Goal: Feedback & Contribution: Contribute content

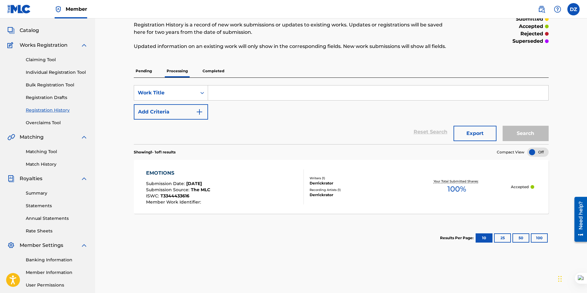
click at [21, 9] on img at bounding box center [19, 9] width 24 height 9
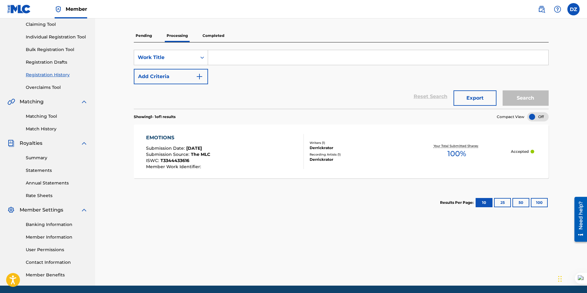
scroll to position [88, 0]
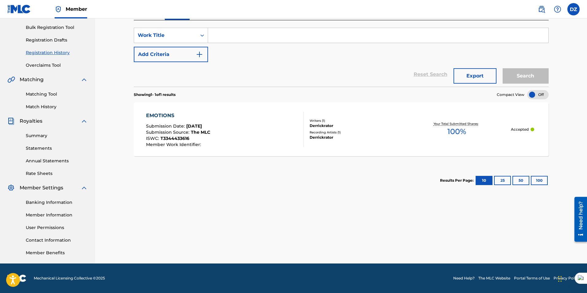
click at [61, 204] on link "Banking Information" at bounding box center [57, 202] width 62 height 6
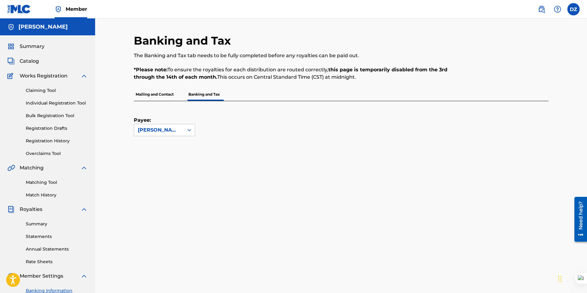
click at [165, 94] on p "Mailing and Contact" at bounding box center [155, 94] width 42 height 13
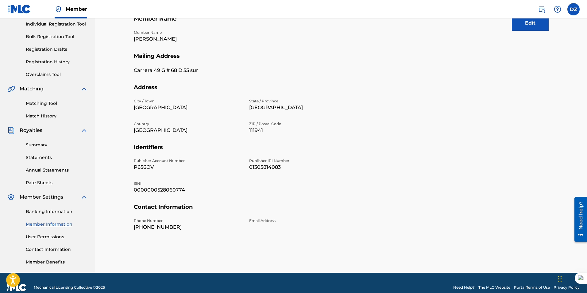
scroll to position [88, 0]
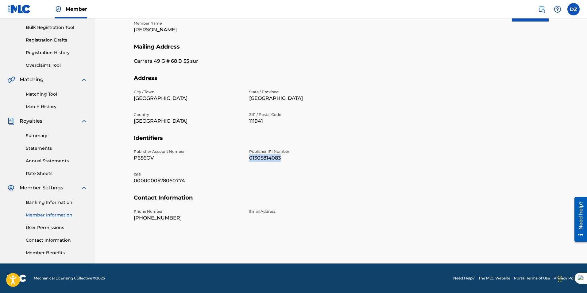
drag, startPoint x: 283, startPoint y: 160, endPoint x: 247, endPoint y: 160, distance: 35.6
click at [247, 160] on div "Publisher Account Number P656OV Publisher IPI Number 01305814083 ISNI 000000052…" at bounding box center [245, 171] width 223 height 45
copy p "01305814083"
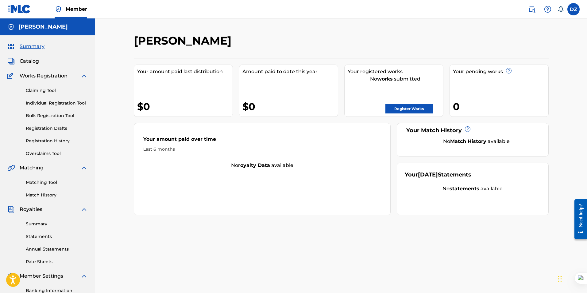
click at [402, 106] on link "Register Works" at bounding box center [409, 108] width 47 height 9
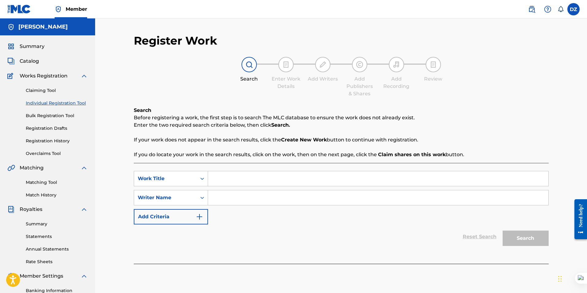
click at [171, 215] on button "Add Criteria" at bounding box center [171, 216] width 74 height 15
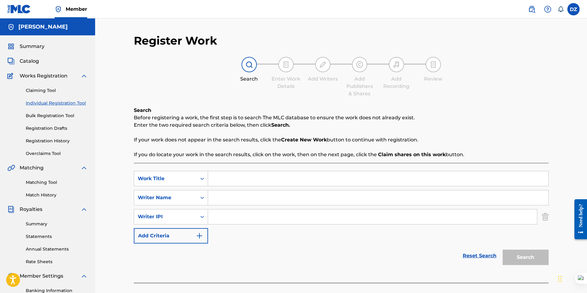
click at [227, 178] on input "Search Form" at bounding box center [378, 178] width 340 height 15
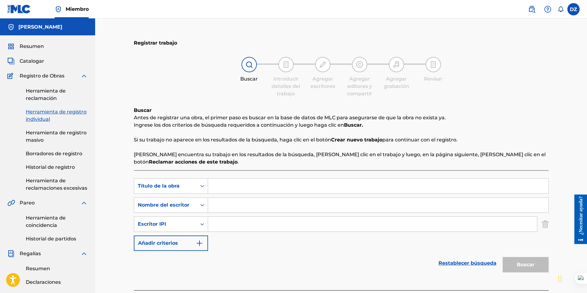
click at [227, 182] on input "Formulario de búsqueda" at bounding box center [378, 185] width 340 height 15
type input "Tapion"
click at [192, 83] on div "Buscar Introducir detalles del trabajo Agregar escritores Agregar editores y co…" at bounding box center [341, 77] width 415 height 41
click at [225, 201] on input "Formulario de búsqueda" at bounding box center [378, 204] width 340 height 15
type input "Derrickrator"
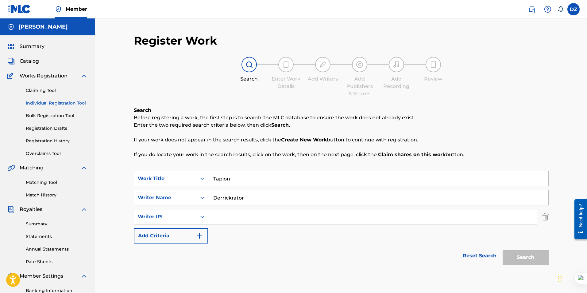
click at [222, 215] on input "Search Form" at bounding box center [372, 216] width 329 height 15
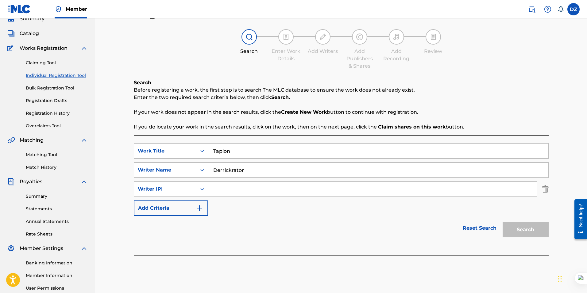
scroll to position [61, 0]
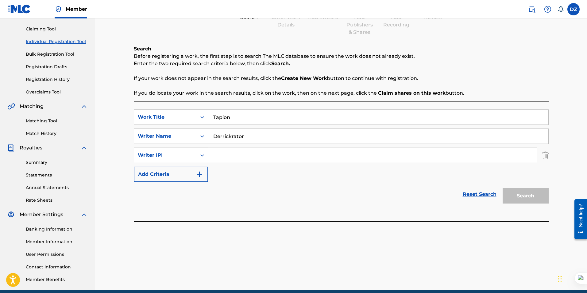
click at [200, 154] on icon "Search Form" at bounding box center [202, 155] width 6 height 6
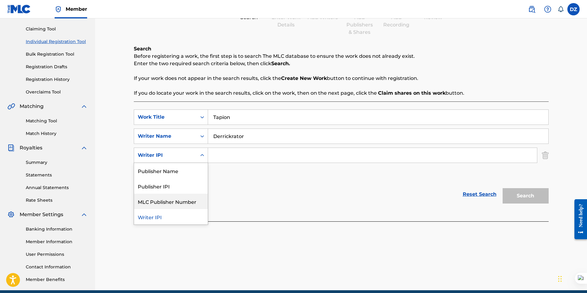
click at [181, 203] on div "MLC Publisher Number" at bounding box center [171, 200] width 74 height 15
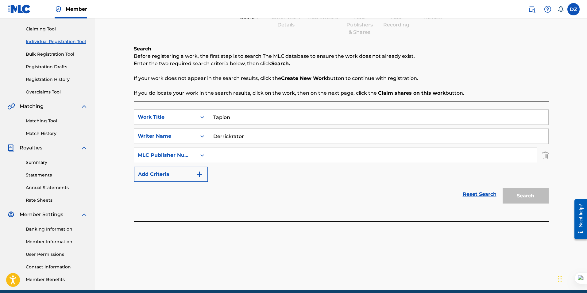
click at [220, 155] on input "Search Form" at bounding box center [372, 155] width 329 height 15
paste input "01305814083"
type input "01305814083"
drag, startPoint x: 305, startPoint y: 184, endPoint x: 374, endPoint y: 190, distance: 69.6
click at [306, 185] on div "Reset Search Search" at bounding box center [341, 194] width 415 height 25
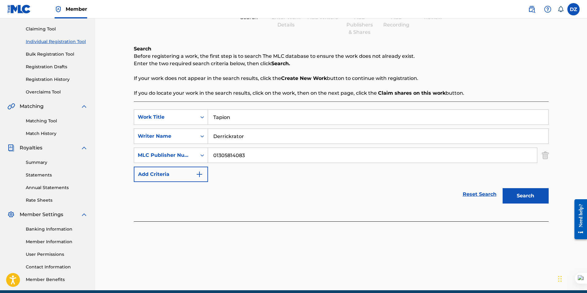
click at [518, 194] on button "Search" at bounding box center [526, 195] width 46 height 15
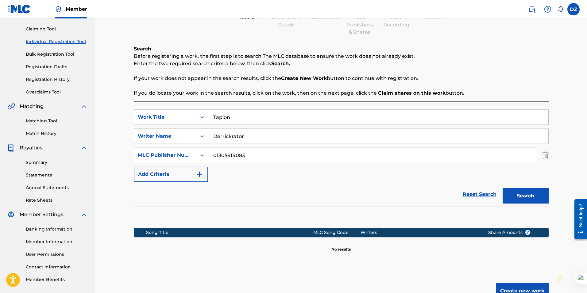
scroll to position [92, 0]
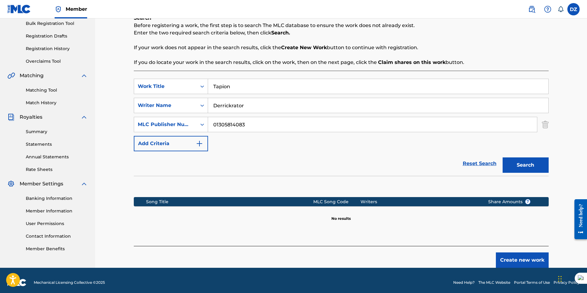
click at [521, 258] on button "Create new work" at bounding box center [522, 259] width 53 height 15
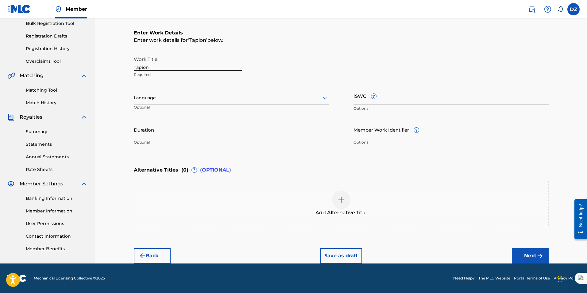
click at [159, 100] on div at bounding box center [231, 98] width 195 height 8
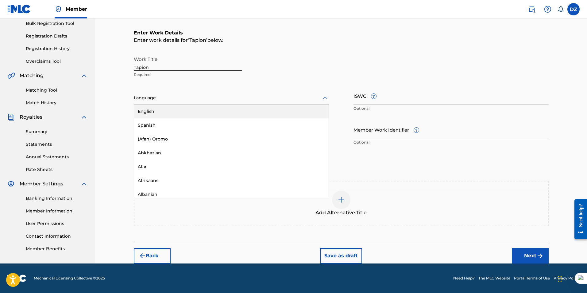
click at [156, 112] on div "English" at bounding box center [231, 111] width 195 height 14
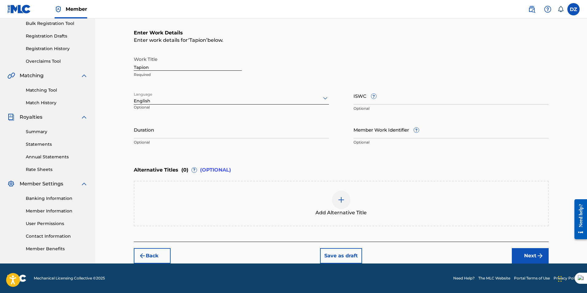
drag, startPoint x: 328, startPoint y: 155, endPoint x: 338, endPoint y: 168, distance: 15.9
click at [328, 155] on div "Enter Work Details Enter work details for ‘ Tapion ’ below. Work Title Tapion R…" at bounding box center [341, 88] width 415 height 149
click at [149, 130] on input "Duration" at bounding box center [231, 129] width 195 height 17
type input "02:44"
click at [284, 157] on div "Enter Work Details Enter work details for ‘ Tapion ’ below. Work Title Tapion R…" at bounding box center [341, 88] width 415 height 149
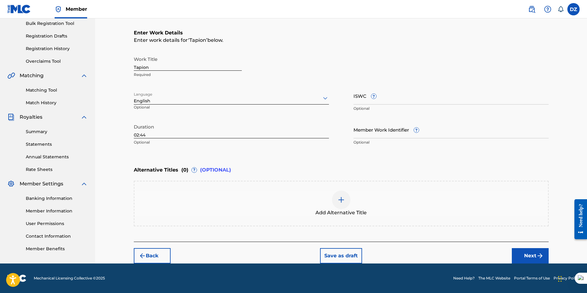
click at [336, 199] on div at bounding box center [341, 199] width 18 height 18
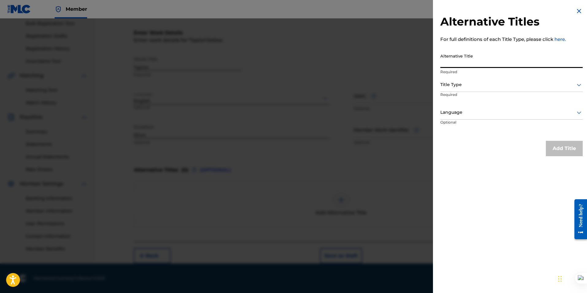
click at [465, 64] on input "Alternative Title" at bounding box center [511, 58] width 142 height 17
paste input "Tapion (Cover Instrumental)"
type input "Derrickrator - Tapion (Cover Instrumental)"
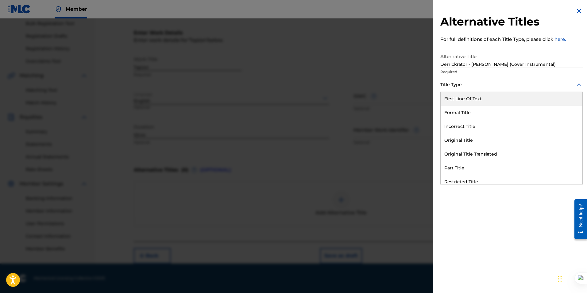
click at [452, 87] on div at bounding box center [511, 85] width 142 height 8
click at [466, 112] on div "Formal Title" at bounding box center [512, 113] width 142 height 14
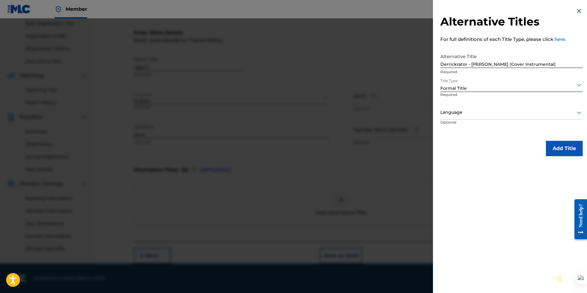
click at [457, 114] on div at bounding box center [511, 112] width 142 height 8
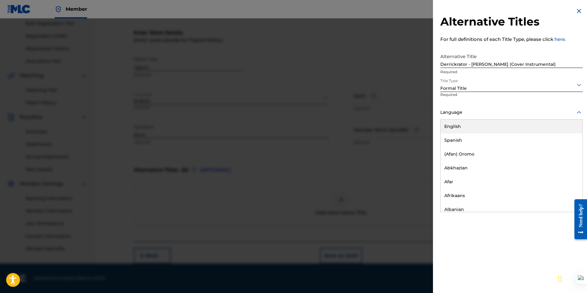
click at [460, 131] on div "English" at bounding box center [512, 126] width 142 height 14
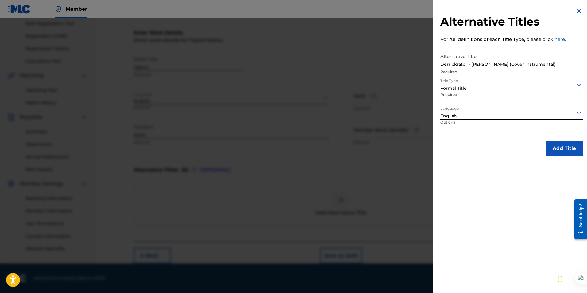
click at [563, 146] on button "Add Title" at bounding box center [564, 148] width 37 height 15
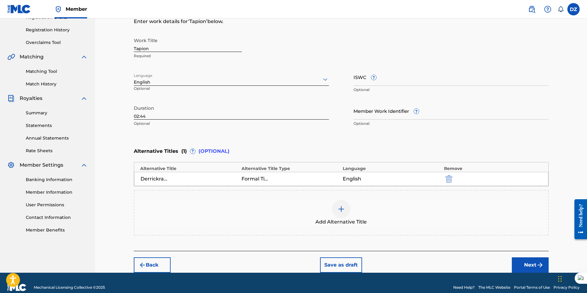
scroll to position [120, 0]
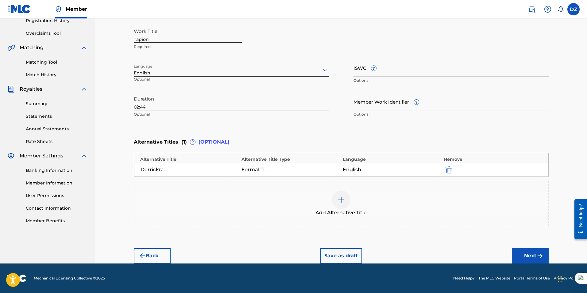
click at [517, 256] on button "Next" at bounding box center [530, 255] width 37 height 15
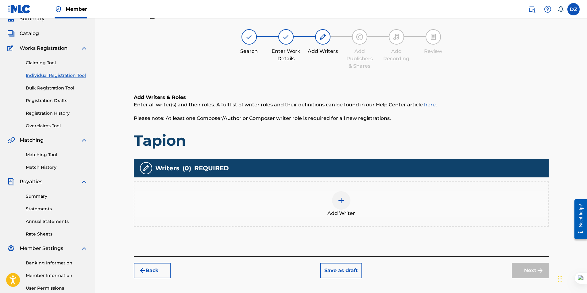
scroll to position [88, 0]
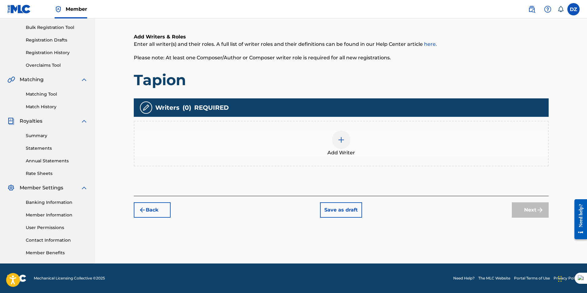
click at [341, 138] on img at bounding box center [341, 139] width 7 height 7
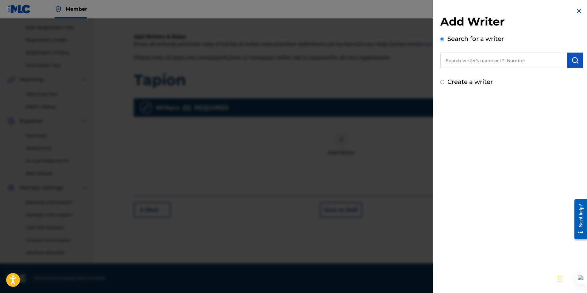
click at [469, 56] on input "text" at bounding box center [503, 59] width 127 height 15
click at [481, 61] on input "text" at bounding box center [503, 59] width 127 height 15
click at [443, 82] on input "Create a writer" at bounding box center [442, 82] width 4 height 4
radio input "false"
radio input "true"
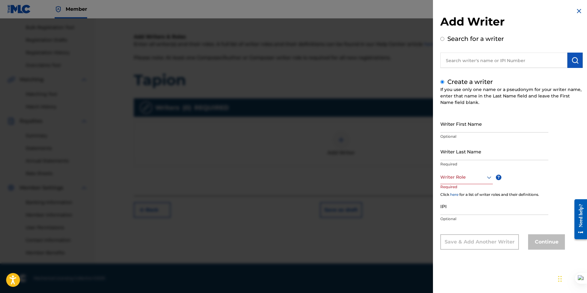
click at [453, 129] on input "Writer First Name" at bounding box center [494, 123] width 108 height 17
click at [441, 42] on div "Search for a writer" at bounding box center [511, 51] width 142 height 34
click at [442, 39] on input "Search for a writer" at bounding box center [442, 39] width 4 height 4
radio input "true"
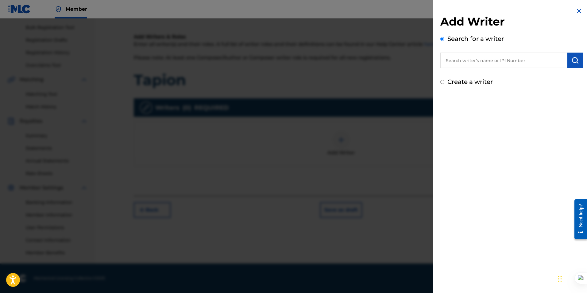
click at [455, 63] on input "text" at bounding box center [503, 59] width 127 height 15
type input "derrickrator"
click at [575, 61] on img "submit" at bounding box center [575, 59] width 7 height 7
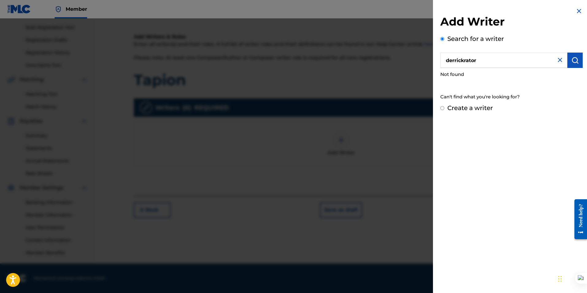
click at [444, 107] on input "Create a writer" at bounding box center [442, 108] width 4 height 4
radio input "false"
radio input "true"
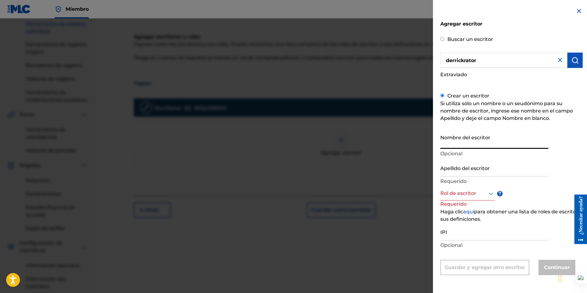
click at [458, 144] on input "Nombre del escritor" at bounding box center [494, 139] width 108 height 17
click at [484, 194] on div at bounding box center [467, 193] width 54 height 8
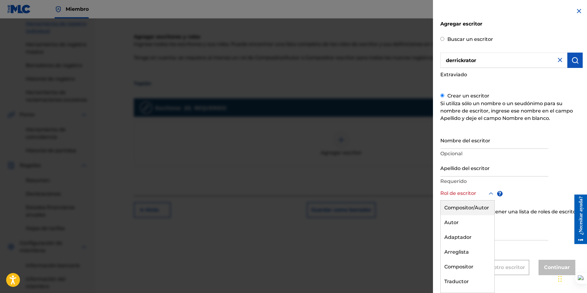
click at [478, 206] on font "Compositor/Autor" at bounding box center [466, 207] width 45 height 6
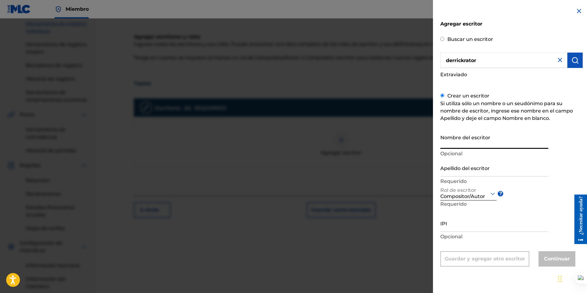
click at [464, 143] on input "Nombre del escritor" at bounding box center [494, 139] width 108 height 17
type input "Derrick"
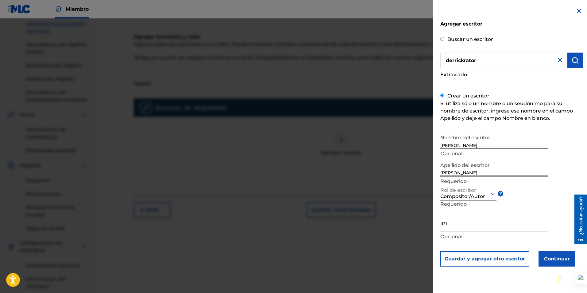
type input "Zambrano González"
drag, startPoint x: 492, startPoint y: 172, endPoint x: 413, endPoint y: 172, distance: 79.2
click at [413, 172] on div "Agregar escritor Buscar un escritor derrickrator Extraviado Crear un escritor S…" at bounding box center [293, 155] width 587 height 274
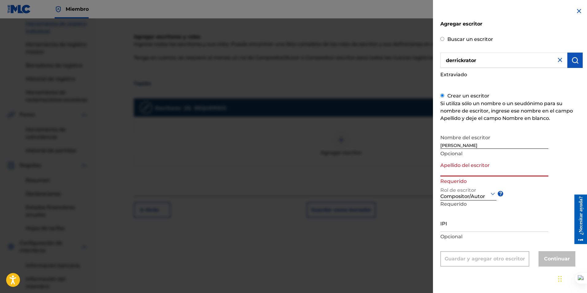
click at [459, 145] on input "Derrick" at bounding box center [494, 139] width 108 height 17
type input "Derrickrator"
drag, startPoint x: 473, startPoint y: 146, endPoint x: 417, endPoint y: 145, distance: 55.9
click at [417, 145] on div "Agregar escritor Buscar un escritor derrickrator Extraviado Crear un escritor S…" at bounding box center [293, 155] width 587 height 274
click at [451, 174] on input "Apellido del escritor" at bounding box center [494, 167] width 108 height 17
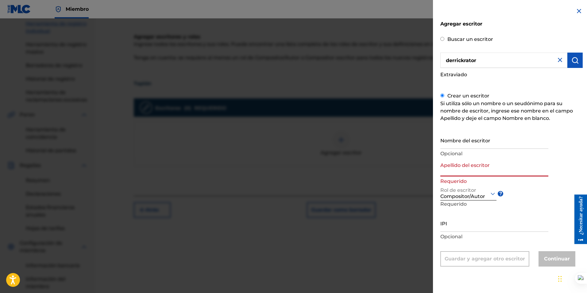
paste input "Derrickrator"
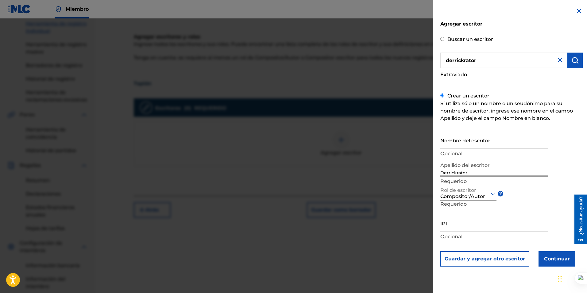
type input "Derrickrator"
click at [442, 224] on input "IPI" at bounding box center [494, 222] width 108 height 17
paste input "01305814083"
type input "01305814083"
click at [552, 260] on font "Continuar" at bounding box center [557, 258] width 26 height 6
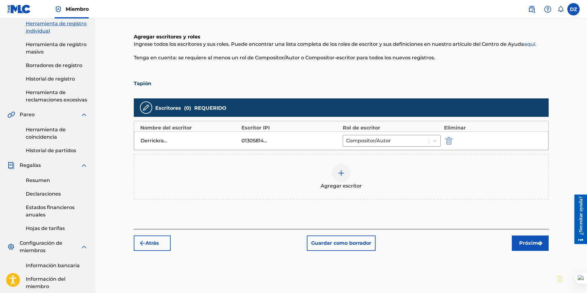
click at [527, 242] on font "Próximo" at bounding box center [530, 243] width 22 height 6
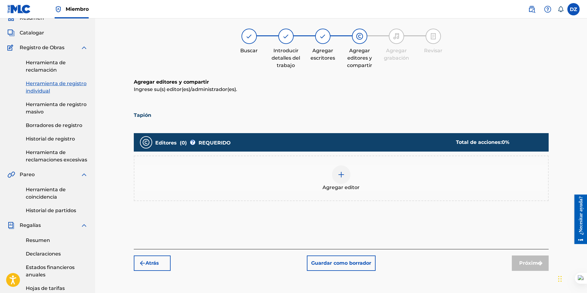
scroll to position [28, 0]
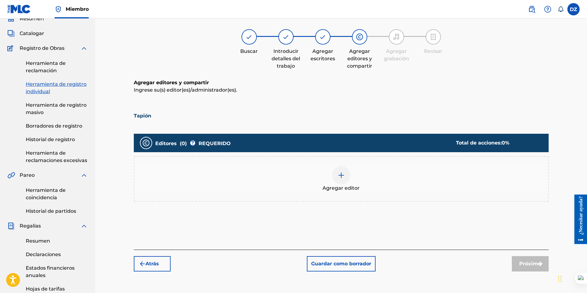
click at [338, 175] on img at bounding box center [341, 174] width 7 height 7
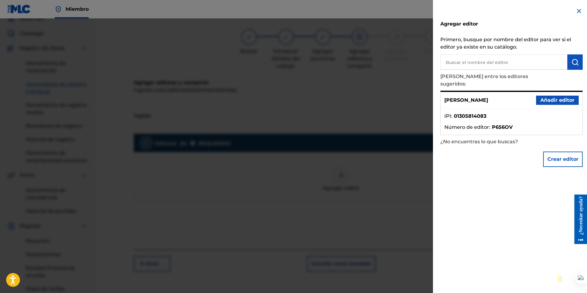
click at [549, 97] on font "Añadir editor" at bounding box center [558, 100] width 34 height 6
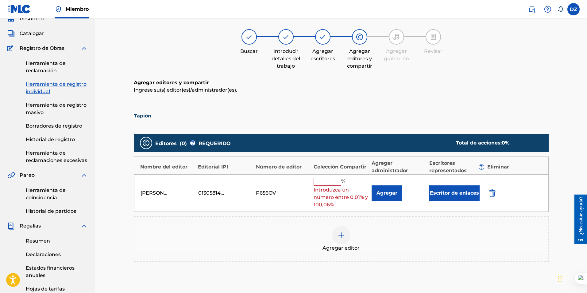
click at [327, 180] on input "text" at bounding box center [328, 181] width 28 height 8
type input "100"
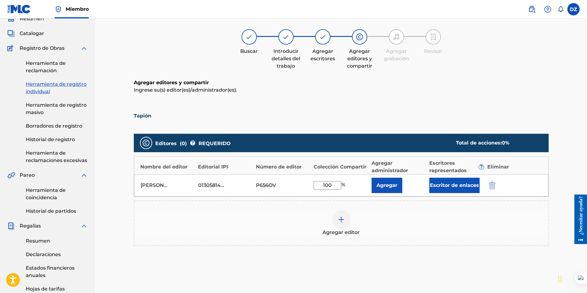
click at [438, 231] on div "Agregar editor" at bounding box center [341, 223] width 414 height 26
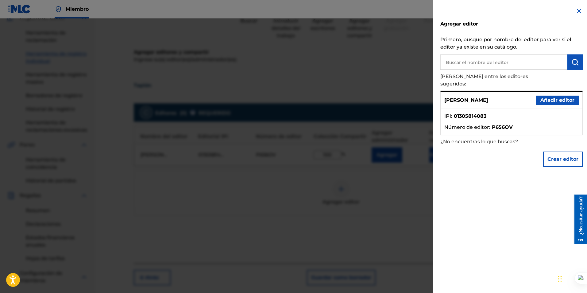
scroll to position [58, 0]
click at [576, 13] on img at bounding box center [579, 10] width 7 height 7
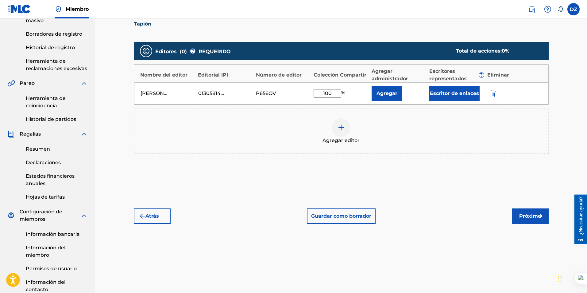
scroll to position [120, 0]
click at [522, 213] on font "Próximo" at bounding box center [530, 215] width 22 height 6
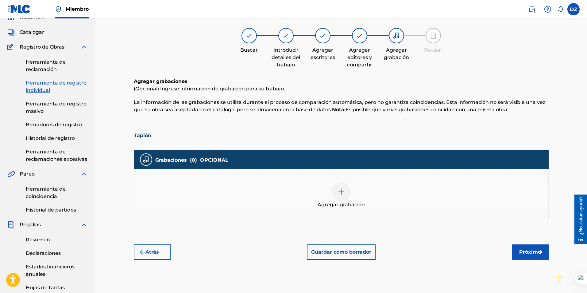
scroll to position [28, 0]
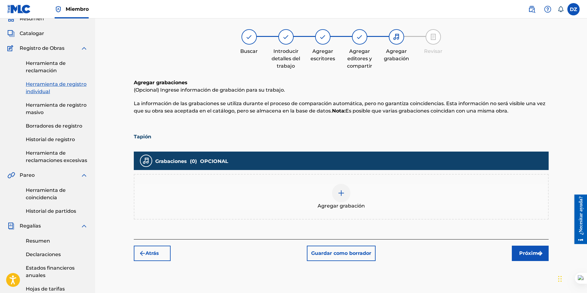
click at [338, 197] on div at bounding box center [341, 193] width 18 height 18
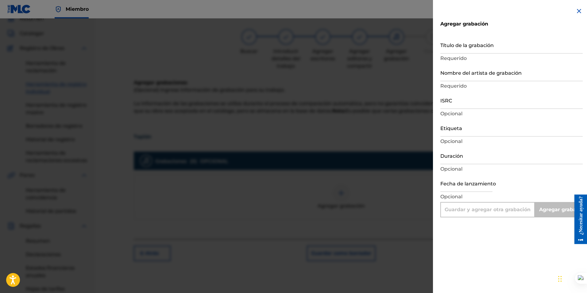
click at [448, 50] on input "Título de la grabación" at bounding box center [511, 44] width 142 height 17
paste input "Tapion (Cover Instrumental)"
type input "Tapion (Cover Instrumental)"
type input "Add Recording"
type input "Tapion (Cover Instrumental)"
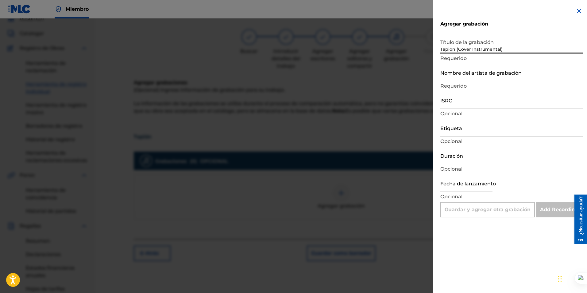
click at [463, 77] on input "Nombre del artista de grabación" at bounding box center [511, 72] width 142 height 17
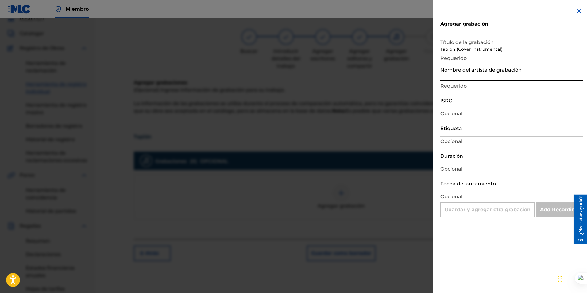
type input "Derrickrator"
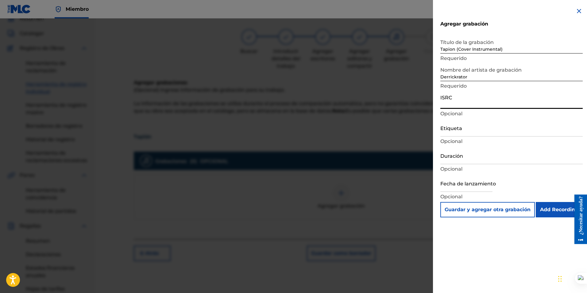
click at [459, 106] on input "ISRC" at bounding box center [511, 99] width 142 height 17
paste input "QZ5AB2140760"
type input "QZ5AB2140760"
click at [455, 157] on input "Duración" at bounding box center [511, 154] width 142 height 17
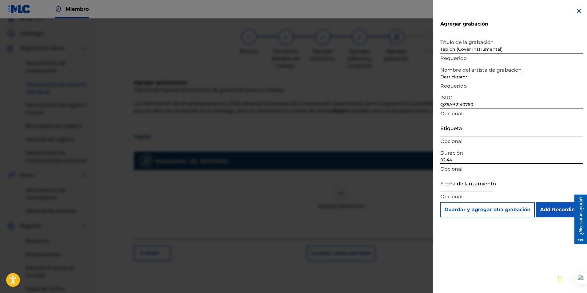
type input "02:44"
click at [447, 187] on input "text" at bounding box center [466, 182] width 52 height 17
select select "7"
select select "2025"
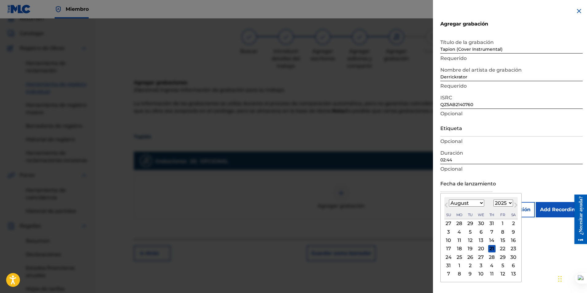
paste input "01-12-2021"
type input "01-12-2021"
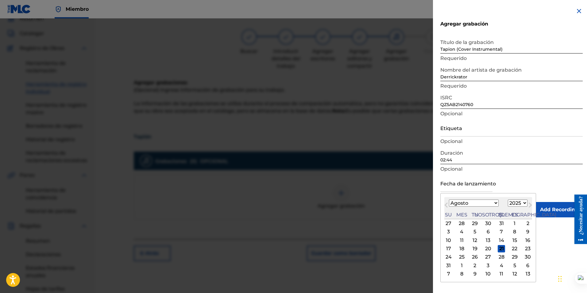
click at [526, 171] on p "Opcional" at bounding box center [511, 168] width 142 height 7
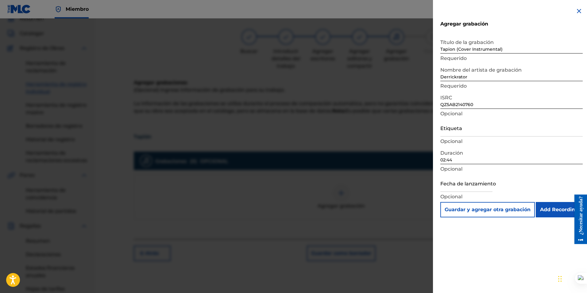
click at [463, 185] on input "text" at bounding box center [466, 182] width 52 height 17
select select "7"
select select "2025"
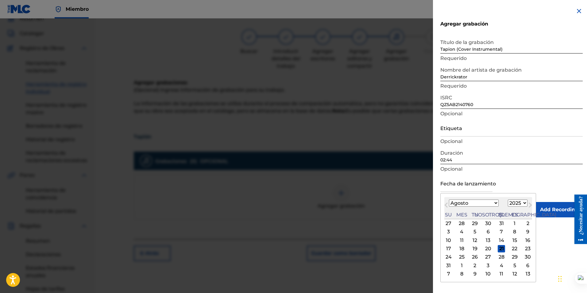
click at [481, 202] on select "Enero Febrero Marzo Abril Puede Junio Julio Agosto Septiembre Octubre Noviembre…" at bounding box center [474, 202] width 50 height 7
select select "0"
click at [449, 199] on select "Enero Febrero Marzo Abril Puede Junio Julio Agosto Septiembre Octubre Noviembre…" at bounding box center [474, 202] width 50 height 7
click at [508, 204] on select "1899 1900 1901 1902 1903 1904 1905 1906 1907 1908 1909 1910 1911 1912 1913 1914…" at bounding box center [518, 202] width 20 height 7
select select "2021"
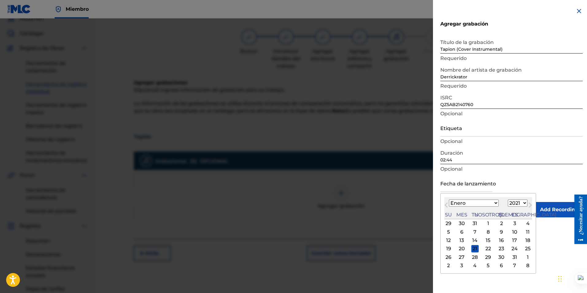
click at [508, 199] on select "1899 1900 1901 1902 1903 1904 1905 1906 1907 1908 1909 1910 1911 1912 1913 1914…" at bounding box center [518, 202] width 20 height 7
click at [471, 239] on div "12" at bounding box center [474, 239] width 7 height 7
type input "January 12 2021"
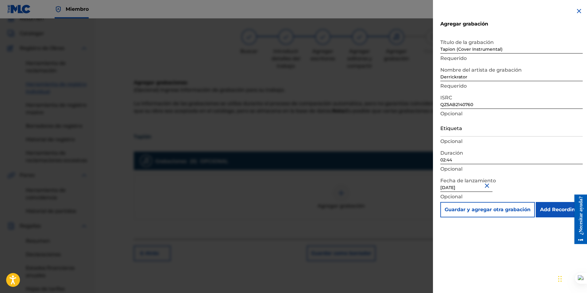
click at [544, 208] on input "Add Recording" at bounding box center [559, 209] width 47 height 15
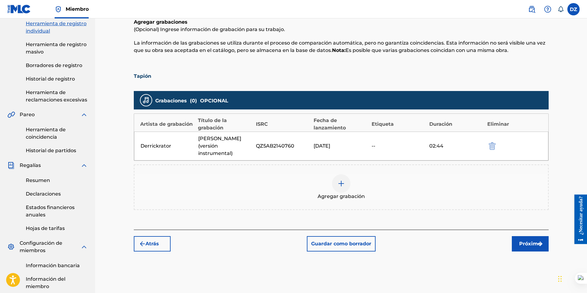
scroll to position [89, 0]
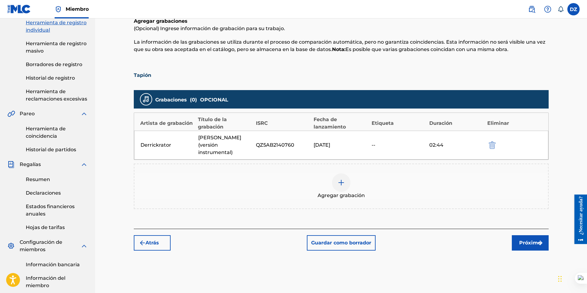
click at [530, 239] on font "Próximo" at bounding box center [530, 242] width 22 height 6
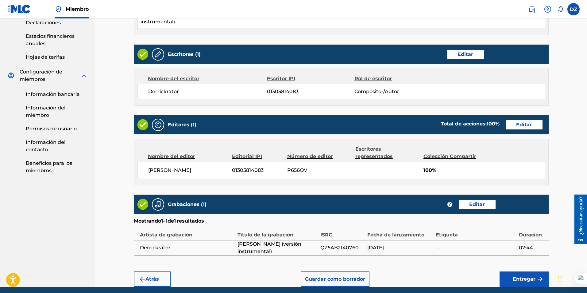
scroll to position [274, 0]
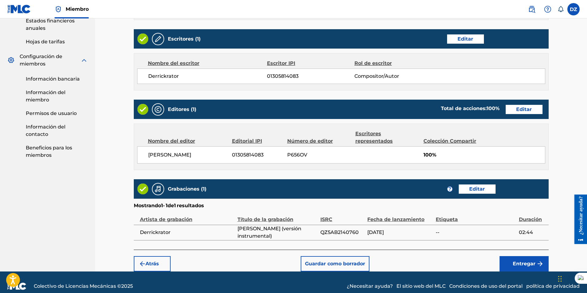
click at [522, 260] on font "Entregar" at bounding box center [524, 263] width 23 height 6
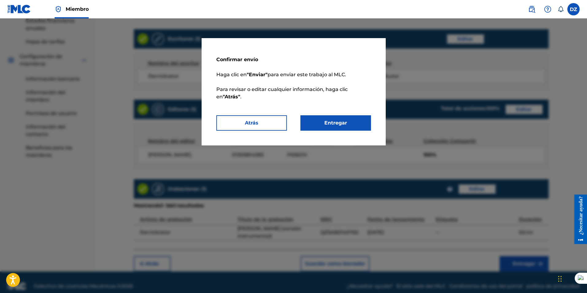
click at [333, 120] on font "Entregar" at bounding box center [335, 123] width 23 height 6
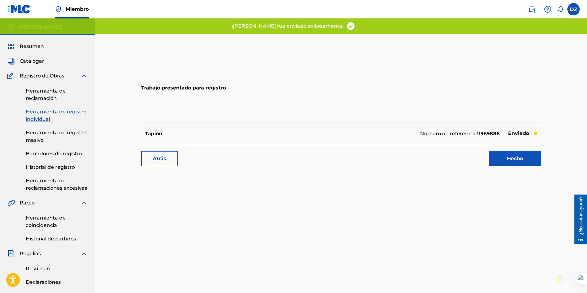
click at [516, 161] on font "Hecho" at bounding box center [515, 158] width 16 height 7
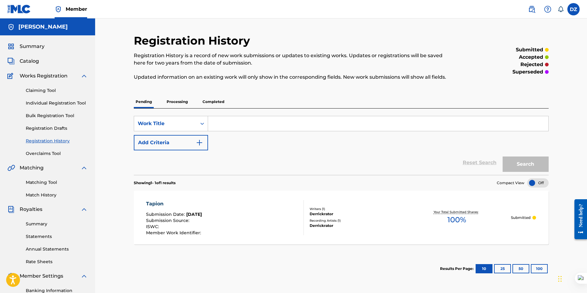
click at [289, 148] on div "SearchWithCriteria087ee6db-e67b-49ca-8b52-192ae8ccdb5d Work Title Add Criteria" at bounding box center [341, 133] width 415 height 34
click at [176, 102] on p "Processing" at bounding box center [177, 101] width 25 height 13
click at [147, 100] on p "Pending" at bounding box center [144, 101] width 20 height 13
click at [48, 90] on link "Claiming Tool" at bounding box center [57, 90] width 62 height 6
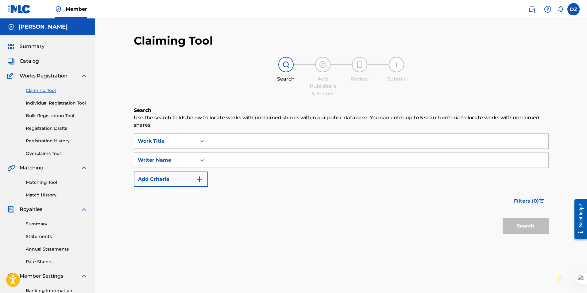
click at [56, 79] on span "Works Registration" at bounding box center [44, 75] width 48 height 7
click at [35, 48] on span "Summary" at bounding box center [32, 46] width 25 height 7
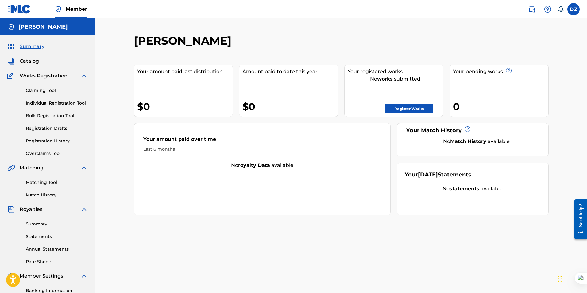
click at [405, 109] on link "Register Works" at bounding box center [409, 108] width 47 height 9
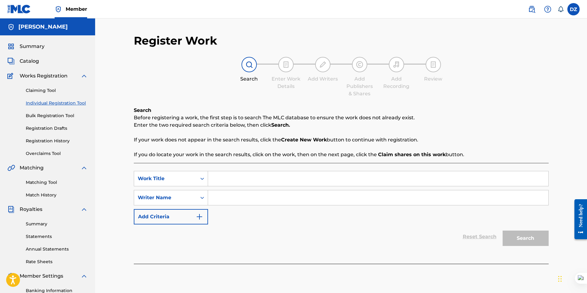
click at [217, 175] on input "Search Form" at bounding box center [378, 178] width 340 height 15
paste input "El Horizonte de la Luna (Aniversario 8 Años)"
type input "El Horizonte de la Luna (Aniversario 8 Años)"
click at [222, 199] on input "Search Form" at bounding box center [378, 197] width 340 height 15
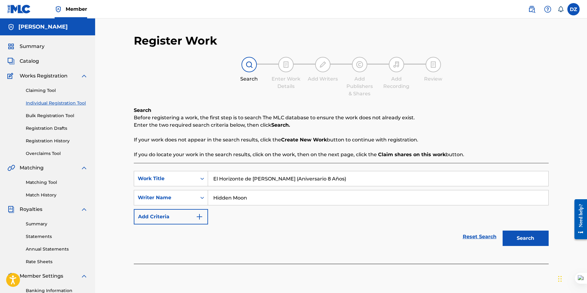
type input "Hidden Moon"
click at [532, 238] on button "Search" at bounding box center [526, 237] width 46 height 15
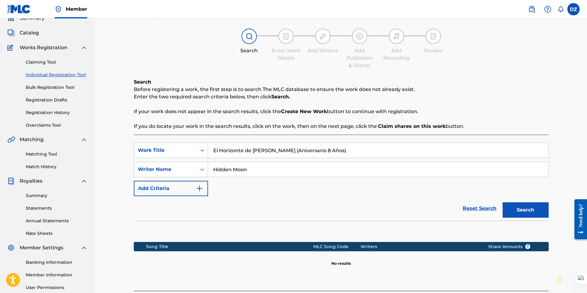
scroll to position [88, 0]
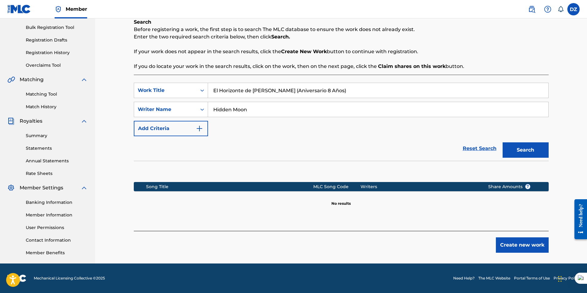
click at [522, 243] on button "Create new work" at bounding box center [522, 244] width 53 height 15
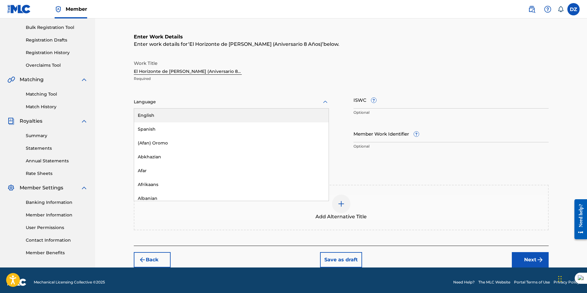
click at [158, 104] on div at bounding box center [231, 102] width 195 height 8
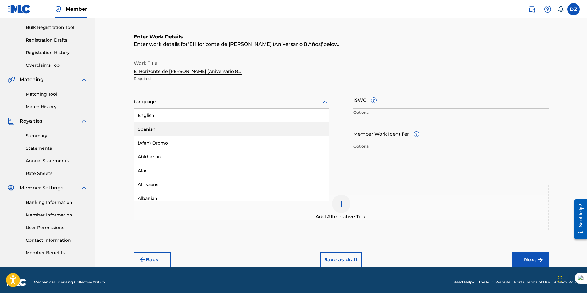
click at [159, 127] on div "Spanish" at bounding box center [231, 129] width 195 height 14
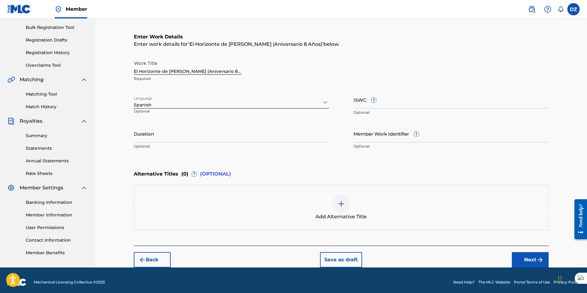
click at [167, 140] on input "Duration" at bounding box center [231, 133] width 195 height 17
type input "03:14"
click at [341, 204] on img at bounding box center [341, 203] width 7 height 7
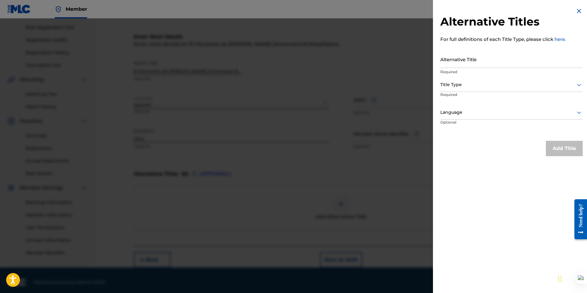
click at [455, 61] on input "Alternative Title" at bounding box center [511, 58] width 142 height 17
click at [577, 8] on img at bounding box center [579, 10] width 7 height 7
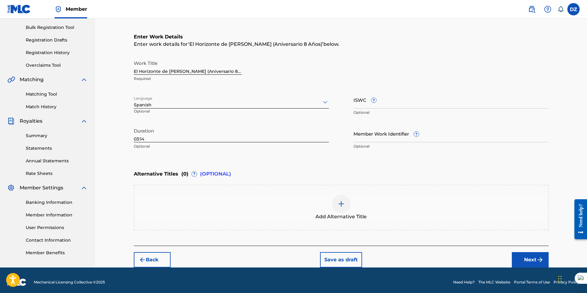
click at [525, 255] on button "Next" at bounding box center [530, 259] width 37 height 15
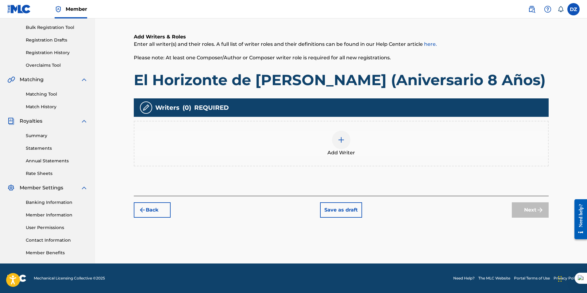
scroll to position [28, 0]
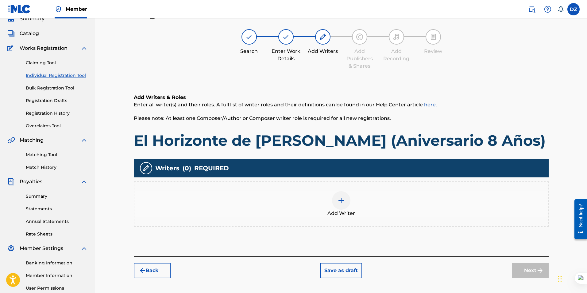
click at [340, 197] on img at bounding box center [341, 199] width 7 height 7
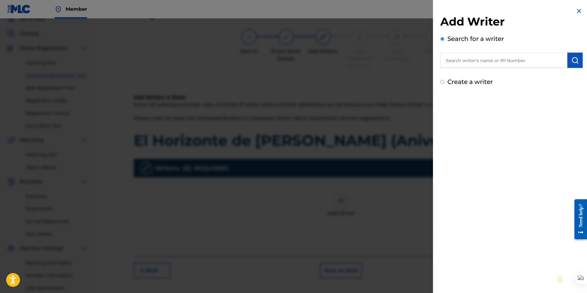
click at [481, 60] on input "text" at bounding box center [503, 59] width 127 height 15
click at [445, 81] on div "Create a writer" at bounding box center [511, 81] width 142 height 9
click at [442, 81] on input "Create a writer" at bounding box center [442, 82] width 4 height 4
radio input "false"
radio input "true"
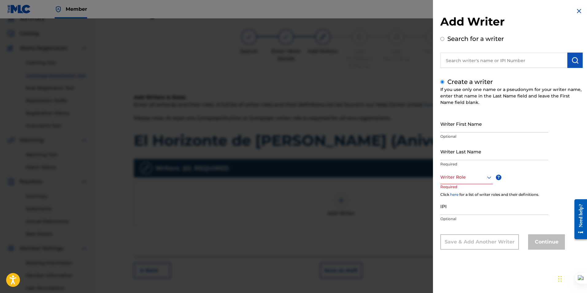
click at [464, 155] on input "Writer Last Name" at bounding box center [494, 150] width 108 height 17
type input "Derrickrator"
click at [455, 182] on div "Writer Role" at bounding box center [466, 177] width 52 height 14
click at [462, 188] on div "Composer/Author" at bounding box center [467, 191] width 52 height 14
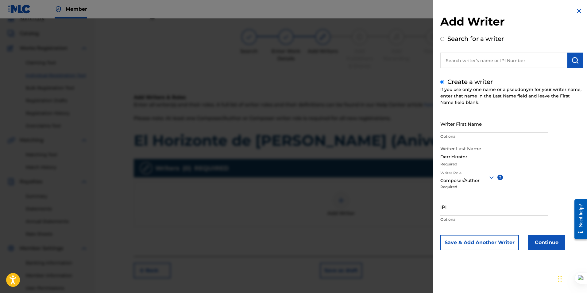
click at [448, 209] on input "IPI" at bounding box center [494, 206] width 108 height 17
paste input "01305814181"
type input "01305814181"
click at [540, 246] on button "Continue" at bounding box center [546, 242] width 37 height 15
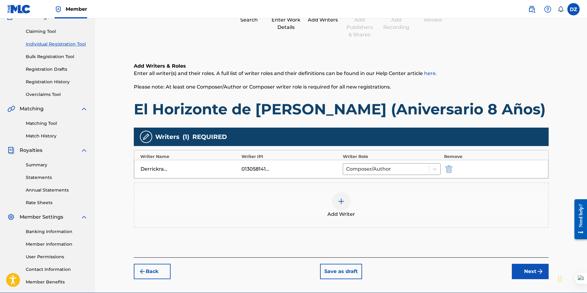
scroll to position [88, 0]
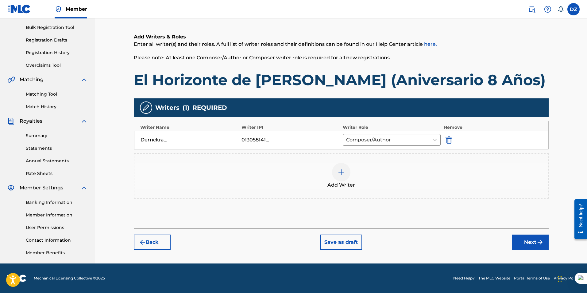
click at [538, 240] on img "submit" at bounding box center [540, 241] width 7 height 7
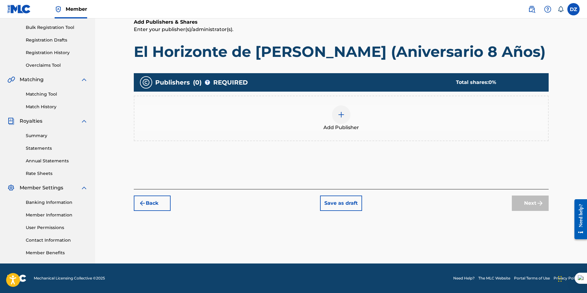
scroll to position [28, 0]
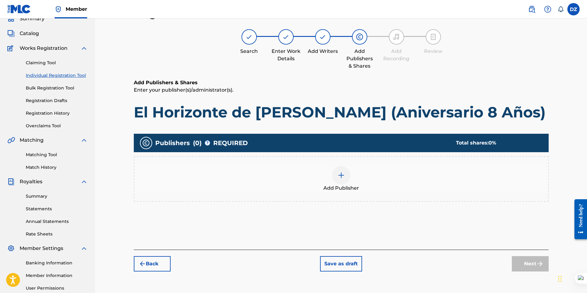
click at [344, 176] on img at bounding box center [341, 174] width 7 height 7
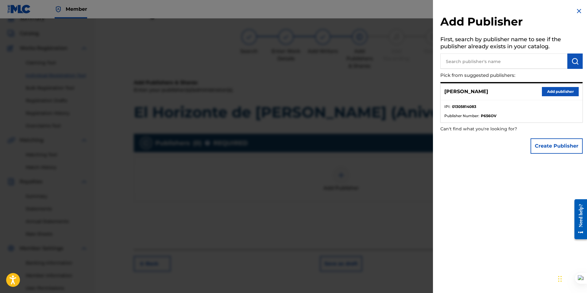
click at [563, 92] on button "Add publisher" at bounding box center [560, 91] width 37 height 9
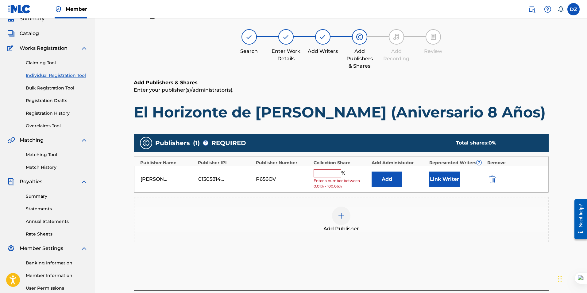
click at [329, 175] on input "text" at bounding box center [328, 173] width 28 height 8
type input "100"
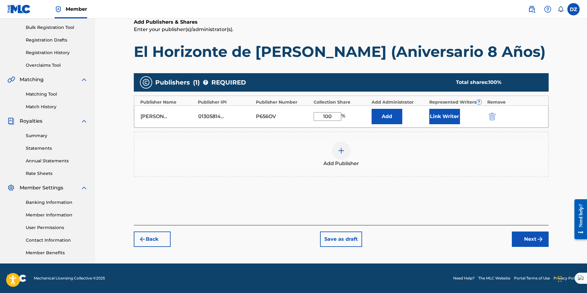
click at [526, 237] on button "Next" at bounding box center [530, 238] width 37 height 15
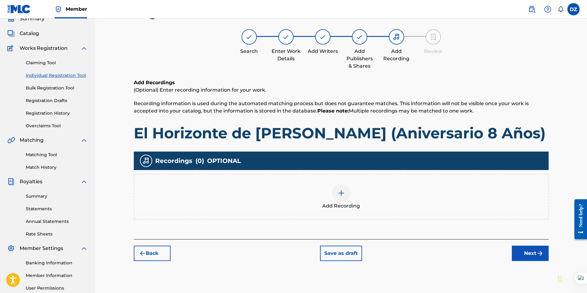
click at [335, 191] on div at bounding box center [341, 193] width 18 height 18
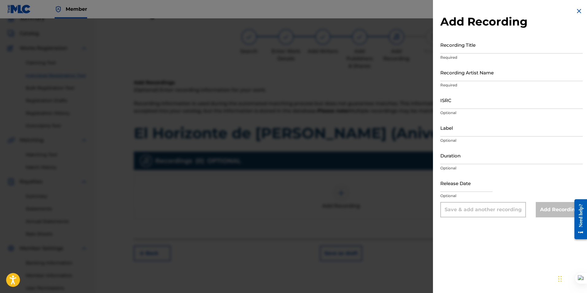
click at [452, 49] on input "Recording Title" at bounding box center [511, 44] width 142 height 17
paste input "El Horizonte de la Luna (Aniversario 8 Años)"
type input "El Horizonte de la Luna (Aniversario 8 Años)"
click at [455, 76] on input "Recording Artist Name" at bounding box center [511, 72] width 142 height 17
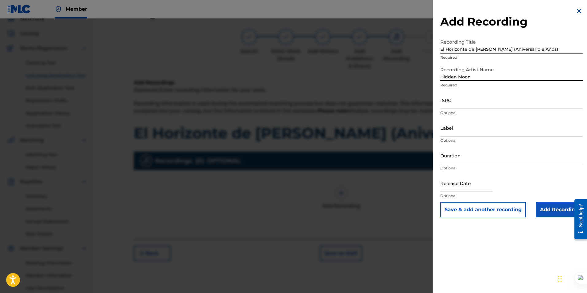
type input "Hidden Moon"
click at [457, 107] on input "ISRC" at bounding box center [511, 99] width 142 height 17
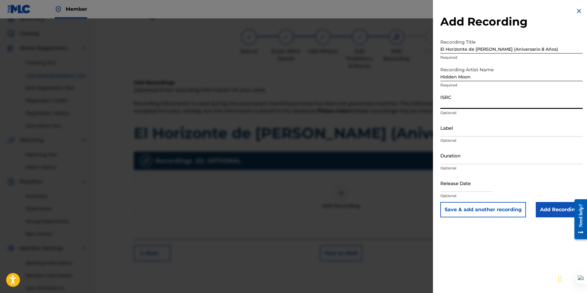
paste input "QZNJY2597140"
type input "QZNJY2597140"
click at [447, 159] on input "Duration" at bounding box center [511, 154] width 142 height 17
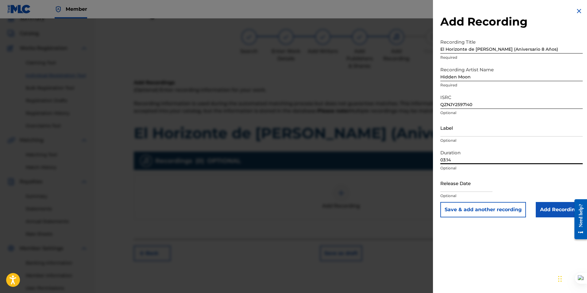
type input "03:14"
click at [459, 184] on input "text" at bounding box center [466, 182] width 52 height 17
select select "7"
select select "2025"
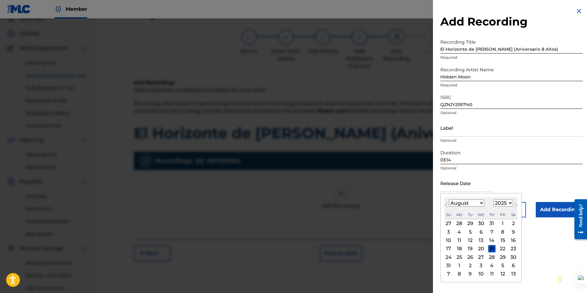
click at [450, 248] on div "17" at bounding box center [448, 248] width 7 height 7
type input "August 17 2025"
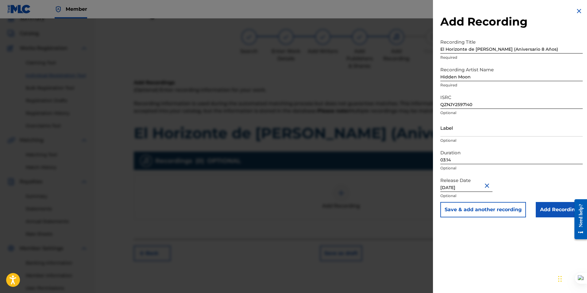
click at [475, 77] on input "Hidden Moon" at bounding box center [511, 72] width 142 height 17
type input "Hidden Moon/Derrickrator"
click at [546, 206] on input "Add Recording" at bounding box center [559, 209] width 47 height 15
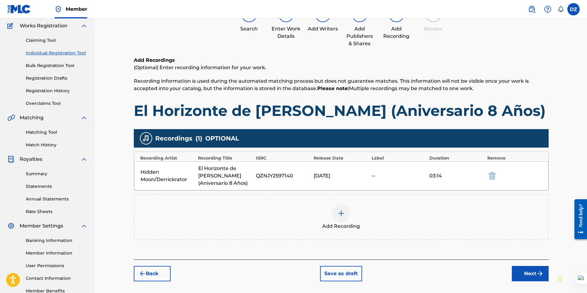
scroll to position [88, 0]
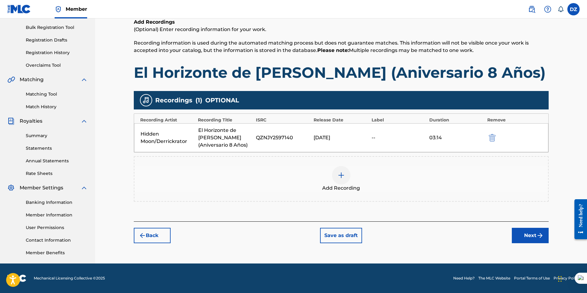
click at [518, 234] on button "Next" at bounding box center [530, 234] width 37 height 15
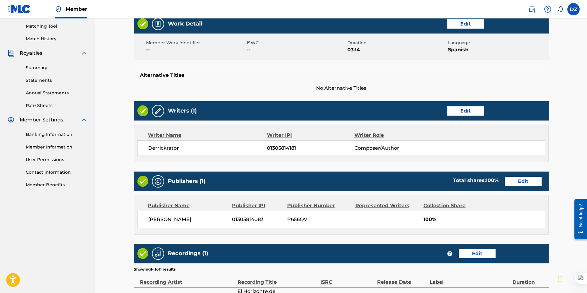
scroll to position [227, 0]
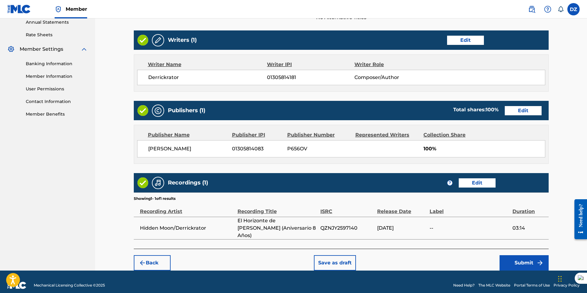
click at [529, 255] on button "Submit" at bounding box center [524, 262] width 49 height 15
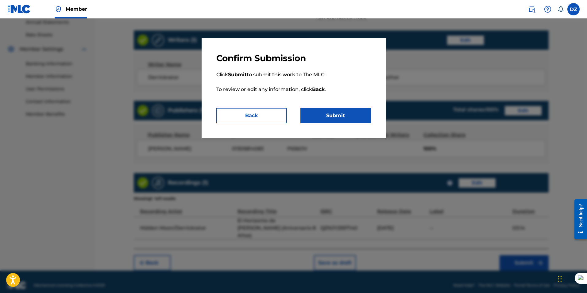
click at [330, 113] on button "Submit" at bounding box center [335, 115] width 71 height 15
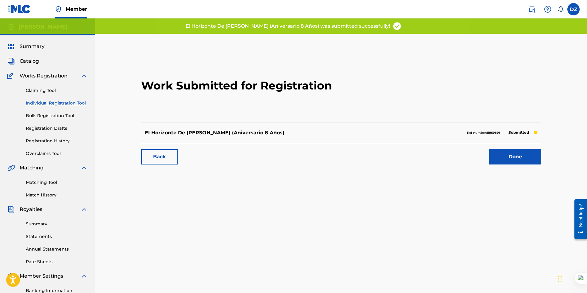
click at [537, 152] on link "Done" at bounding box center [515, 156] width 52 height 15
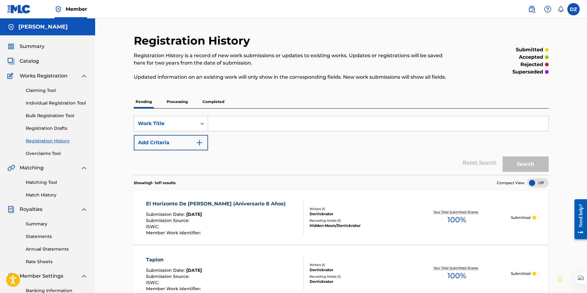
click at [48, 89] on link "Claiming Tool" at bounding box center [57, 90] width 62 height 6
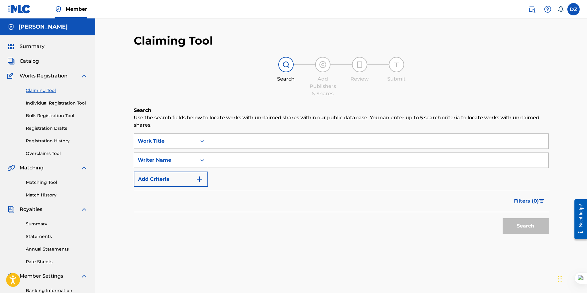
click at [32, 43] on span "Summary" at bounding box center [32, 46] width 25 height 7
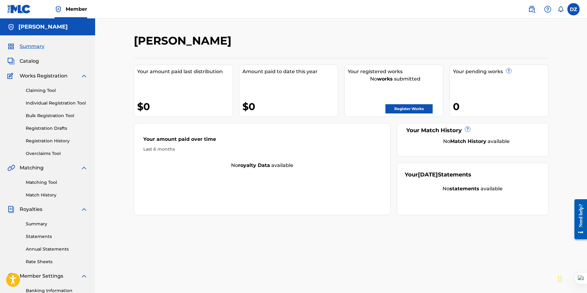
click at [412, 108] on link "Register Works" at bounding box center [409, 108] width 47 height 9
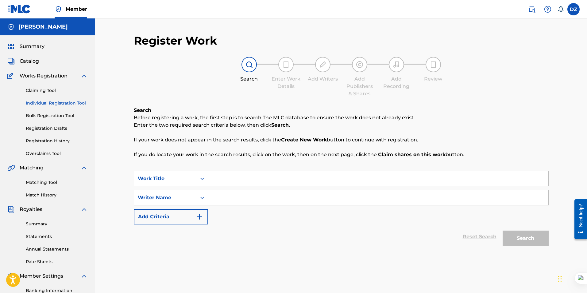
click at [30, 47] on span "Summary" at bounding box center [32, 46] width 25 height 7
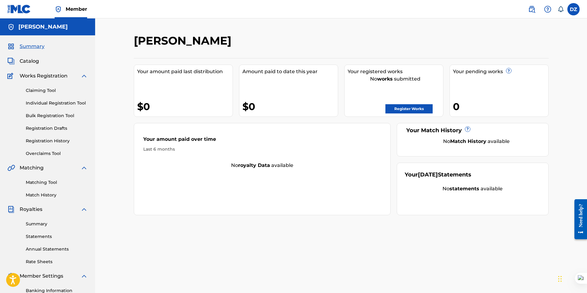
click at [44, 91] on link "Claiming Tool" at bounding box center [57, 90] width 62 height 6
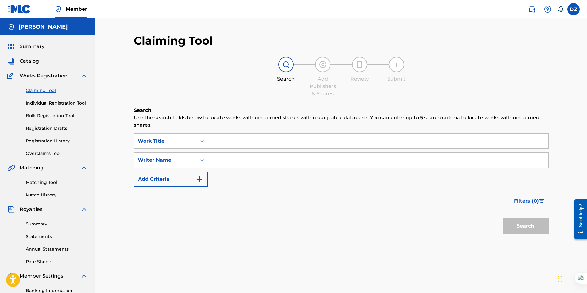
click at [53, 141] on link "Registration History" at bounding box center [57, 141] width 62 height 6
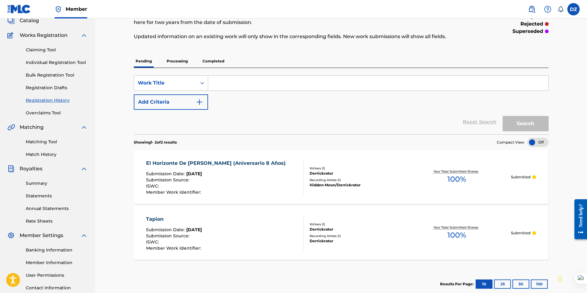
scroll to position [31, 0]
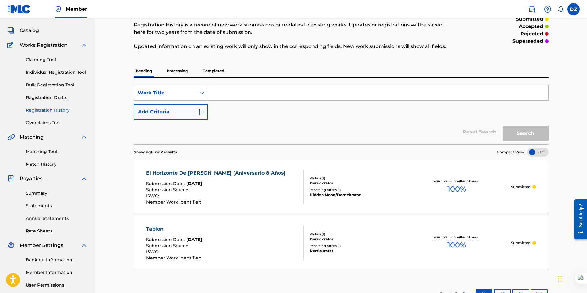
click at [46, 58] on link "Claiming Tool" at bounding box center [57, 59] width 62 height 6
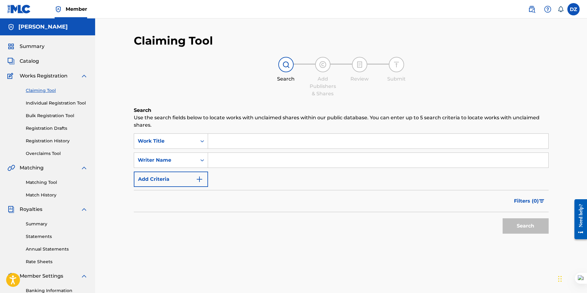
click at [232, 138] on input "Search Form" at bounding box center [378, 141] width 340 height 15
paste input "Abstract Loneliness"
type input "Abstract Loneliness"
click at [235, 157] on input "Search Form" at bounding box center [378, 160] width 340 height 15
type input "derrickrator"
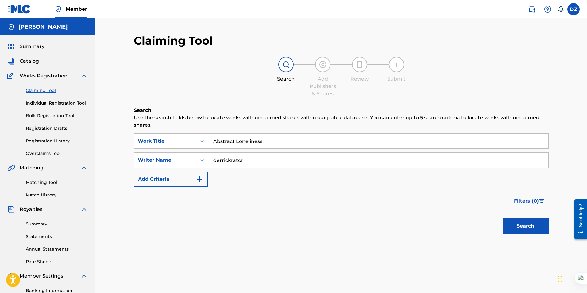
click at [524, 225] on button "Search" at bounding box center [526, 225] width 46 height 15
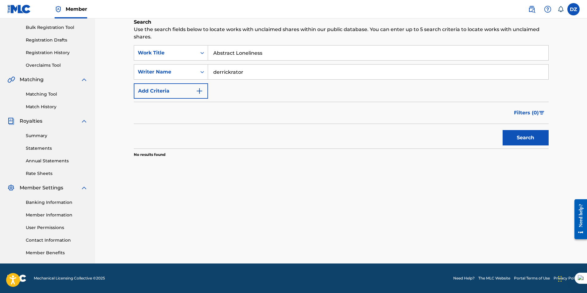
scroll to position [27, 0]
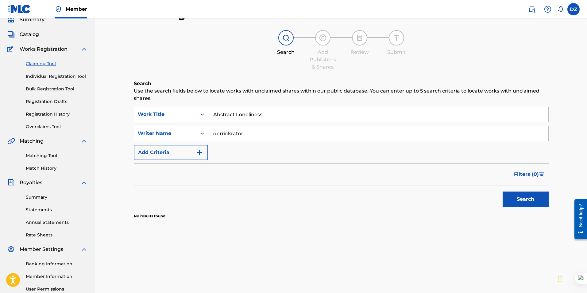
click at [28, 33] on span "Catalog" at bounding box center [29, 34] width 19 height 7
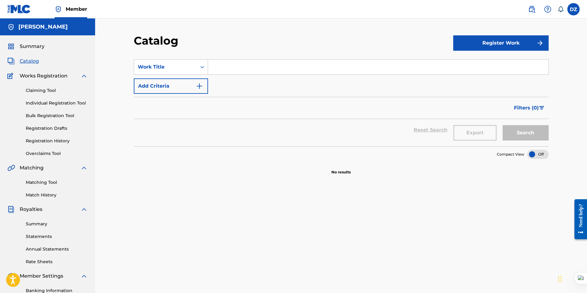
click at [511, 44] on button "Register Work" at bounding box center [500, 42] width 95 height 15
drag, startPoint x: 180, startPoint y: 210, endPoint x: 129, endPoint y: 155, distance: 74.9
click at [174, 207] on div "SearchWithCriteria2aef3aea-344b-49af-8ed5-39a859662fac Work Title Add Criteria …" at bounding box center [341, 210] width 415 height 317
click at [31, 45] on span "Summary" at bounding box center [32, 46] width 25 height 7
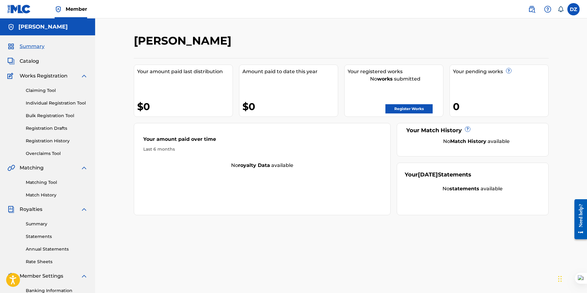
click at [406, 107] on link "Register Works" at bounding box center [409, 108] width 47 height 9
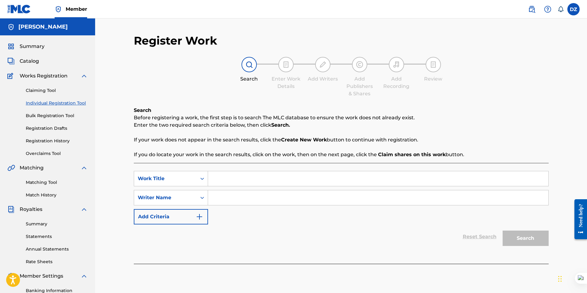
click at [223, 175] on input "Search Form" at bounding box center [378, 178] width 340 height 15
paste input "Abstract Loneliness"
type input "Abstract Loneliness"
click at [240, 196] on input "Search Form" at bounding box center [378, 197] width 340 height 15
type input "Derrickrator"
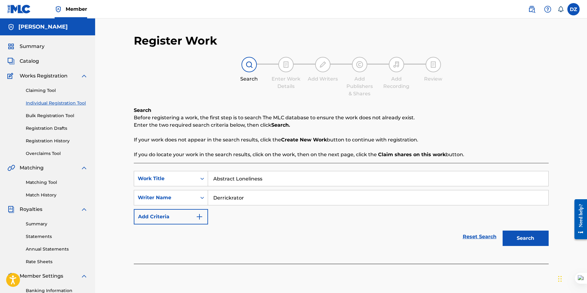
click at [503, 230] on button "Search" at bounding box center [526, 237] width 46 height 15
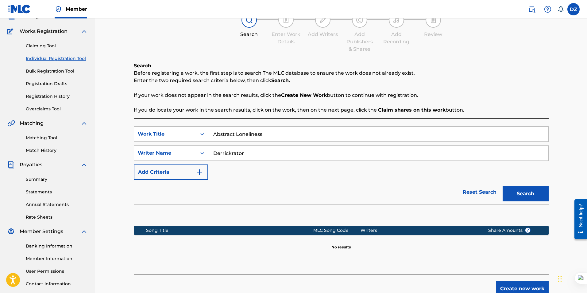
scroll to position [88, 0]
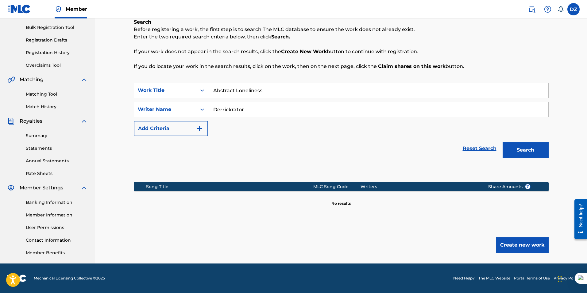
click at [521, 241] on button "Create new work" at bounding box center [522, 244] width 53 height 15
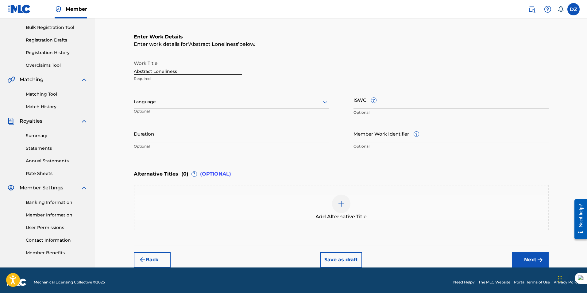
click at [153, 103] on div at bounding box center [231, 102] width 195 height 8
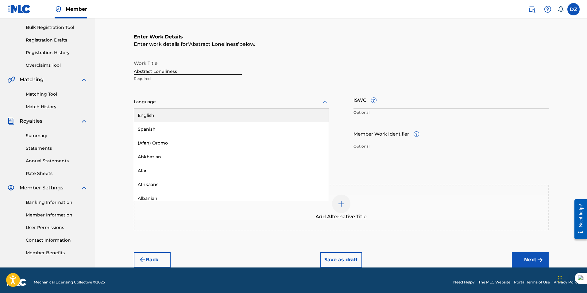
click at [153, 115] on div "English" at bounding box center [231, 115] width 195 height 14
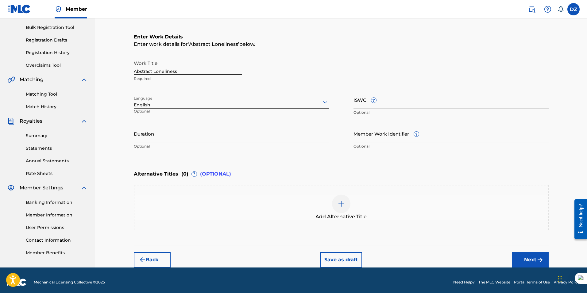
click at [144, 138] on input "Duration" at bounding box center [231, 133] width 195 height 17
type input "02:13"
click at [318, 161] on div "Enter Work Details Enter work details for ‘ Abstract Loneliness ’ below. Work T…" at bounding box center [341, 92] width 415 height 149
click at [368, 107] on input "ISWC ?" at bounding box center [451, 99] width 195 height 17
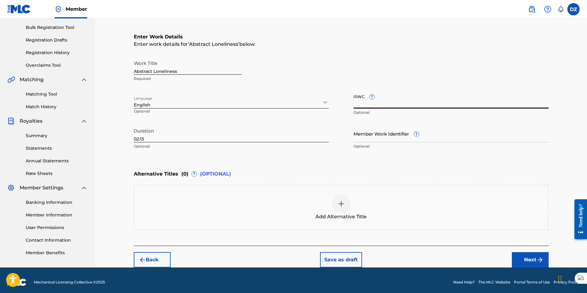
paste input "T-334.436.275-6"
type input "T-334.436.275-6"
click at [334, 165] on div "Enter Work Details Enter work details for ‘ Abstract Loneliness ’ below. Work T…" at bounding box center [341, 92] width 415 height 149
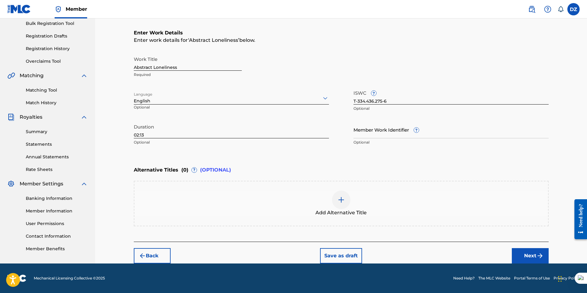
click at [341, 202] on img at bounding box center [341, 199] width 7 height 7
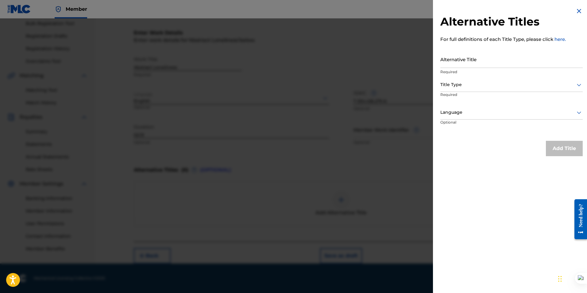
click at [576, 9] on img at bounding box center [579, 10] width 7 height 7
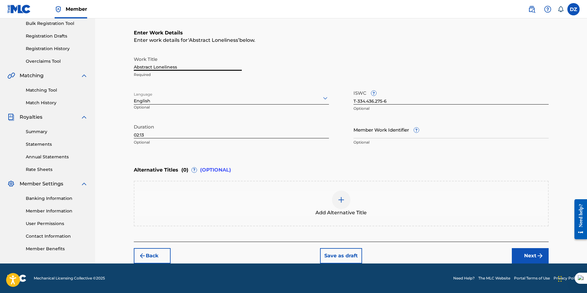
drag, startPoint x: 177, startPoint y: 68, endPoint x: 68, endPoint y: 71, distance: 109.3
click at [68, 71] on main "Derrick Zambrano González Summary Catalog Works Registration Claiming Tool Indi…" at bounding box center [293, 94] width 587 height 337
click at [340, 193] on div at bounding box center [341, 199] width 18 height 18
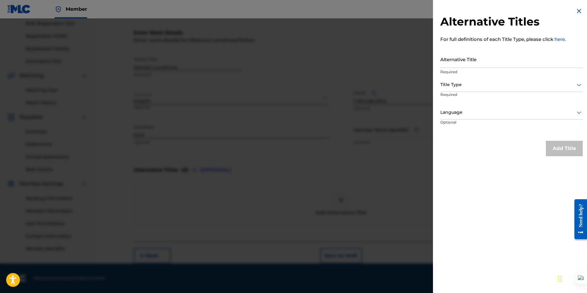
click at [458, 60] on input "Alternative Title" at bounding box center [511, 58] width 142 height 17
paste input "Abstract Loneliness"
type input "Derrickrator - Abstract Loneliness"
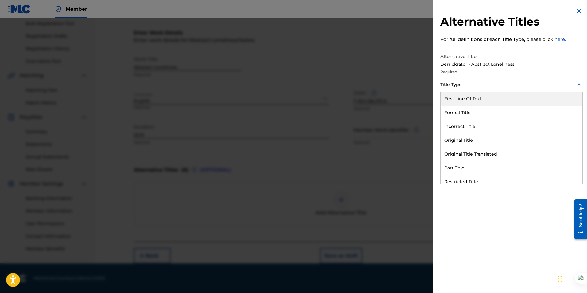
click at [455, 89] on div "Title Type" at bounding box center [511, 85] width 142 height 14
click at [463, 113] on div "Formal Title" at bounding box center [512, 113] width 142 height 14
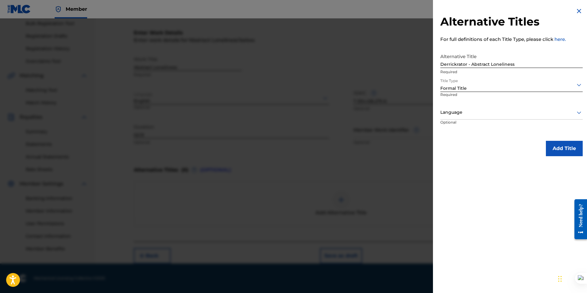
click at [461, 118] on div "Language" at bounding box center [511, 113] width 142 height 14
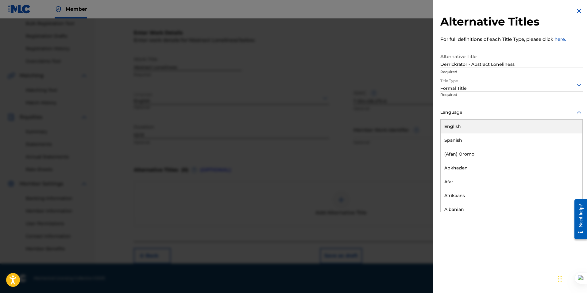
click at [462, 126] on div "English" at bounding box center [512, 126] width 142 height 14
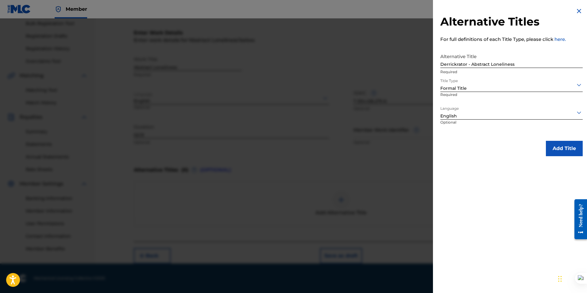
click at [562, 145] on button "Add Title" at bounding box center [564, 148] width 37 height 15
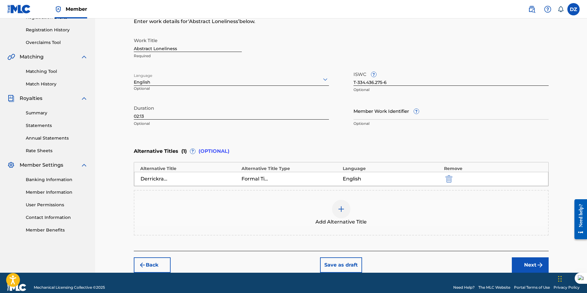
scroll to position [120, 0]
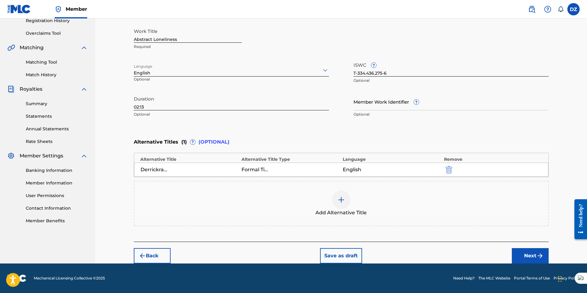
click at [531, 250] on button "Next" at bounding box center [530, 255] width 37 height 15
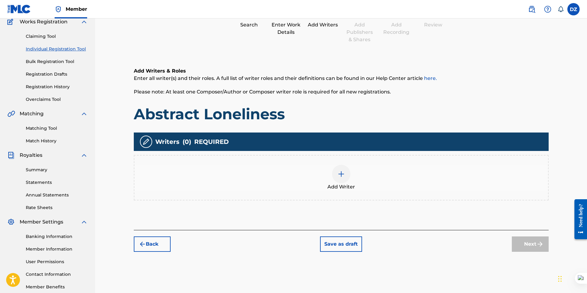
scroll to position [88, 0]
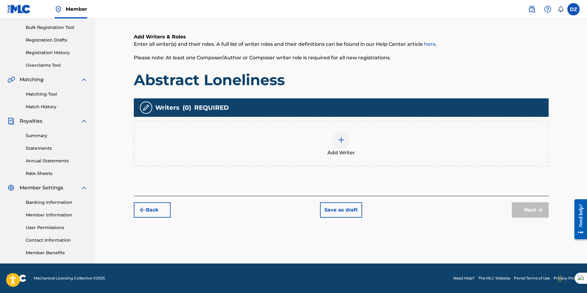
click at [338, 148] on div "Add Writer" at bounding box center [341, 143] width 414 height 26
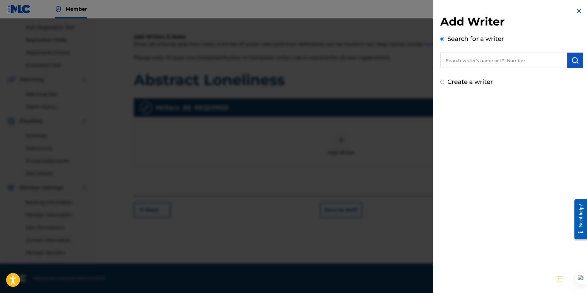
click at [441, 81] on input "Create a writer" at bounding box center [442, 82] width 4 height 4
radio input "false"
radio input "true"
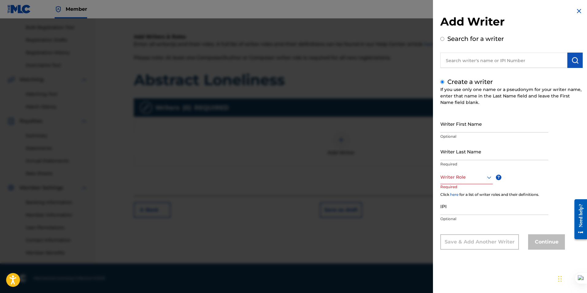
click at [455, 155] on input "Writer Last Name" at bounding box center [494, 150] width 108 height 17
type input "Derrickrator"
click at [445, 178] on div at bounding box center [466, 177] width 52 height 8
click at [452, 188] on div "Composer/Author" at bounding box center [467, 191] width 52 height 14
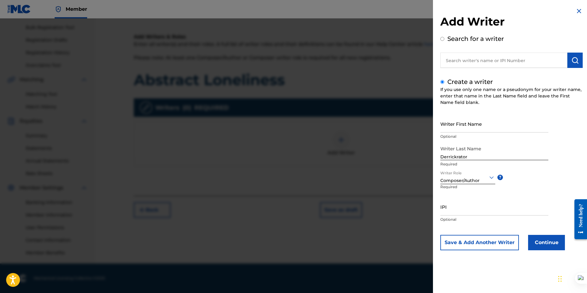
drag, startPoint x: 446, startPoint y: 210, endPoint x: 453, endPoint y: 208, distance: 7.6
click at [446, 211] on input "IPI" at bounding box center [494, 206] width 108 height 17
paste input "01305814181"
type input "01305814181"
click at [543, 245] on button "Continue" at bounding box center [546, 242] width 37 height 15
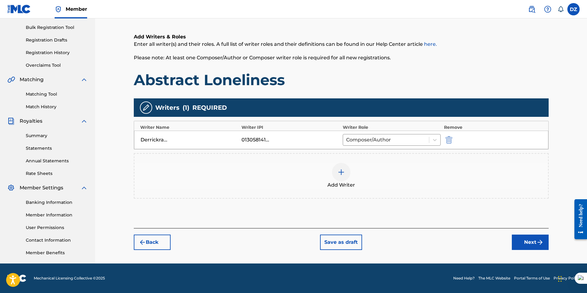
click at [516, 240] on button "Next" at bounding box center [530, 241] width 37 height 15
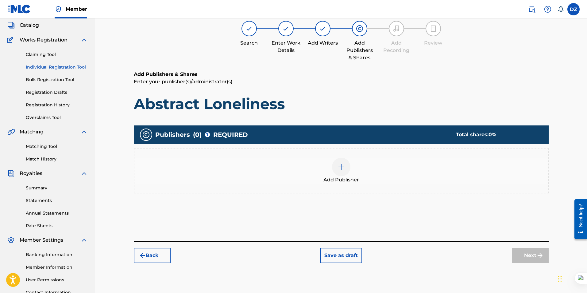
scroll to position [28, 0]
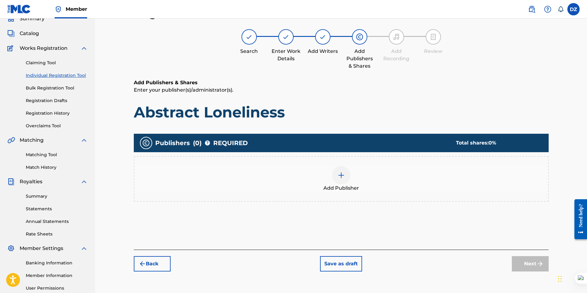
click at [336, 180] on div at bounding box center [341, 175] width 18 height 18
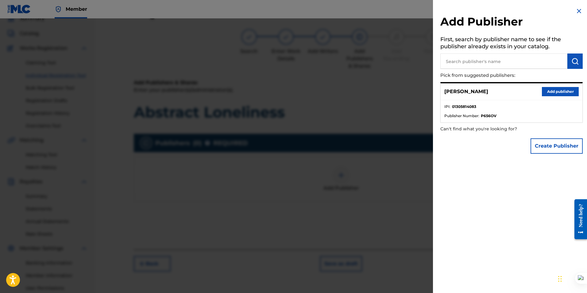
click at [550, 95] on button "Add publisher" at bounding box center [560, 91] width 37 height 9
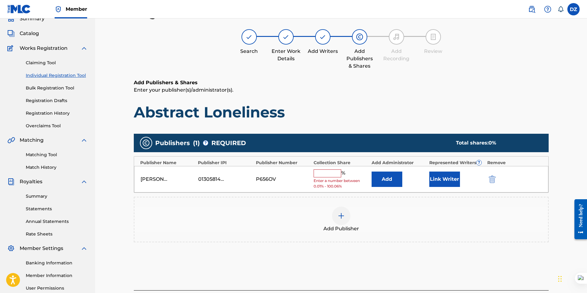
click at [326, 169] on input "text" at bounding box center [328, 173] width 28 height 8
type input "100"
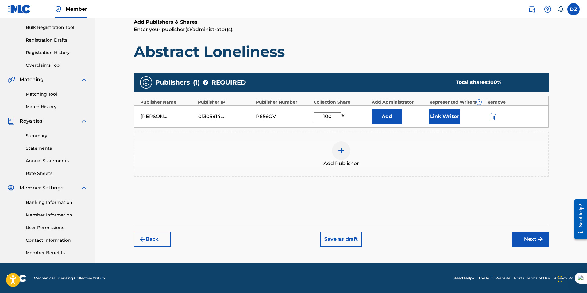
click at [525, 242] on button "Next" at bounding box center [530, 238] width 37 height 15
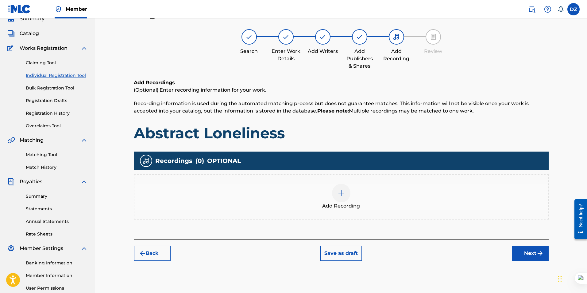
click at [334, 183] on div "Add Recording" at bounding box center [341, 196] width 415 height 45
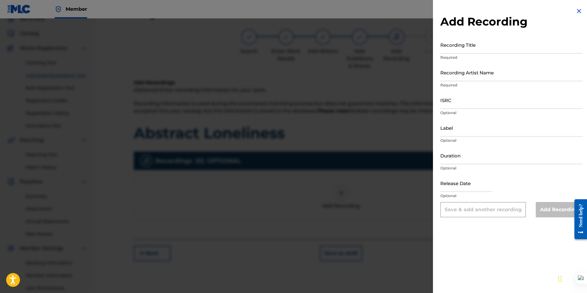
click at [449, 48] on input "Recording Title" at bounding box center [511, 44] width 142 height 17
paste input "Abstract Loneliness"
type input "Abstract Loneliness"
click at [451, 76] on input "Recording Artist Name" at bounding box center [511, 72] width 142 height 17
type input "Derrickrator"
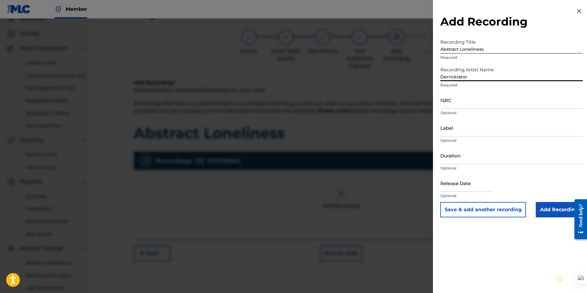
click at [466, 103] on input "ISRC" at bounding box center [511, 99] width 142 height 17
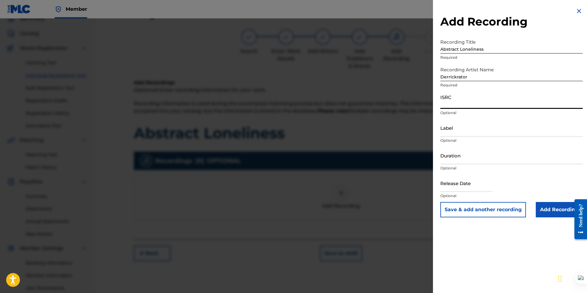
paste input "QZNJV2523468"
type input "QZNJV2523468"
click at [458, 157] on input "Duration" at bounding box center [511, 154] width 142 height 17
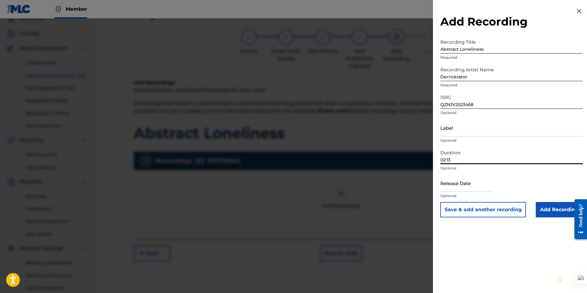
type input "02:13"
click at [459, 188] on input "text" at bounding box center [466, 182] width 52 height 17
select select "7"
select select "2025"
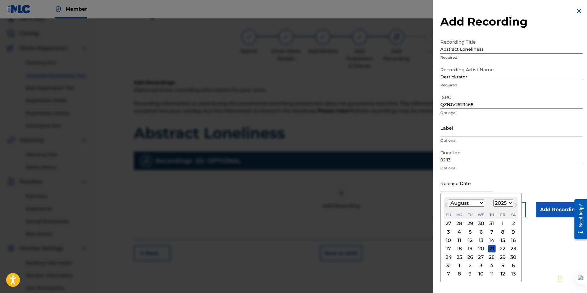
click at [456, 202] on select "January February March April May June July August September October November De…" at bounding box center [466, 202] width 35 height 7
select select "3"
click at [449, 199] on select "January February March April May June July August September October November De…" at bounding box center [466, 202] width 35 height 7
click at [512, 248] on div "26" at bounding box center [513, 248] width 7 height 7
type input "April 26 2025"
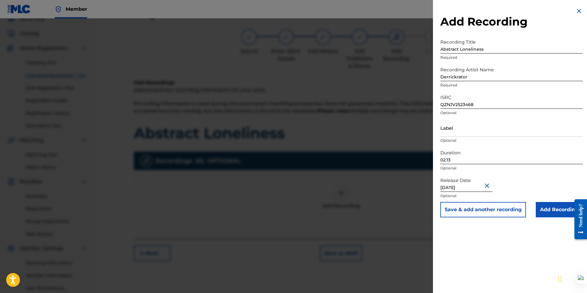
click at [547, 210] on input "Add Recording" at bounding box center [559, 209] width 47 height 15
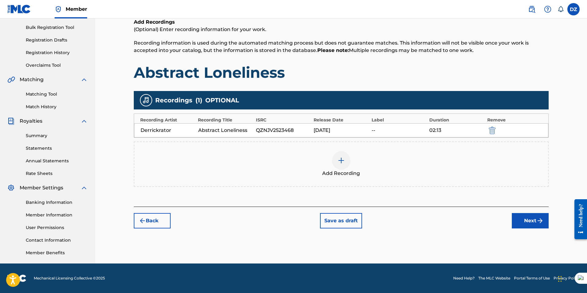
click at [525, 222] on button "Next" at bounding box center [530, 220] width 37 height 15
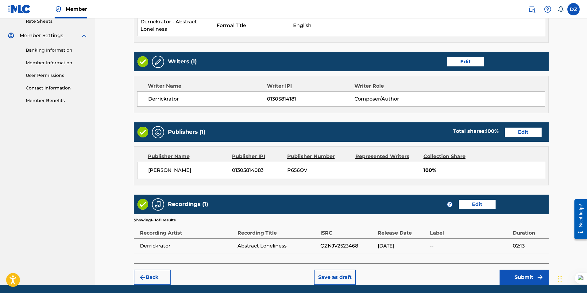
scroll to position [262, 0]
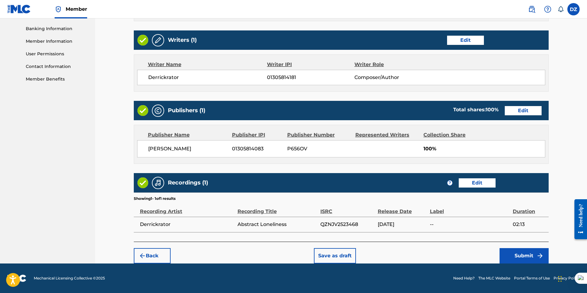
click at [534, 257] on button "Submit" at bounding box center [524, 255] width 49 height 15
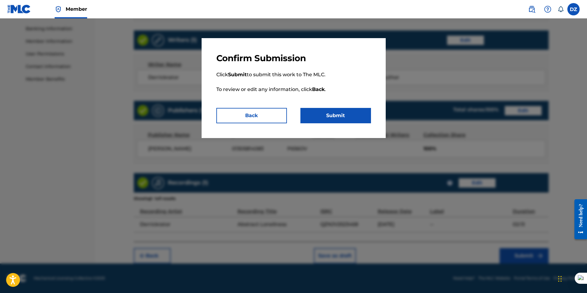
click at [342, 109] on button "Submit" at bounding box center [335, 115] width 71 height 15
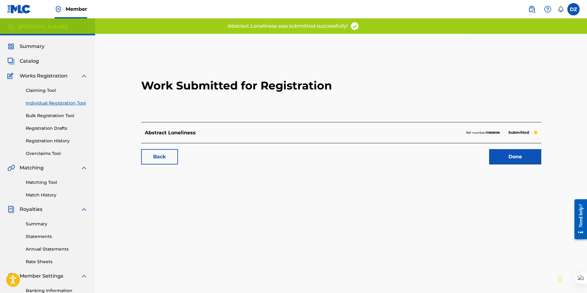
click at [521, 152] on link "Done" at bounding box center [515, 156] width 52 height 15
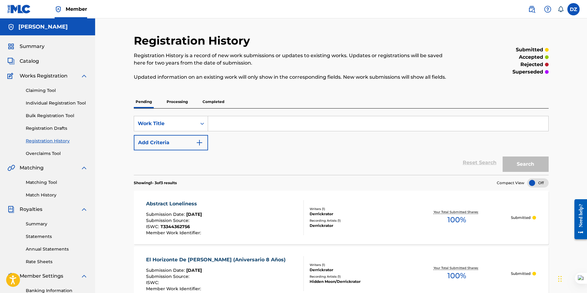
click at [29, 46] on span "Summary" at bounding box center [32, 46] width 25 height 7
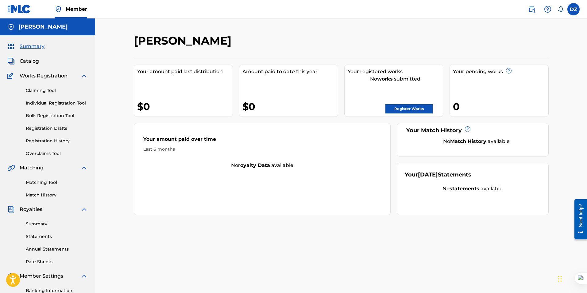
click at [409, 107] on link "Register Works" at bounding box center [409, 108] width 47 height 9
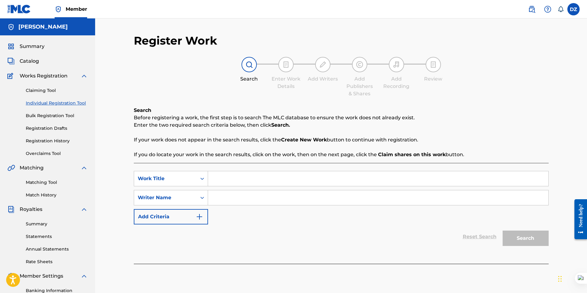
click at [220, 175] on input "Search Form" at bounding box center [378, 178] width 340 height 15
paste input "I O N (Instrumental Version)"
type input "I O N (Instrumental Version)"
click at [223, 198] on input "Search Form" at bounding box center [378, 197] width 340 height 15
click at [524, 234] on button "Search" at bounding box center [526, 237] width 46 height 15
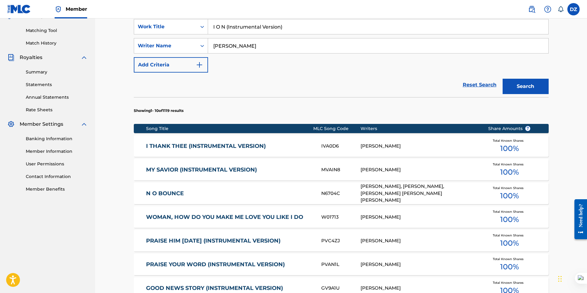
scroll to position [153, 0]
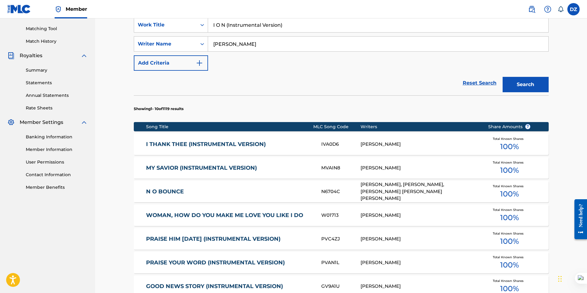
click at [240, 42] on input "Derrick" at bounding box center [378, 44] width 340 height 15
type input "Derrickrator"
click at [517, 86] on button "Search" at bounding box center [526, 84] width 46 height 15
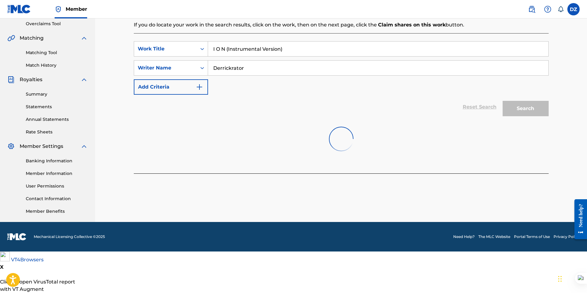
scroll to position [88, 0]
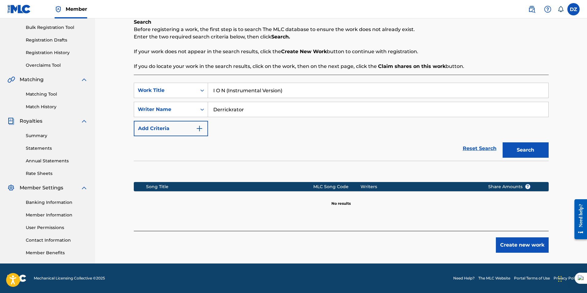
click at [509, 243] on button "Create new work" at bounding box center [522, 244] width 53 height 15
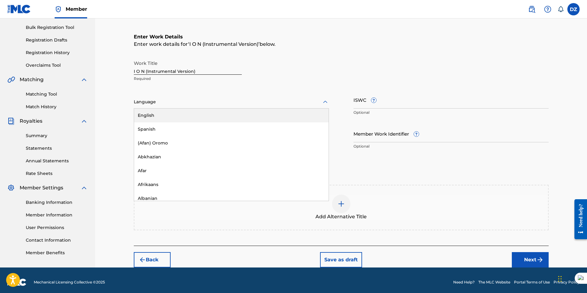
click at [156, 105] on div at bounding box center [231, 102] width 195 height 8
click at [152, 112] on div "English" at bounding box center [231, 115] width 195 height 14
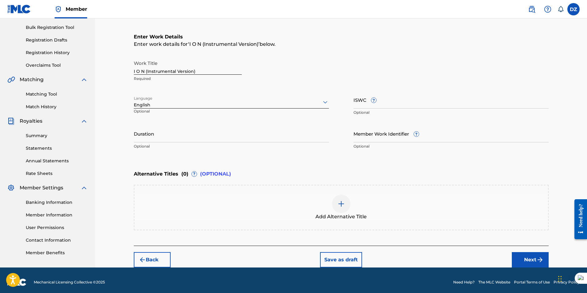
click at [150, 134] on input "Duration" at bounding box center [231, 133] width 195 height 17
type input "02:38"
click at [361, 101] on input "ISWC ?" at bounding box center [451, 99] width 195 height 17
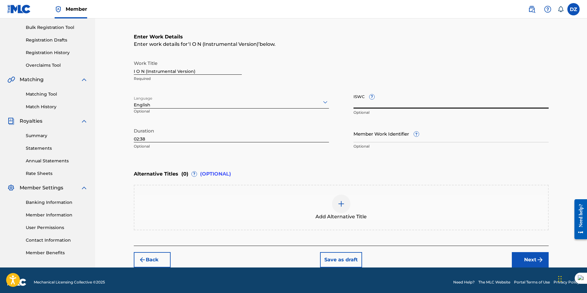
paste input "T-334.443.427-7"
type input "T-334.443.427-7"
drag, startPoint x: 198, startPoint y: 68, endPoint x: 77, endPoint y: 68, distance: 120.6
click at [77, 68] on main "Derrick Zambrano González Summary Catalog Works Registration Claiming Tool Indi…" at bounding box center [293, 98] width 587 height 337
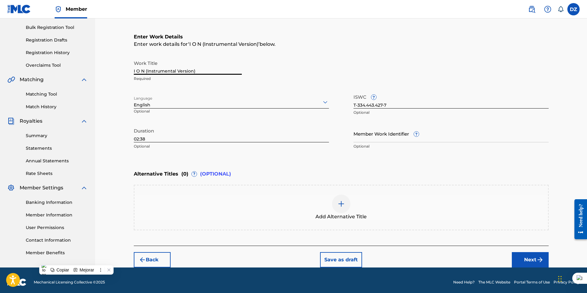
click at [346, 206] on div at bounding box center [341, 203] width 18 height 18
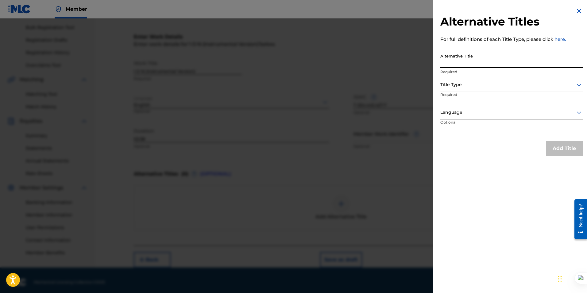
click at [484, 59] on input "Alternative Title" at bounding box center [511, 58] width 142 height 17
paste input "I O N (Instrumental Version)"
type input "Derrickrator - I O N (Instrumental Version)"
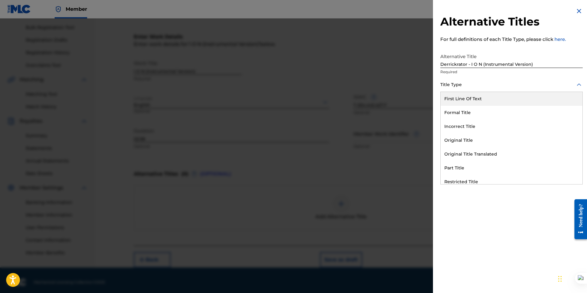
click at [465, 89] on div "Title Type" at bounding box center [511, 85] width 142 height 14
click at [463, 114] on div "Formal Title" at bounding box center [512, 113] width 142 height 14
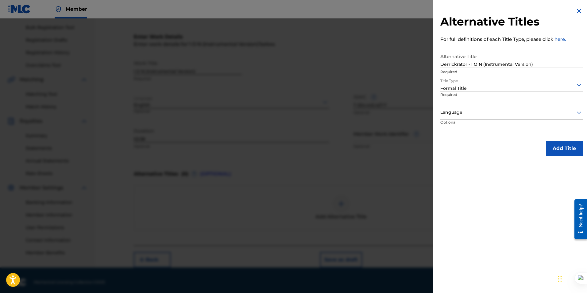
click at [460, 111] on div at bounding box center [511, 112] width 142 height 8
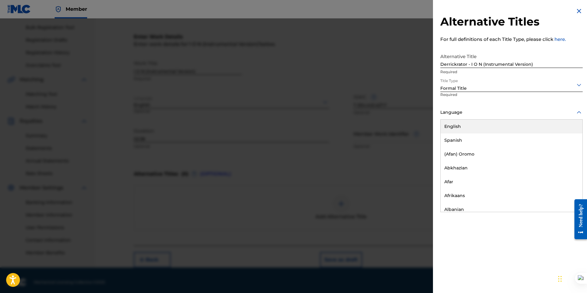
click at [456, 126] on div "English" at bounding box center [512, 126] width 142 height 14
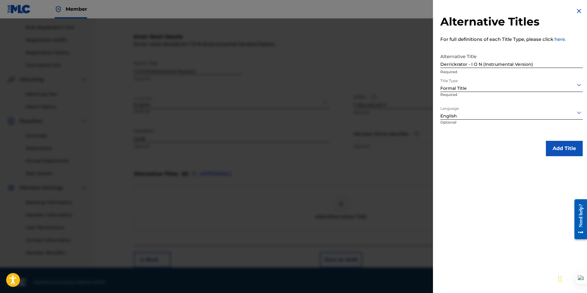
click at [552, 145] on button "Add Title" at bounding box center [564, 148] width 37 height 15
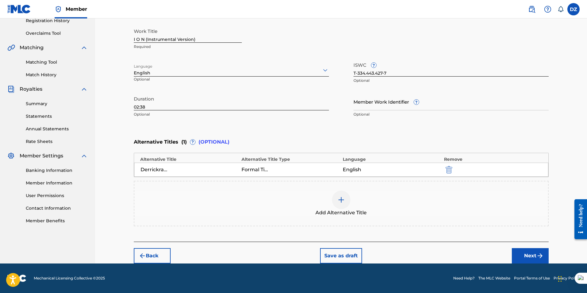
click at [526, 256] on button "Next" at bounding box center [530, 255] width 37 height 15
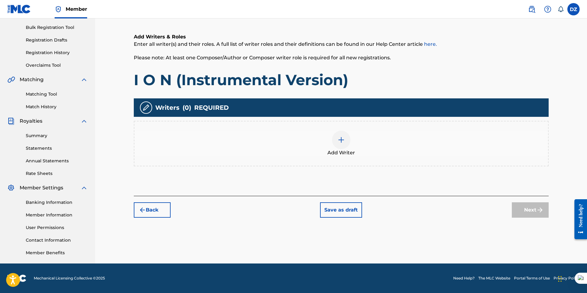
click at [345, 131] on div at bounding box center [341, 139] width 18 height 18
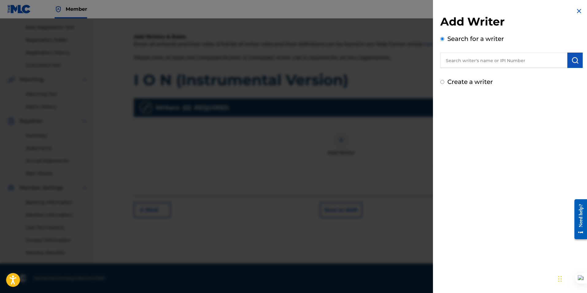
click at [444, 79] on div "Create a writer" at bounding box center [511, 81] width 142 height 9
click at [445, 77] on div "Create a writer" at bounding box center [511, 81] width 142 height 9
click at [444, 81] on div "Create a writer" at bounding box center [511, 81] width 142 height 9
click at [444, 82] on div "Create a writer" at bounding box center [511, 81] width 142 height 9
click at [442, 81] on input "Create a writer" at bounding box center [442, 82] width 4 height 4
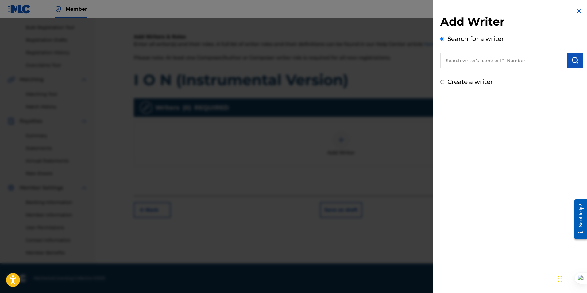
radio input "false"
radio input "true"
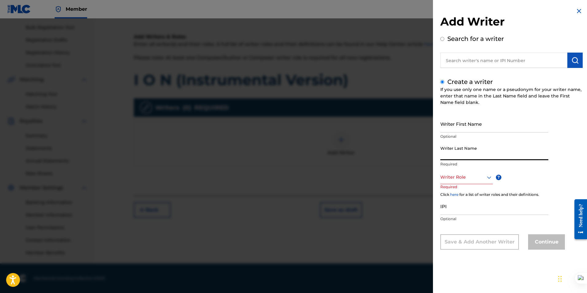
click at [459, 153] on input "Writer Last Name" at bounding box center [494, 150] width 108 height 17
type input "Derrickrator"
click at [451, 179] on div at bounding box center [466, 177] width 52 height 8
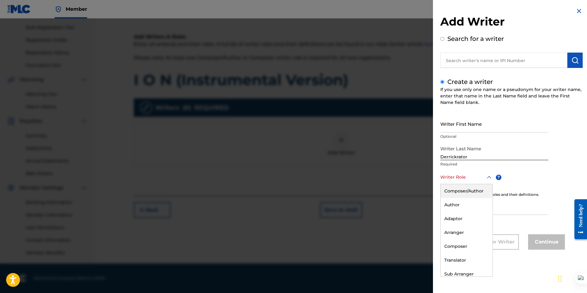
click at [457, 186] on div "Composer/Author" at bounding box center [467, 191] width 52 height 14
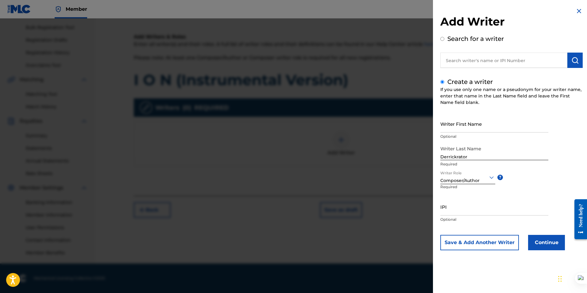
click at [447, 213] on input "IPI" at bounding box center [494, 206] width 108 height 17
paste input "01305814181"
type input "01305814181"
click at [549, 245] on button "Continue" at bounding box center [546, 242] width 37 height 15
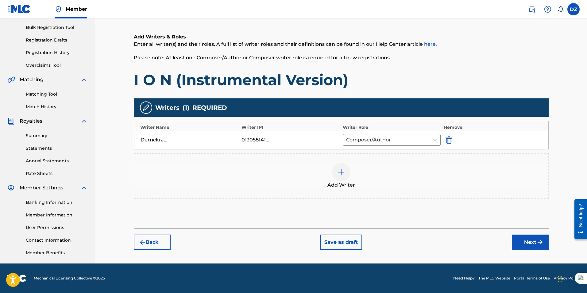
click at [532, 242] on button "Next" at bounding box center [530, 241] width 37 height 15
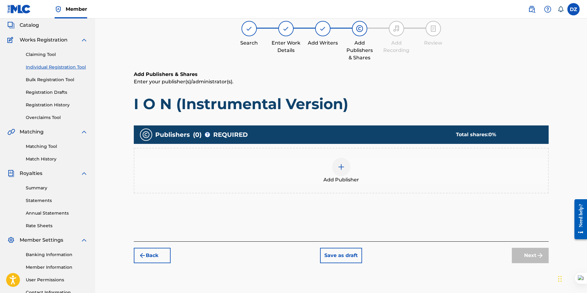
scroll to position [28, 0]
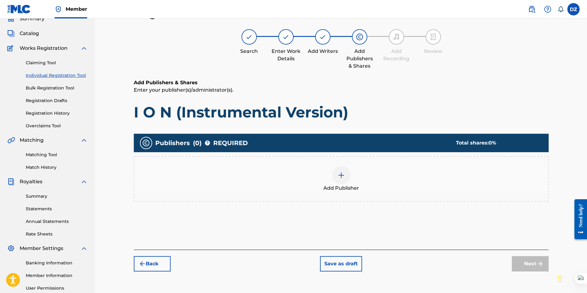
click at [337, 177] on div at bounding box center [341, 175] width 18 height 18
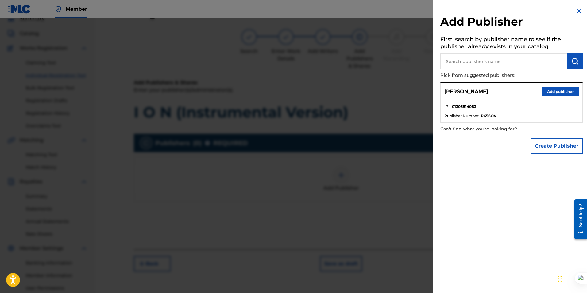
click at [559, 89] on button "Add publisher" at bounding box center [560, 91] width 37 height 9
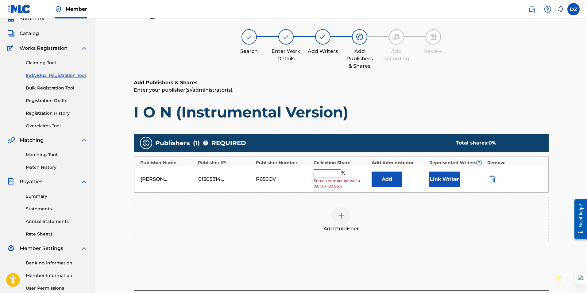
click at [328, 171] on input "text" at bounding box center [328, 173] width 28 height 8
type input "100"
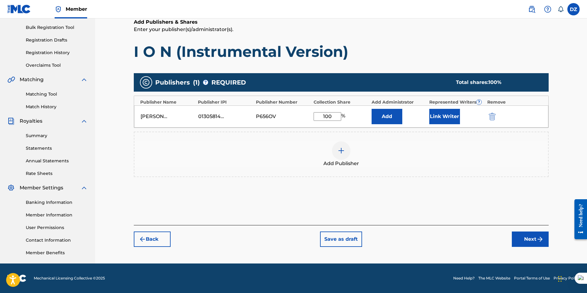
click at [520, 239] on button "Next" at bounding box center [530, 238] width 37 height 15
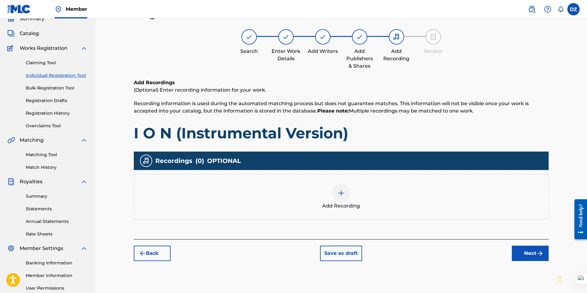
click at [332, 195] on div "Add Recording" at bounding box center [341, 197] width 414 height 26
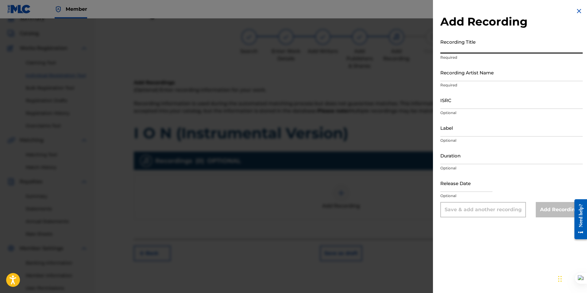
click at [451, 46] on input "Recording Title" at bounding box center [511, 44] width 142 height 17
paste input "I O N (Instrumental Version)"
type input "I O N (Instrumental Version)"
click at [457, 73] on input "Recording Artist Name" at bounding box center [511, 72] width 142 height 17
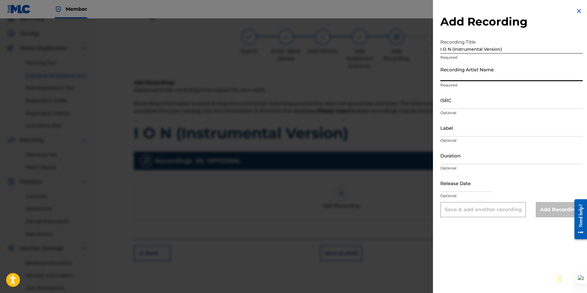
type input "Derrickrator"
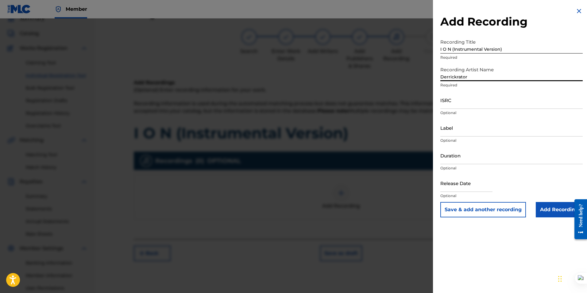
click at [448, 159] on input "Duration" at bounding box center [511, 154] width 142 height 17
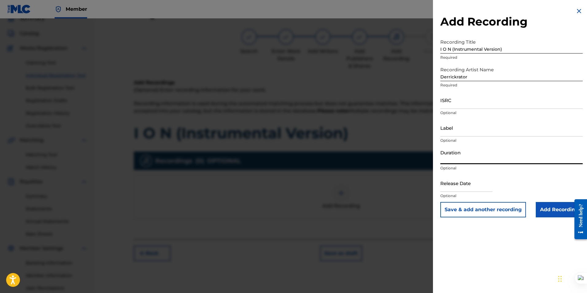
click at [450, 105] on input "ISRC" at bounding box center [511, 99] width 142 height 17
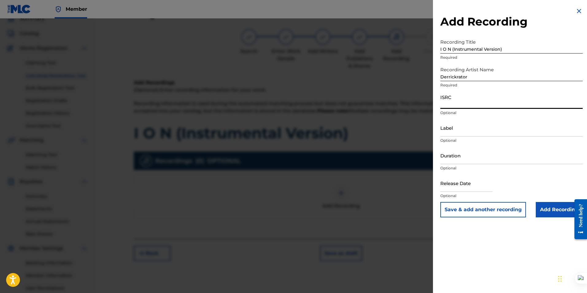
paste input "QZNJV2523470"
type input "QZNJV2523470"
click at [450, 159] on input "Duration" at bounding box center [511, 154] width 142 height 17
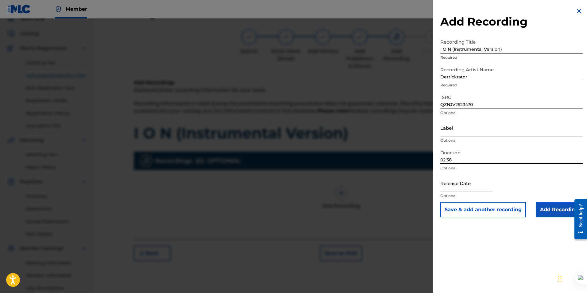
type input "02:38"
click at [454, 187] on input "text" at bounding box center [466, 182] width 52 height 17
select select "7"
select select "2025"
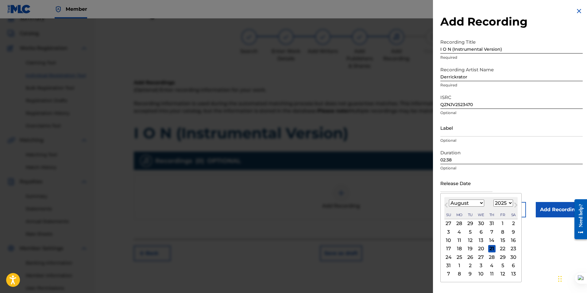
click at [454, 207] on div "August 2025 January February March April May June July August September October…" at bounding box center [480, 208] width 73 height 22
click at [457, 204] on select "January February March April May June July August September October November De…" at bounding box center [466, 202] width 35 height 7
select select "3"
click at [449, 199] on select "January February March April May June July August September October November De…" at bounding box center [466, 202] width 35 height 7
click at [514, 247] on div "26" at bounding box center [513, 248] width 7 height 7
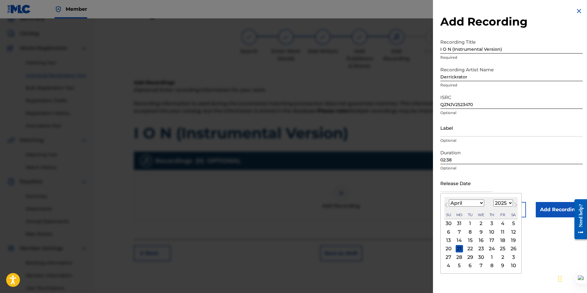
type input "April 26 2025"
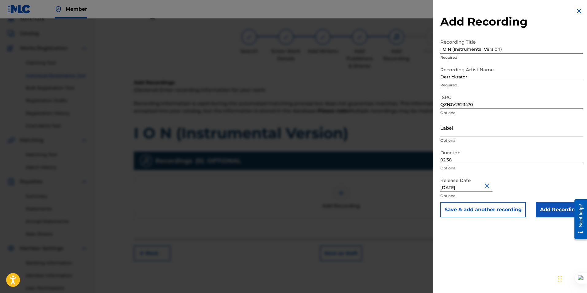
click at [558, 211] on input "Add Recording" at bounding box center [559, 209] width 47 height 15
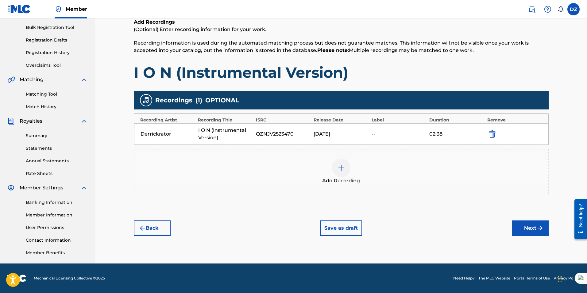
click at [524, 231] on button "Next" at bounding box center [530, 227] width 37 height 15
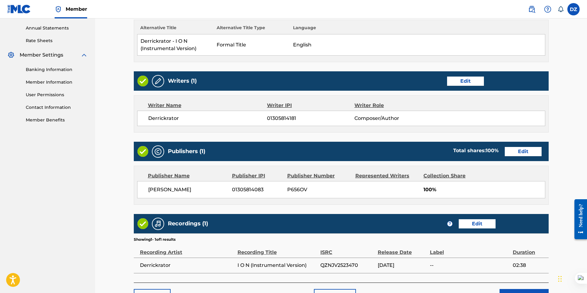
scroll to position [262, 0]
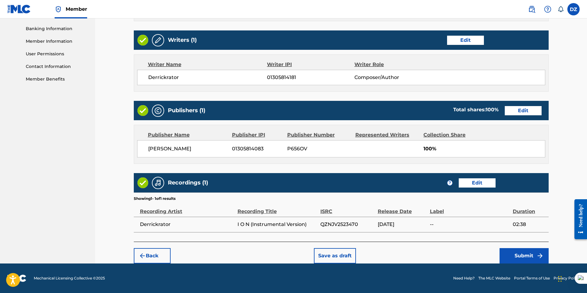
click at [519, 257] on button "Submit" at bounding box center [524, 255] width 49 height 15
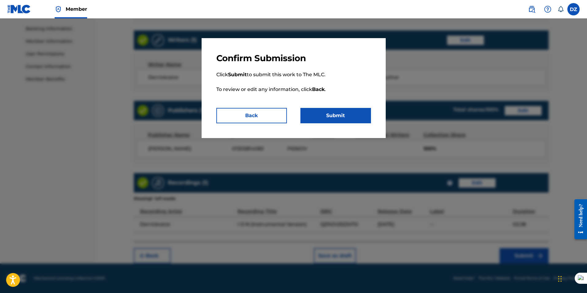
click at [341, 116] on button "Submit" at bounding box center [335, 115] width 71 height 15
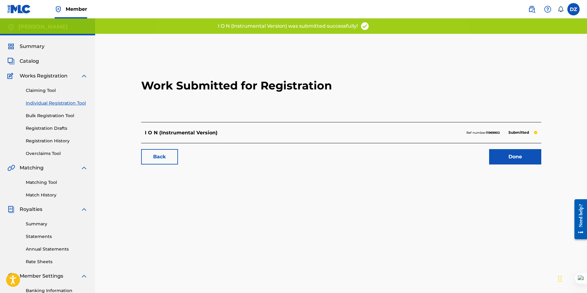
click at [521, 160] on link "Done" at bounding box center [515, 156] width 52 height 15
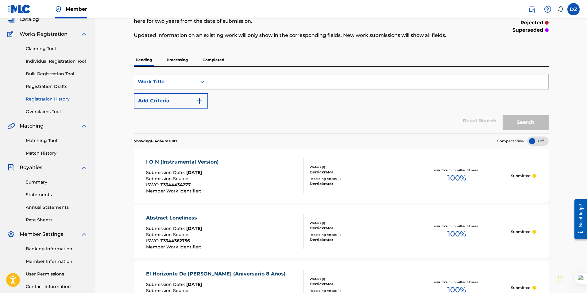
scroll to position [3, 0]
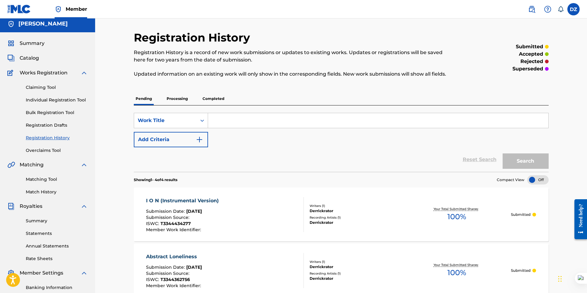
click at [35, 45] on span "Summary" at bounding box center [32, 43] width 25 height 7
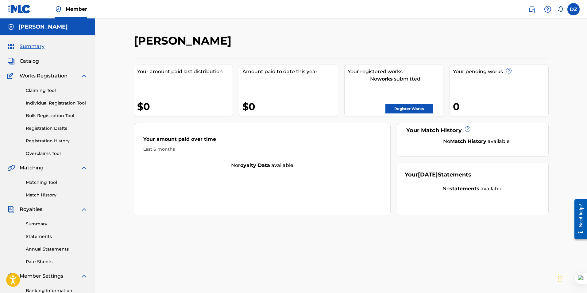
click at [417, 105] on link "Register Works" at bounding box center [409, 108] width 47 height 9
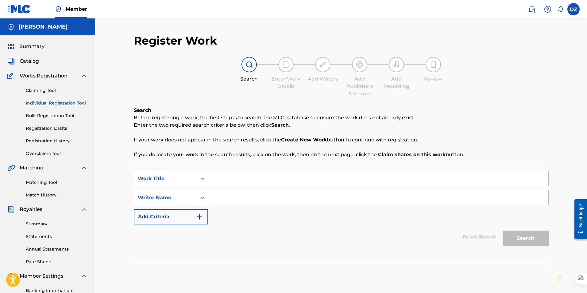
click at [231, 179] on input "Search Form" at bounding box center [378, 178] width 340 height 15
paste input "Boreal I"
type input "Boreal I"
click at [229, 200] on input "Search Form" at bounding box center [378, 197] width 340 height 15
type input "Derrickrator"
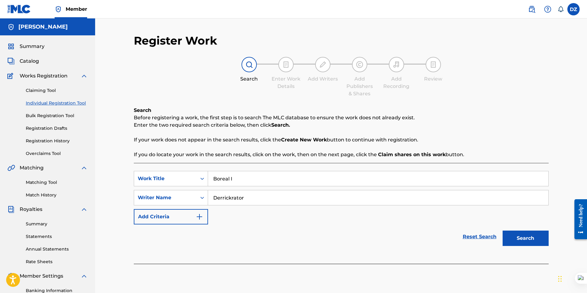
click at [524, 238] on button "Search" at bounding box center [526, 237] width 46 height 15
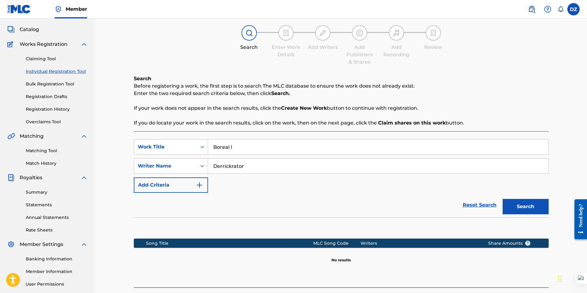
scroll to position [88, 0]
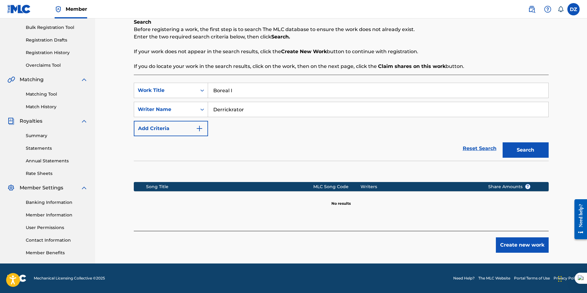
click at [500, 237] on button "Create new work" at bounding box center [522, 244] width 53 height 15
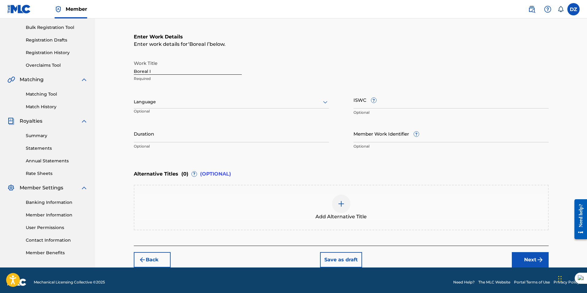
click at [154, 105] on div at bounding box center [231, 102] width 195 height 8
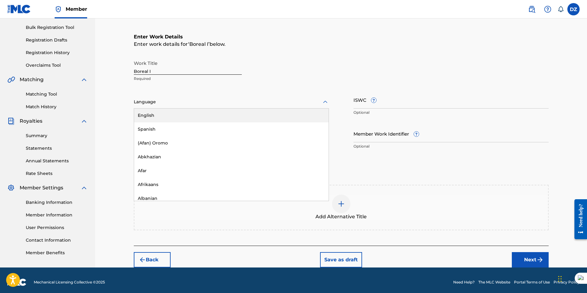
click at [154, 112] on div "English" at bounding box center [231, 115] width 195 height 14
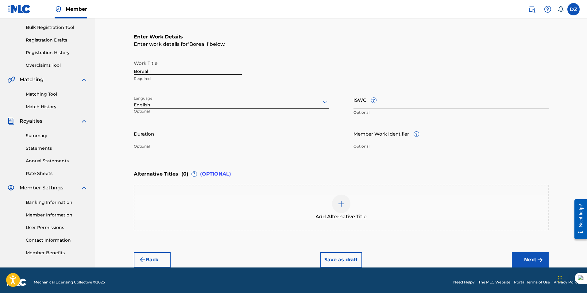
click at [146, 132] on input "Duration" at bounding box center [231, 133] width 195 height 17
type input "02:00"
click at [360, 103] on input "ISWC ?" at bounding box center [451, 99] width 195 height 17
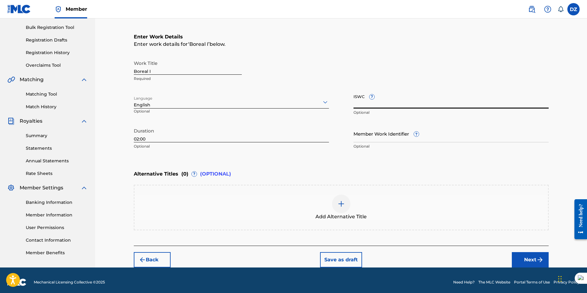
paste input "T-334.443.341-2"
type input "T-334.443.341-2"
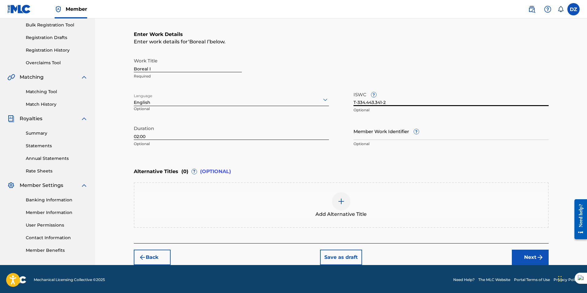
scroll to position [92, 0]
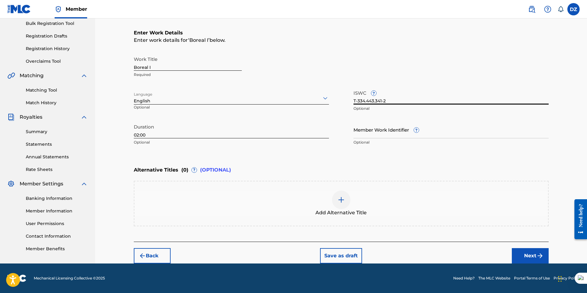
drag, startPoint x: 159, startPoint y: 67, endPoint x: 103, endPoint y: 64, distance: 56.5
click at [103, 64] on div "Register Work Search Enter Work Details Add Writers Add Publishers & Shares Add…" at bounding box center [341, 94] width 492 height 337
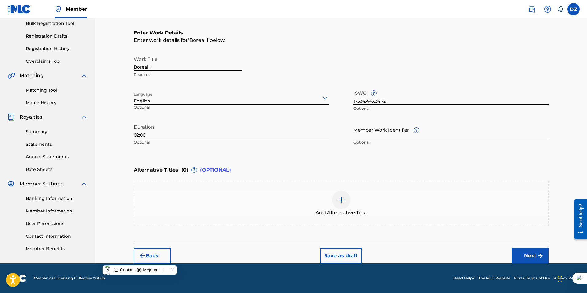
click at [343, 196] on img at bounding box center [341, 199] width 7 height 7
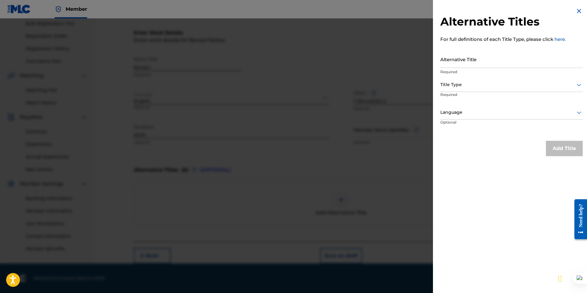
click at [463, 64] on input "Alternative Title" at bounding box center [511, 58] width 142 height 17
paste input "Boreal I"
type input "Derrickrator - Boreal I"
click at [454, 87] on div at bounding box center [511, 85] width 142 height 8
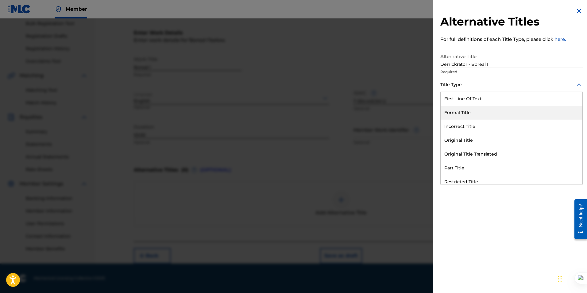
click at [461, 110] on div "Formal Title" at bounding box center [512, 113] width 142 height 14
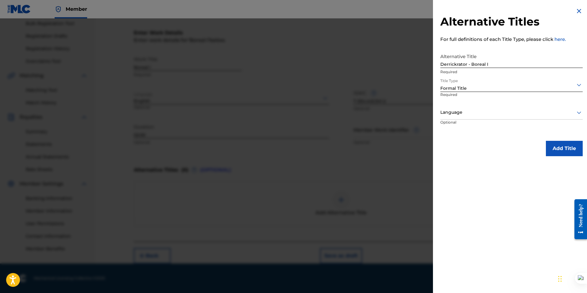
click at [458, 111] on div at bounding box center [511, 112] width 142 height 8
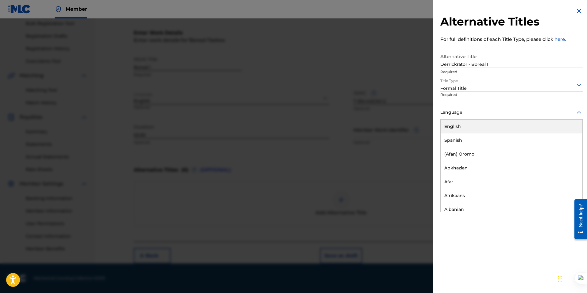
click at [455, 126] on div "English" at bounding box center [512, 126] width 142 height 14
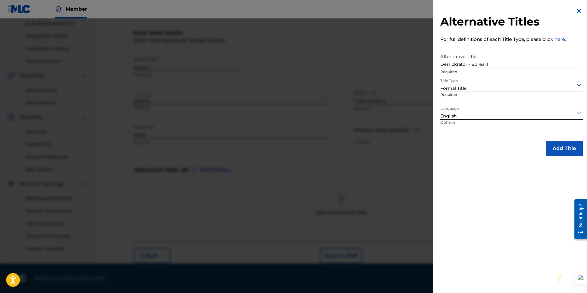
click at [561, 145] on button "Add Title" at bounding box center [564, 148] width 37 height 15
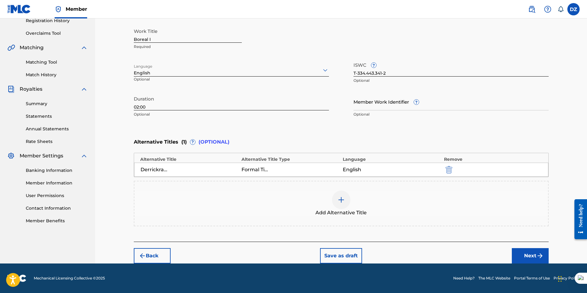
click at [516, 251] on button "Next" at bounding box center [530, 255] width 37 height 15
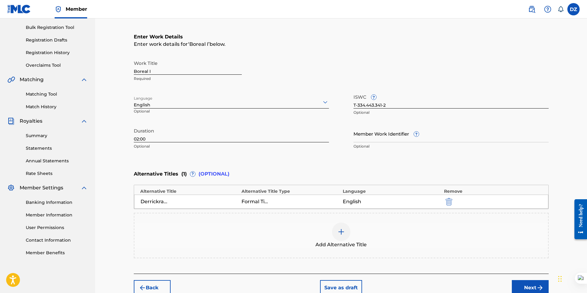
scroll to position [28, 0]
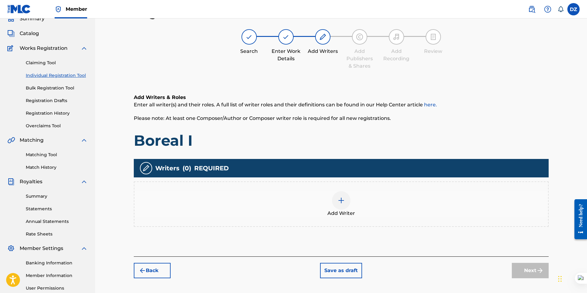
click at [339, 200] on img at bounding box center [341, 199] width 7 height 7
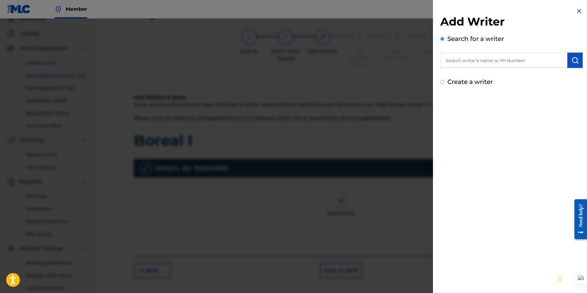
click at [455, 82] on label "Create a writer" at bounding box center [470, 81] width 45 height 7
radio input "true"
click at [444, 82] on input "Create a writer" at bounding box center [442, 82] width 4 height 4
radio input "false"
radio input "true"
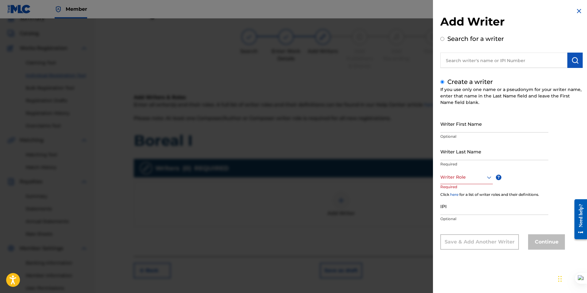
click at [459, 158] on input "Writer Last Name" at bounding box center [494, 150] width 108 height 17
type input "Derrickrator"
click at [463, 180] on div at bounding box center [466, 177] width 52 height 8
click at [463, 190] on div "Composer/Author" at bounding box center [467, 191] width 52 height 14
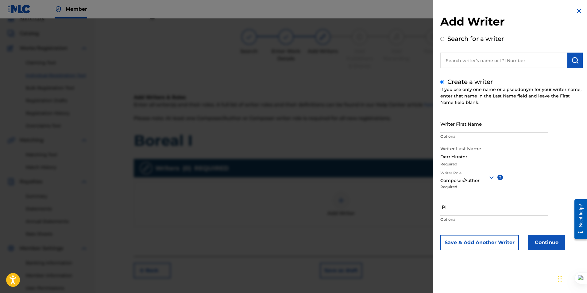
click at [451, 211] on input "IPI" at bounding box center [494, 206] width 108 height 17
paste input "01305814181"
type input "01305814181"
click at [552, 245] on button "Continue" at bounding box center [546, 242] width 37 height 15
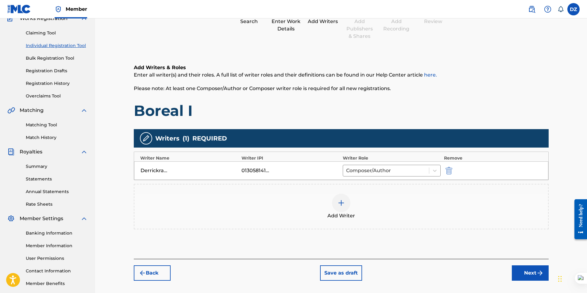
click at [529, 273] on button "Next" at bounding box center [530, 272] width 37 height 15
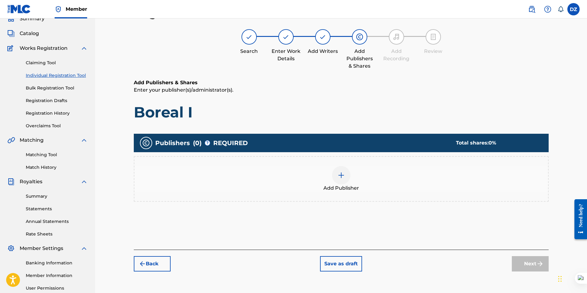
click at [340, 174] on img at bounding box center [341, 174] width 7 height 7
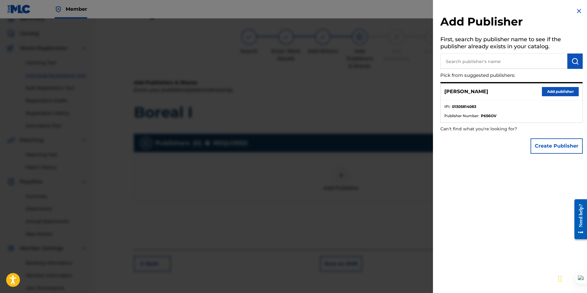
click at [571, 89] on button "Add publisher" at bounding box center [560, 91] width 37 height 9
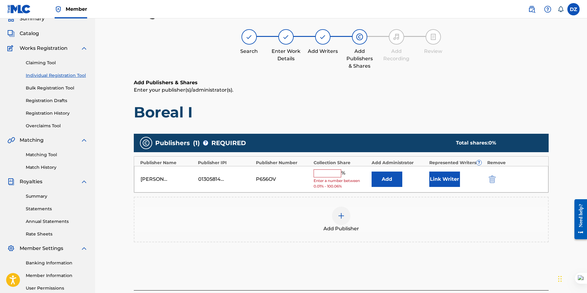
click at [324, 170] on input "text" at bounding box center [328, 173] width 28 height 8
type input "100"
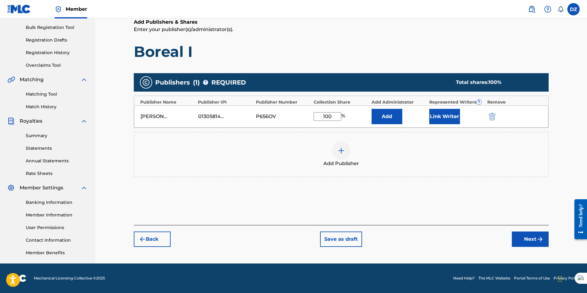
click at [544, 241] on button "Next" at bounding box center [530, 238] width 37 height 15
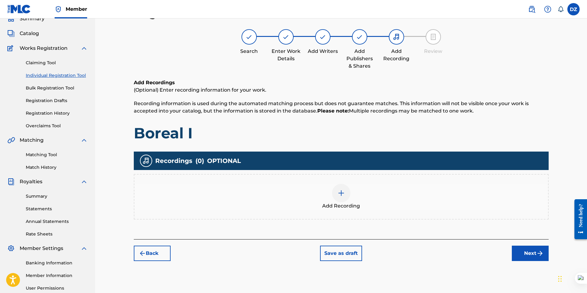
click at [344, 182] on div "Add Recording" at bounding box center [341, 196] width 415 height 45
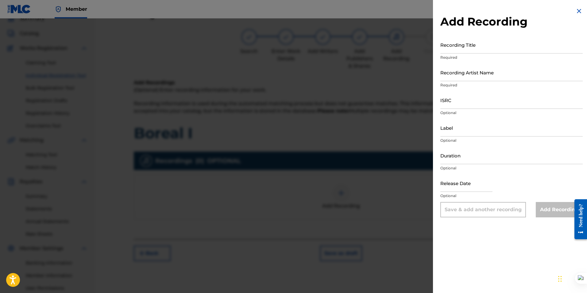
click at [458, 47] on input "Recording Title" at bounding box center [511, 44] width 142 height 17
type input "Boreal I"
click at [448, 73] on input "Recording Artist Name" at bounding box center [511, 72] width 142 height 17
type input "Derrickrator"
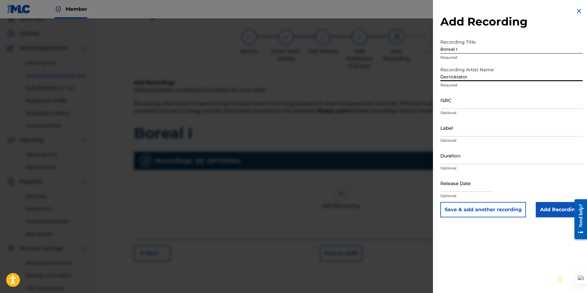
click at [451, 104] on input "ISRC" at bounding box center [511, 99] width 142 height 17
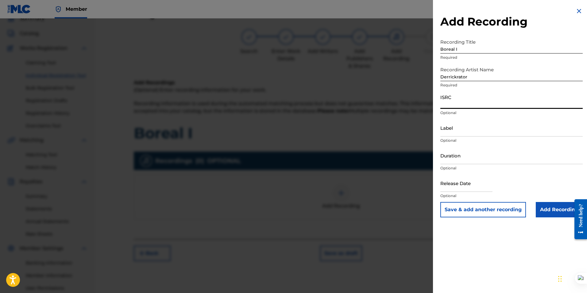
paste input "QZNJV2523471"
type input "QZNJV2523471"
click at [448, 159] on input "Duration" at bounding box center [511, 154] width 142 height 17
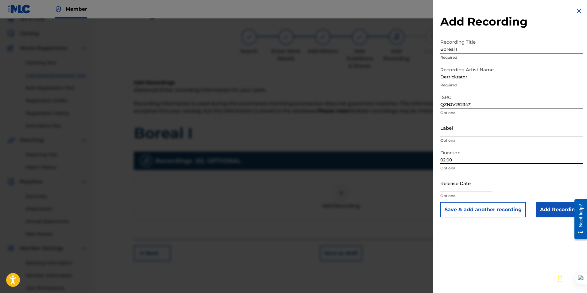
type input "02:00"
click at [447, 186] on input "text" at bounding box center [466, 182] width 52 height 17
select select "7"
select select "2025"
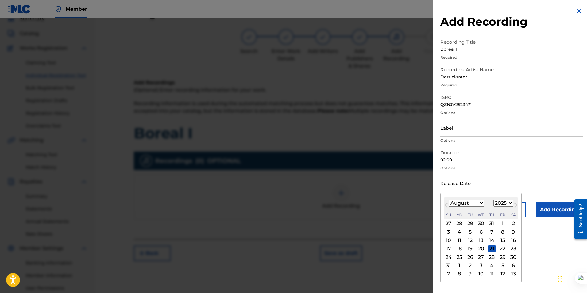
click at [456, 200] on select "January February March April May June July August September October November De…" at bounding box center [466, 202] width 35 height 7
select select "3"
click at [449, 199] on select "January February March April May June July August September October November De…" at bounding box center [466, 202] width 35 height 7
click at [513, 247] on div "26" at bounding box center [513, 248] width 7 height 7
type input "April 26 2025"
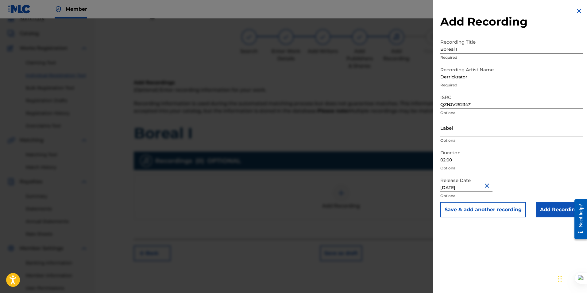
click at [559, 211] on input "Add Recording" at bounding box center [559, 209] width 47 height 15
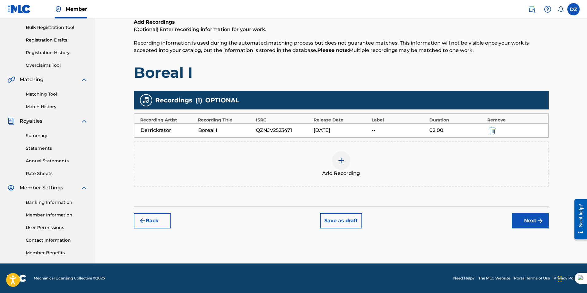
click at [524, 221] on button "Next" at bounding box center [530, 220] width 37 height 15
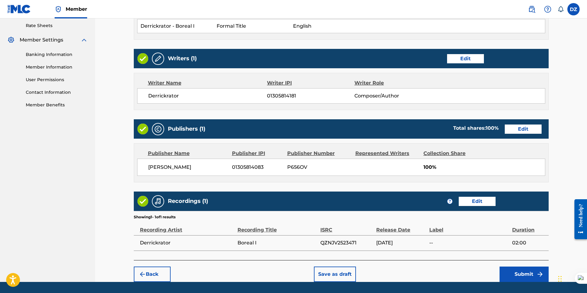
scroll to position [254, 0]
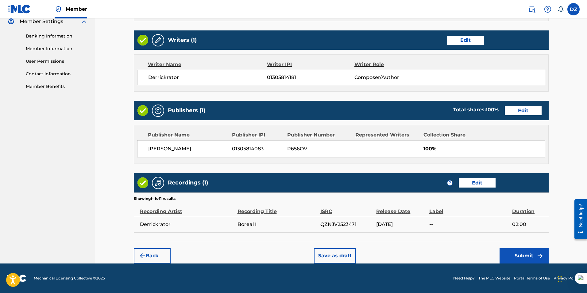
click at [521, 261] on button "Submit" at bounding box center [524, 255] width 49 height 15
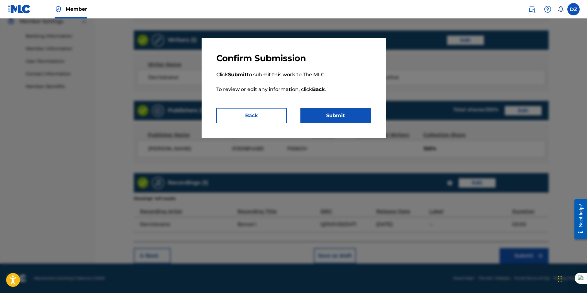
click at [322, 115] on button "Submit" at bounding box center [335, 115] width 71 height 15
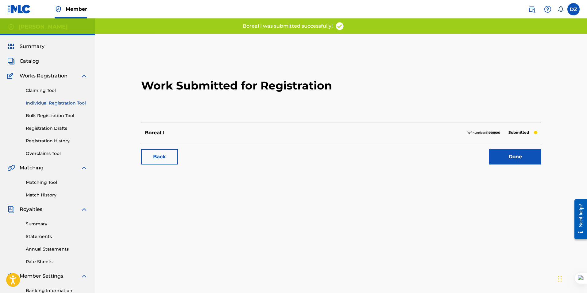
click at [505, 157] on link "Done" at bounding box center [515, 156] width 52 height 15
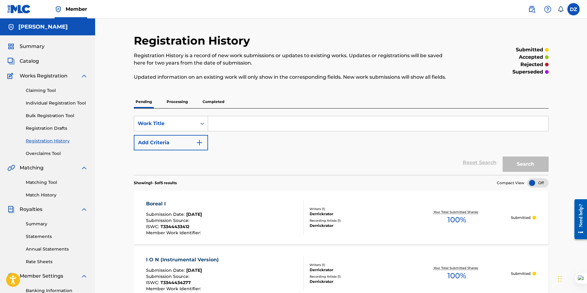
click at [37, 46] on span "Summary" at bounding box center [32, 46] width 25 height 7
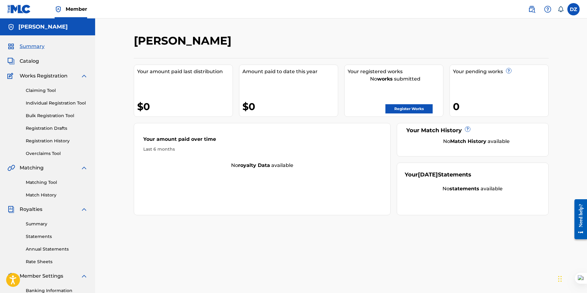
click at [409, 105] on link "Register Works" at bounding box center [409, 108] width 47 height 9
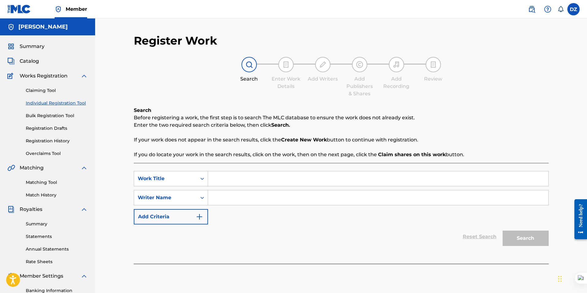
click at [219, 172] on input "Search Form" at bounding box center [378, 178] width 340 height 15
paste input "Tapion I I (Tribute to Akira Toriyama)"
type input "Tapion I I (Tribute to Akira Toriyama)"
click at [229, 199] on input "Search Form" at bounding box center [378, 197] width 340 height 15
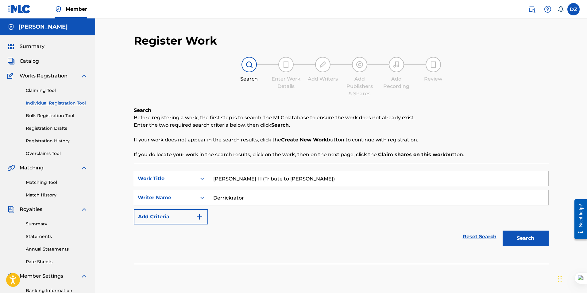
type input "Derrickrator"
click at [523, 246] on div "Search" at bounding box center [524, 236] width 49 height 25
click at [523, 240] on button "Search" at bounding box center [526, 237] width 46 height 15
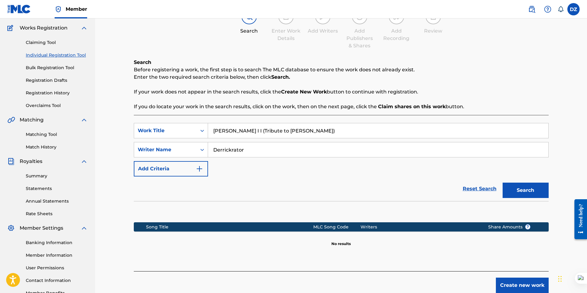
scroll to position [88, 0]
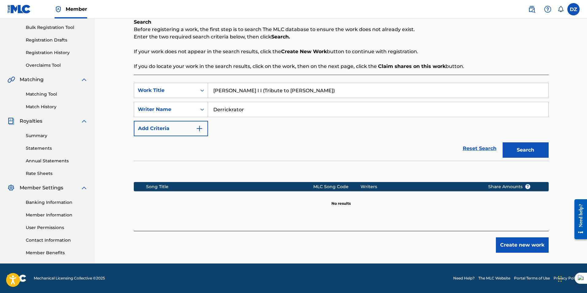
click at [512, 241] on button "Create new work" at bounding box center [522, 244] width 53 height 15
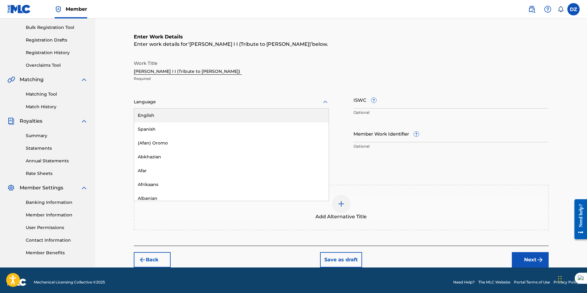
click at [161, 104] on div at bounding box center [231, 102] width 195 height 8
click at [165, 119] on div "English" at bounding box center [231, 115] width 195 height 14
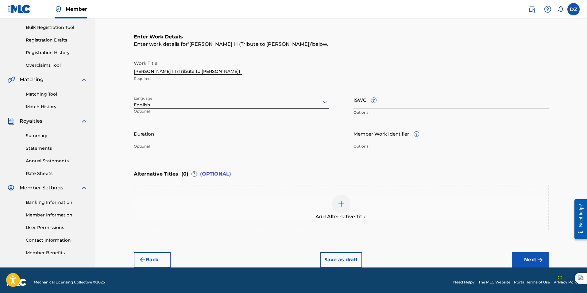
click at [151, 133] on input "Duration" at bounding box center [231, 133] width 195 height 17
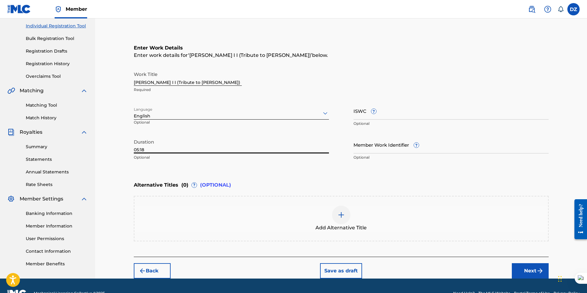
scroll to position [92, 0]
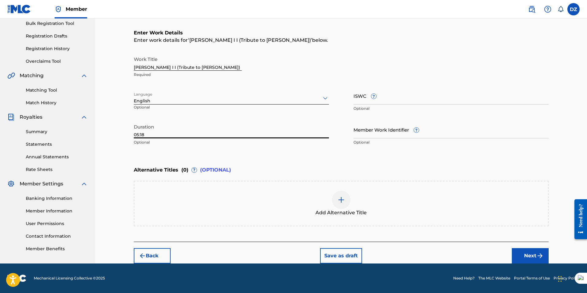
type input "05:18"
click at [343, 196] on img at bounding box center [341, 199] width 7 height 7
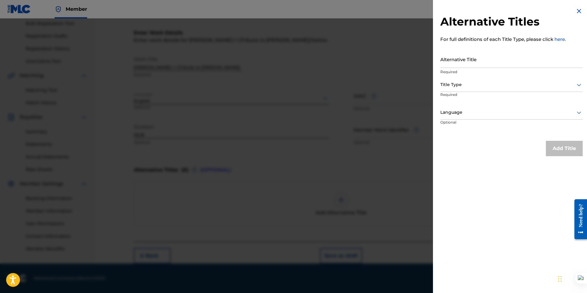
click at [455, 65] on input "Alternative Title" at bounding box center [511, 58] width 142 height 17
paste input "Tapion I I (Tribute to Akira Toriyama)"
type input "Derrickrator - Tapion I I (Tribute to Akira Toriyama)"
click at [448, 89] on div "Title Type" at bounding box center [511, 85] width 142 height 14
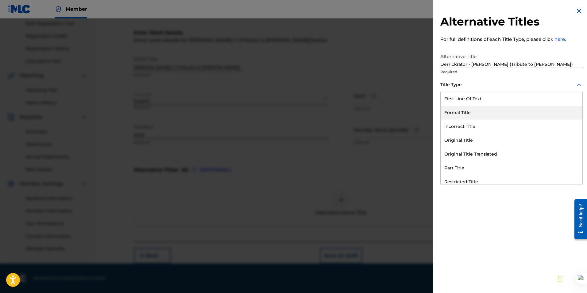
click at [455, 114] on div "Formal Title" at bounding box center [512, 113] width 142 height 14
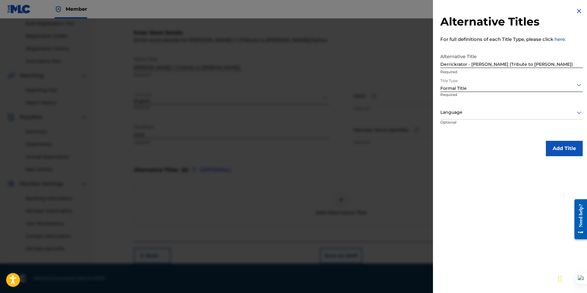
click at [449, 114] on div at bounding box center [511, 112] width 142 height 8
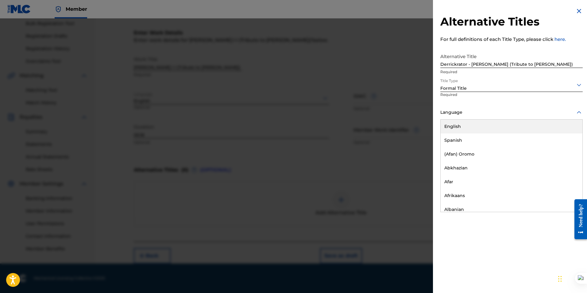
click at [450, 124] on div "English" at bounding box center [512, 126] width 142 height 14
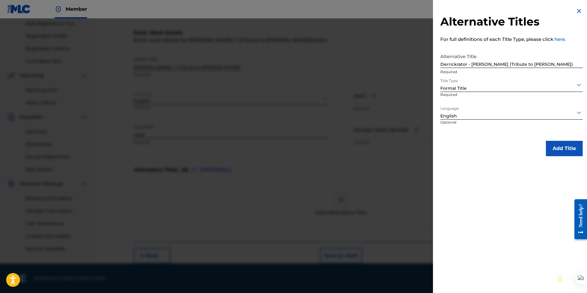
click at [554, 150] on button "Add Title" at bounding box center [564, 148] width 37 height 15
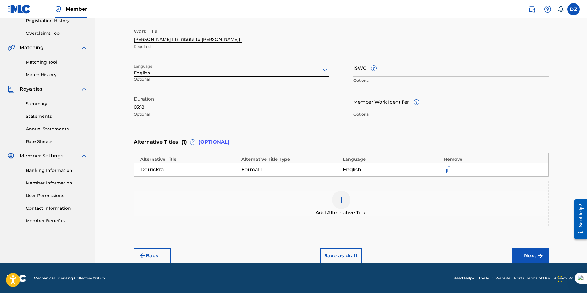
click at [531, 256] on button "Next" at bounding box center [530, 255] width 37 height 15
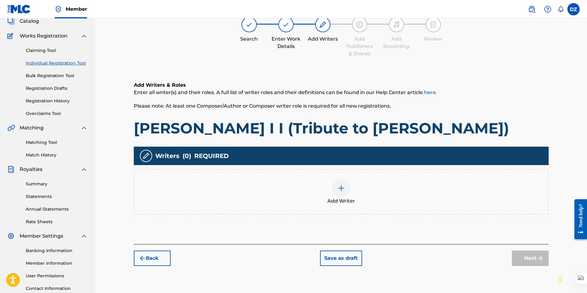
scroll to position [28, 0]
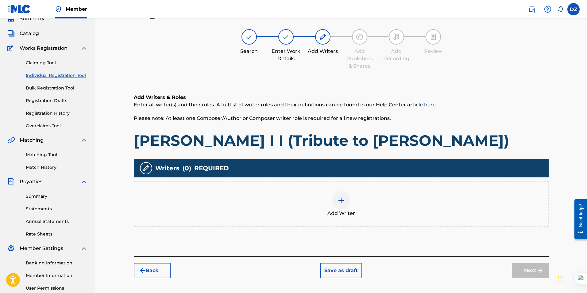
click at [343, 203] on img at bounding box center [341, 199] width 7 height 7
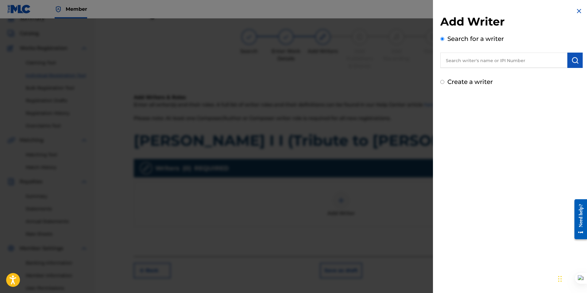
click at [450, 81] on label "Create a writer" at bounding box center [470, 81] width 45 height 7
radio input "true"
click at [444, 81] on input "Create a writer" at bounding box center [442, 82] width 4 height 4
radio input "false"
radio input "true"
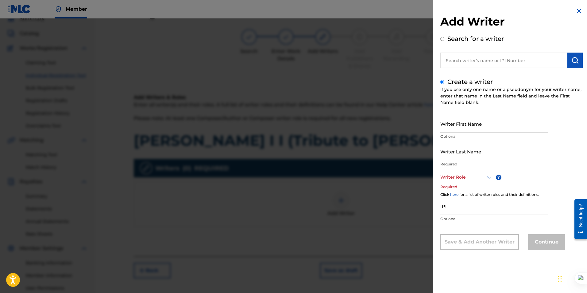
click at [460, 154] on input "Writer Last Name" at bounding box center [494, 150] width 108 height 17
type input "Derrickrator"
click at [449, 180] on div at bounding box center [466, 177] width 52 height 8
click at [458, 191] on div "Composer/Author" at bounding box center [467, 191] width 52 height 14
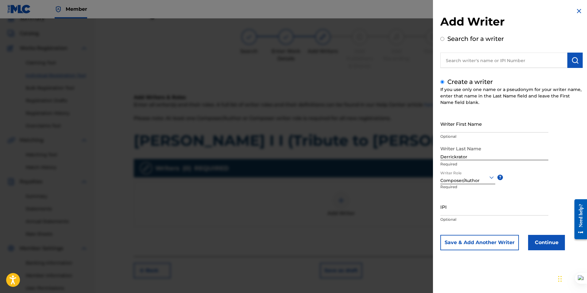
click at [450, 206] on input "IPI" at bounding box center [494, 206] width 108 height 17
paste input "01305814181"
type input "01305814181"
click at [550, 239] on button "Continue" at bounding box center [546, 242] width 37 height 15
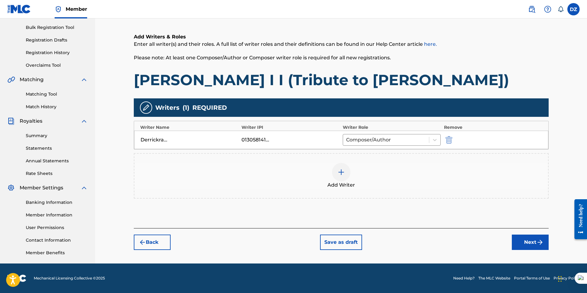
click at [518, 240] on button "Next" at bounding box center [530, 241] width 37 height 15
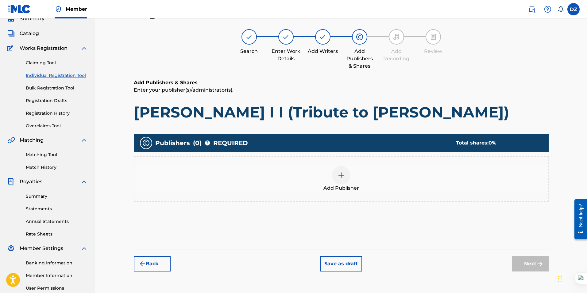
click at [348, 178] on div at bounding box center [341, 175] width 18 height 18
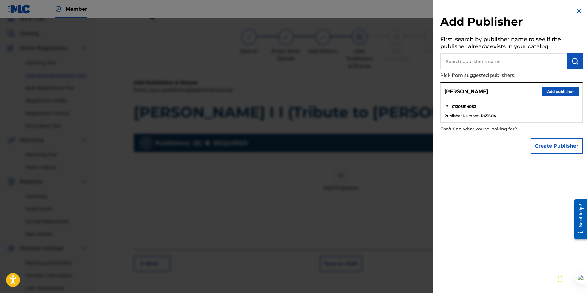
click at [560, 87] on button "Add publisher" at bounding box center [560, 91] width 37 height 9
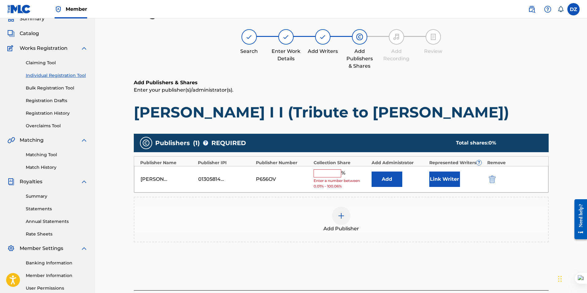
click at [321, 169] on div "Derrick Zambrano González 01305814083 P656OV % Enter a number between 0.01% - 1…" at bounding box center [341, 179] width 414 height 27
click at [323, 172] on input "text" at bounding box center [328, 173] width 28 height 8
type input "100"
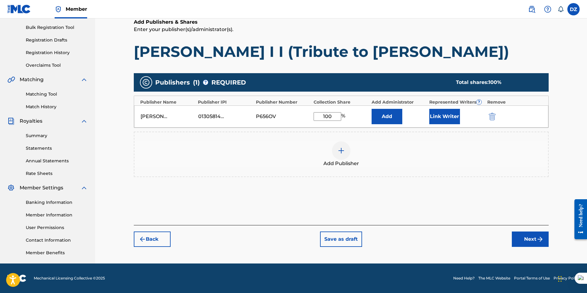
click at [537, 235] on img "submit" at bounding box center [540, 238] width 7 height 7
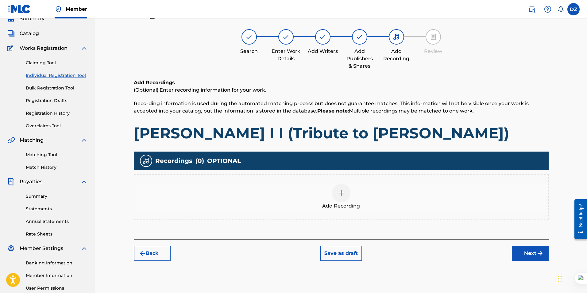
click at [347, 188] on div at bounding box center [341, 193] width 18 height 18
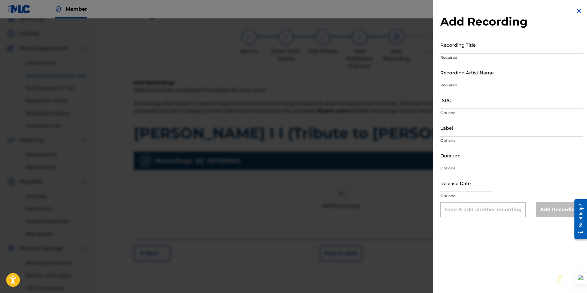
click at [447, 50] on input "Recording Title" at bounding box center [511, 44] width 142 height 17
paste input "Tapion I I (Tribute to Akira Toriyama)"
type input "Tapion I I (Tribute to Akira Toriyama)"
click at [458, 71] on input "Recording Artist Name" at bounding box center [511, 72] width 142 height 17
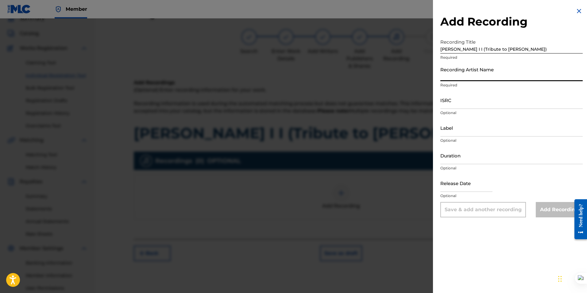
type input "Derrickrator"
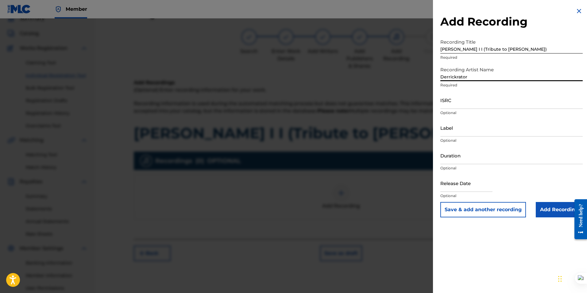
click at [459, 103] on input "ISRC" at bounding box center [511, 99] width 142 height 17
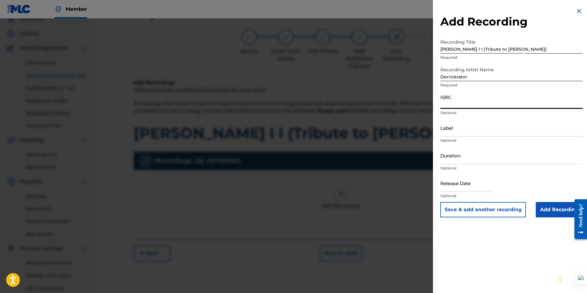
paste input "QZNJV2523472"
type input "QZNJV2523472"
click at [449, 158] on input "Duration" at bounding box center [511, 154] width 142 height 17
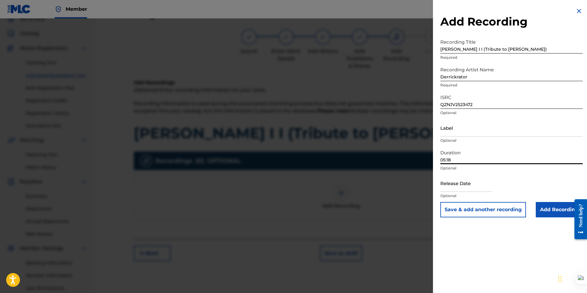
type input "05:18"
click at [447, 184] on input "text" at bounding box center [466, 182] width 52 height 17
select select "7"
select select "2025"
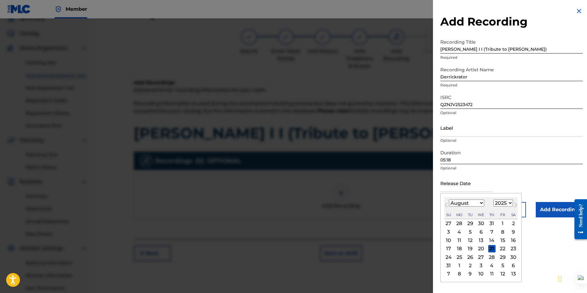
click at [454, 204] on select "January February March April May June July August September October November De…" at bounding box center [466, 202] width 35 height 7
select select "3"
click at [449, 199] on select "January February March April May June July August September October November De…" at bounding box center [466, 202] width 35 height 7
click at [511, 249] on div "26" at bounding box center [513, 248] width 7 height 7
type input "April 26 2025"
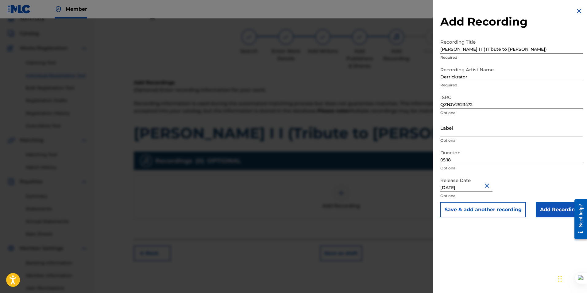
click at [548, 210] on input "Add Recording" at bounding box center [559, 209] width 47 height 15
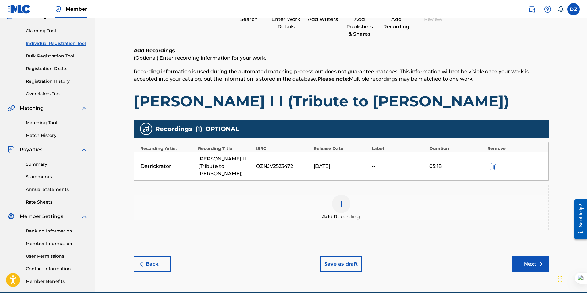
scroll to position [61, 0]
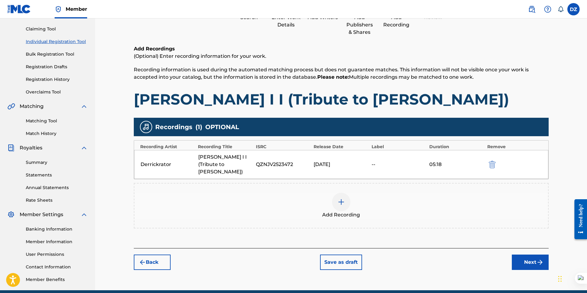
click at [530, 259] on button "Next" at bounding box center [530, 261] width 37 height 15
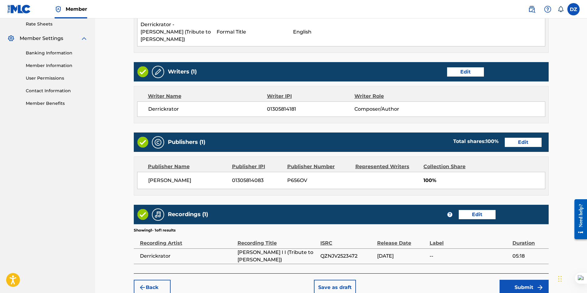
scroll to position [262, 0]
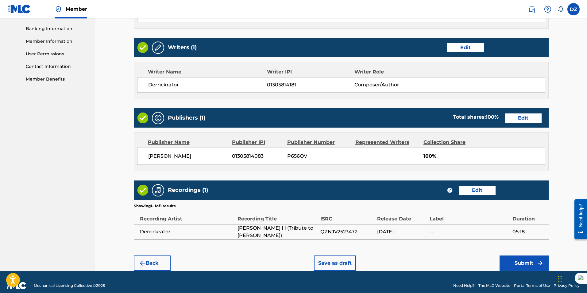
click at [525, 255] on button "Submit" at bounding box center [524, 262] width 49 height 15
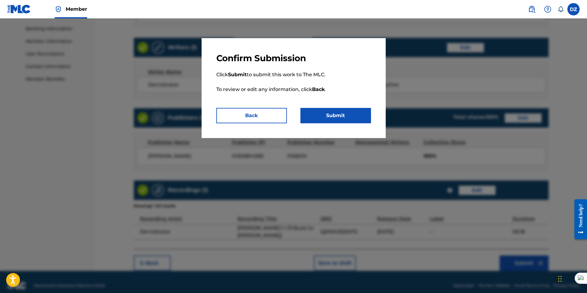
click at [329, 112] on button "Submit" at bounding box center [335, 115] width 71 height 15
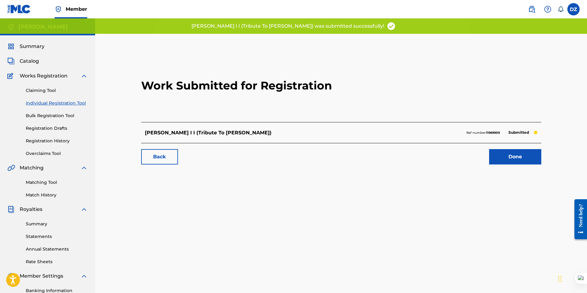
click at [520, 157] on link "Done" at bounding box center [515, 156] width 52 height 15
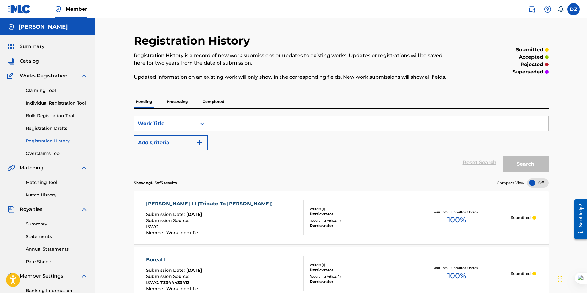
click at [37, 47] on span "Summary" at bounding box center [32, 46] width 25 height 7
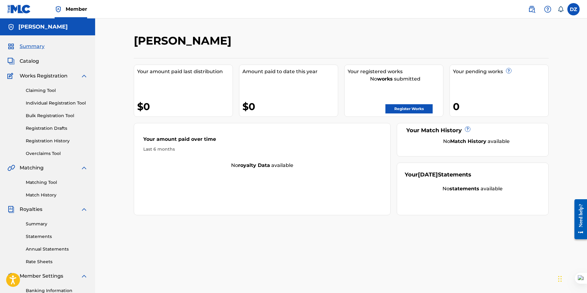
click at [408, 103] on div "Register Works" at bounding box center [395, 107] width 95 height 12
click at [405, 107] on link "Register Works" at bounding box center [409, 108] width 47 height 9
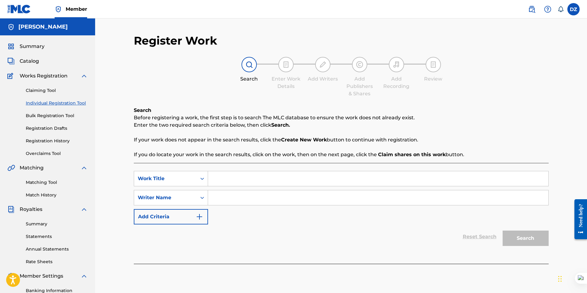
click at [232, 178] on input "Search Form" at bounding box center [378, 178] width 340 height 15
paste input "Serenity"
type input "Serenity"
click at [236, 198] on input "Search Form" at bounding box center [378, 197] width 340 height 15
type input "Derrickrator"
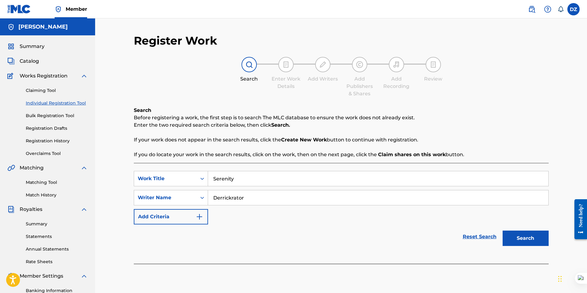
click at [503, 230] on button "Search" at bounding box center [526, 237] width 46 height 15
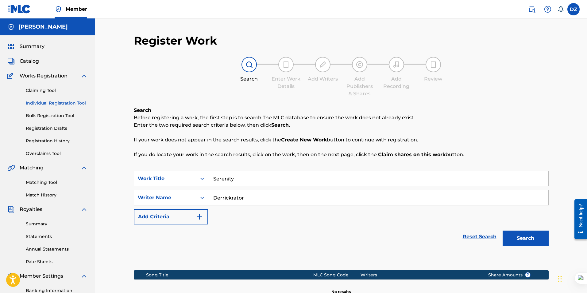
scroll to position [88, 0]
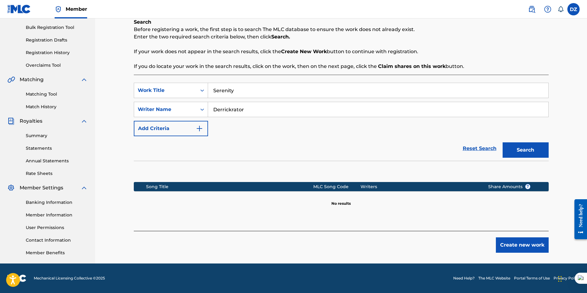
click at [532, 244] on button "Create new work" at bounding box center [522, 244] width 53 height 15
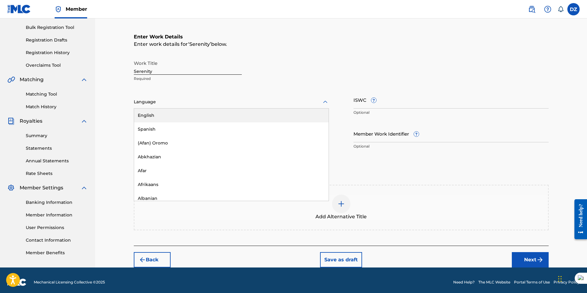
click at [161, 106] on div "Language" at bounding box center [231, 101] width 195 height 13
click at [161, 114] on div "English" at bounding box center [231, 115] width 195 height 14
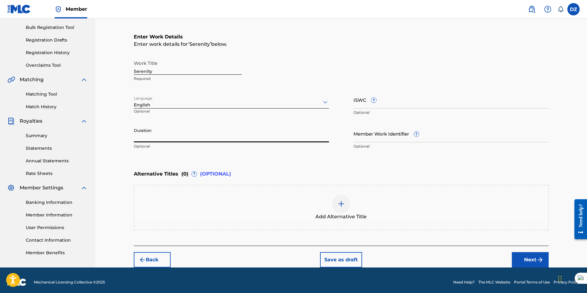
click at [151, 137] on input "Duration" at bounding box center [231, 133] width 195 height 17
type input "02:34"
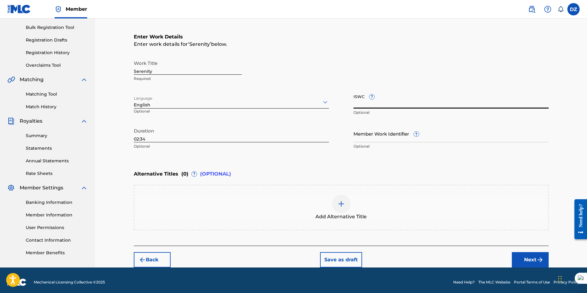
click at [362, 106] on input "ISWC ?" at bounding box center [451, 99] width 195 height 17
paste input "T-334.436.254-1"
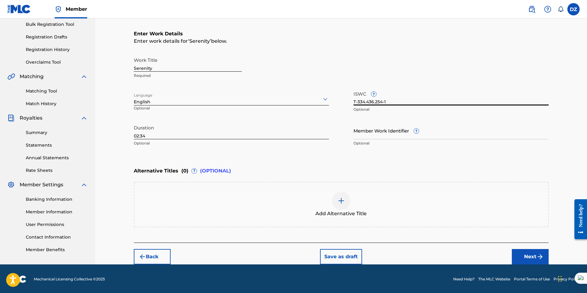
scroll to position [92, 0]
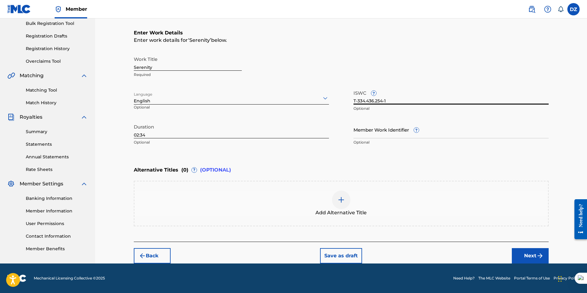
type input "T-334.436.254-1"
click at [339, 197] on img at bounding box center [341, 199] width 7 height 7
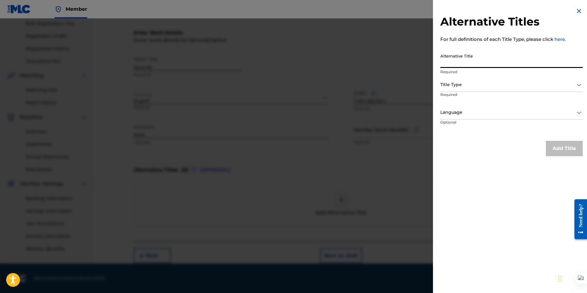
click at [456, 59] on input "Alternative Title" at bounding box center [511, 58] width 142 height 17
type input "Derrickrator - Serenity"
click at [448, 92] on p "Required" at bounding box center [463, 99] width 47 height 14
click at [453, 89] on div "Title Type" at bounding box center [511, 85] width 142 height 14
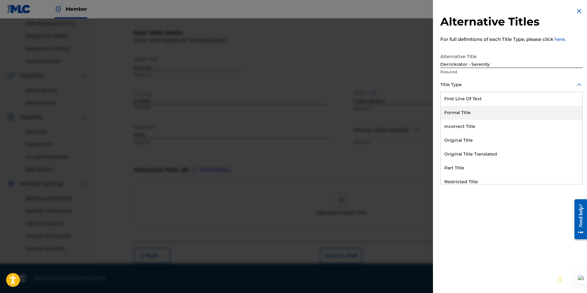
click at [462, 112] on div "Formal Title" at bounding box center [512, 113] width 142 height 14
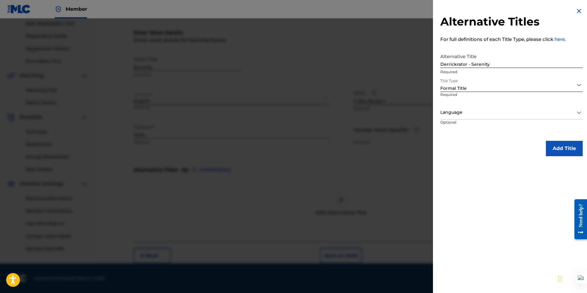
click at [455, 114] on div at bounding box center [511, 112] width 142 height 8
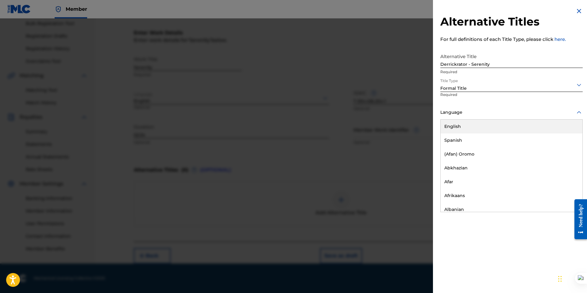
click at [458, 124] on div "English" at bounding box center [512, 126] width 142 height 14
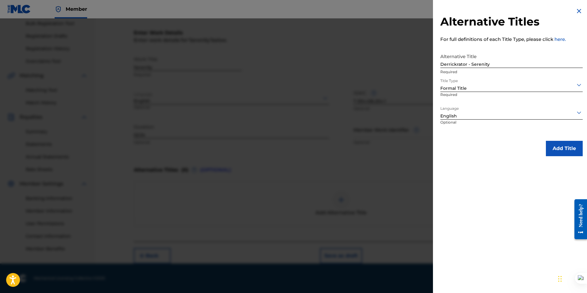
click at [559, 143] on button "Add Title" at bounding box center [564, 148] width 37 height 15
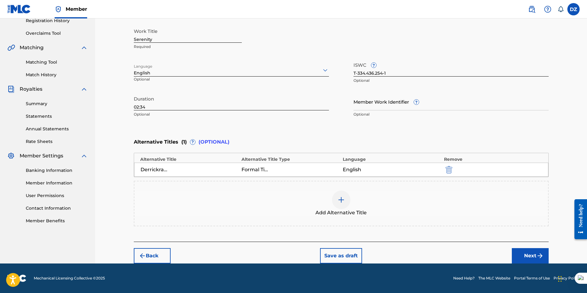
click at [535, 257] on button "Next" at bounding box center [530, 255] width 37 height 15
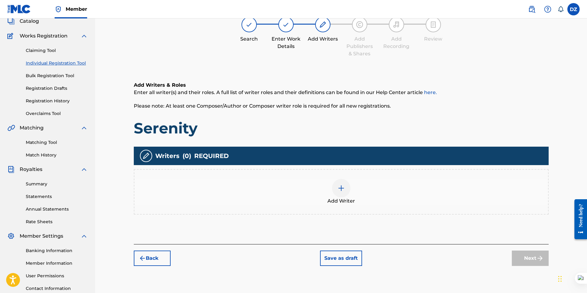
scroll to position [28, 0]
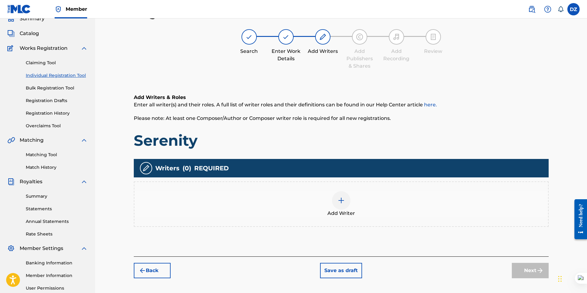
click at [337, 203] on div at bounding box center [341, 200] width 18 height 18
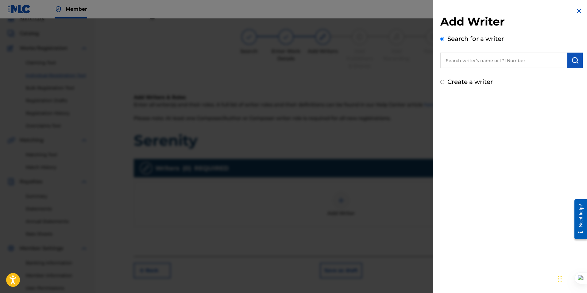
click at [449, 84] on label "Create a writer" at bounding box center [470, 81] width 45 height 7
radio input "true"
click at [444, 84] on input "Create a writer" at bounding box center [442, 82] width 4 height 4
radio input "false"
radio input "true"
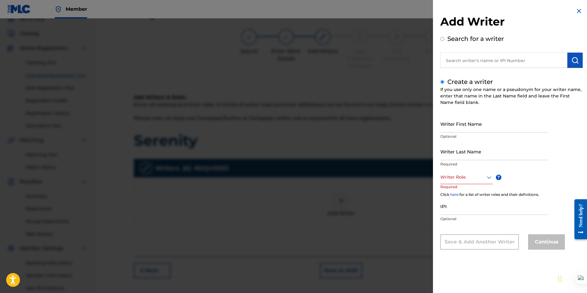
click at [470, 156] on input "Writer Last Name" at bounding box center [494, 150] width 108 height 17
type input "Derrickrator"
click at [470, 179] on div at bounding box center [466, 177] width 52 height 8
click at [467, 189] on div "Composer/Author" at bounding box center [467, 191] width 52 height 14
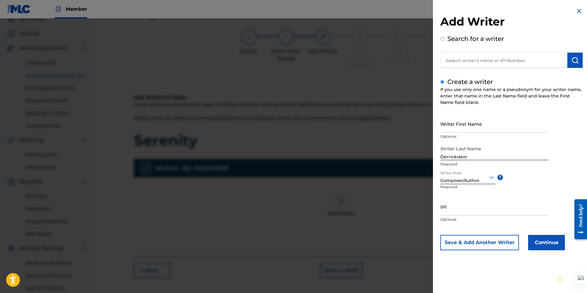
click at [456, 210] on input "IPI" at bounding box center [494, 206] width 108 height 17
paste input "01305814181"
type input "01305814181"
click at [548, 241] on button "Continue" at bounding box center [546, 242] width 37 height 15
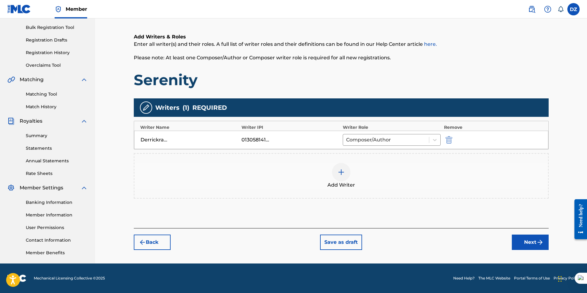
click at [521, 242] on button "Next" at bounding box center [530, 241] width 37 height 15
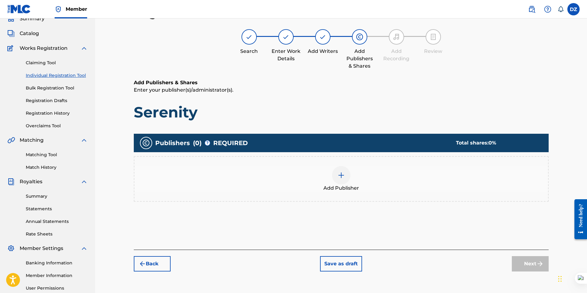
click at [338, 170] on div at bounding box center [341, 175] width 18 height 18
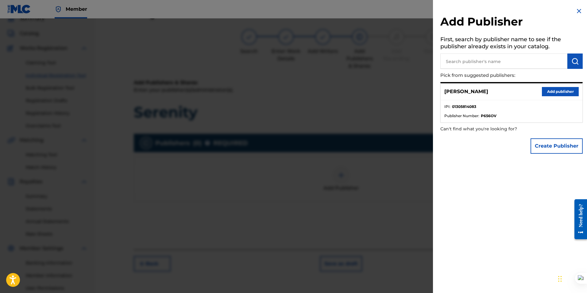
click at [555, 91] on button "Add publisher" at bounding box center [560, 91] width 37 height 9
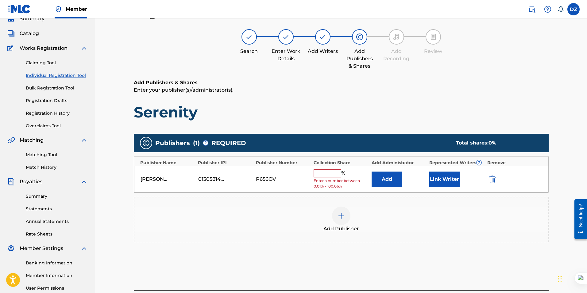
click at [321, 173] on input "text" at bounding box center [328, 173] width 28 height 8
type input "100"
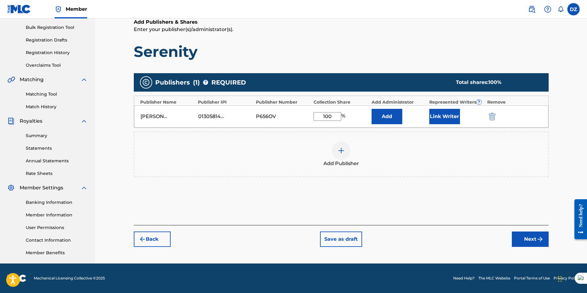
click at [526, 238] on button "Next" at bounding box center [530, 238] width 37 height 15
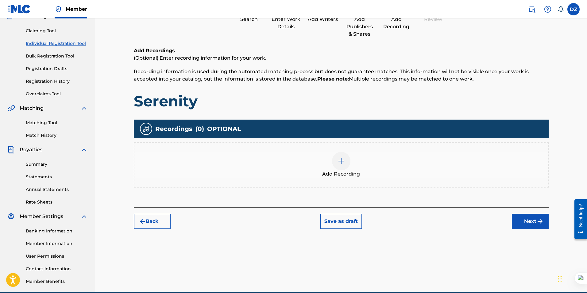
scroll to position [88, 0]
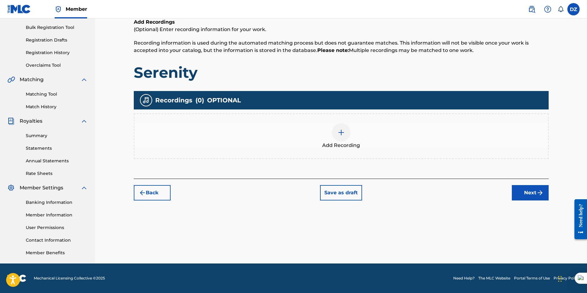
click at [341, 131] on img at bounding box center [341, 132] width 7 height 7
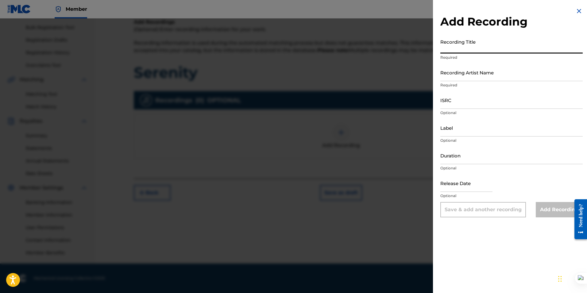
click at [473, 50] on input "Recording Title" at bounding box center [511, 44] width 142 height 17
type input "Serenity"
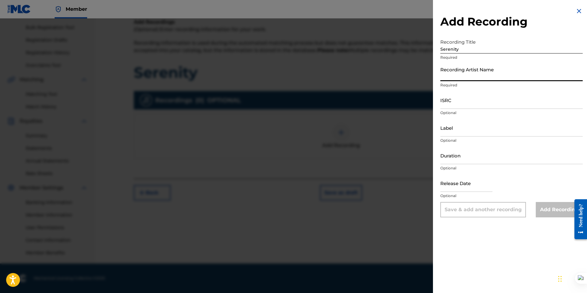
click at [454, 76] on input "Recording Artist Name" at bounding box center [511, 72] width 142 height 17
type input "Derrickrator"
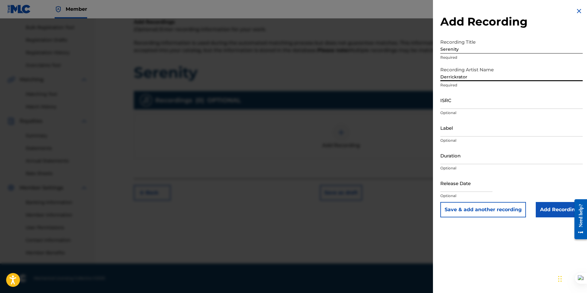
click at [455, 107] on input "ISRC" at bounding box center [511, 99] width 142 height 17
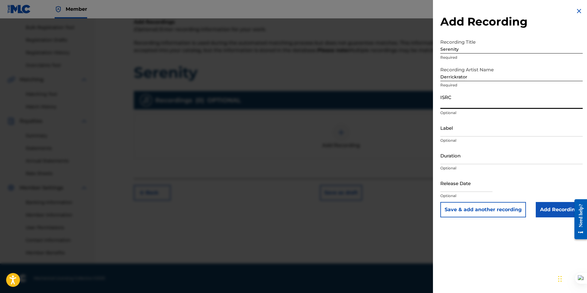
paste input "QZNJV2523473"
type input "QZNJV2523473"
click at [453, 161] on input "Duration" at bounding box center [511, 154] width 142 height 17
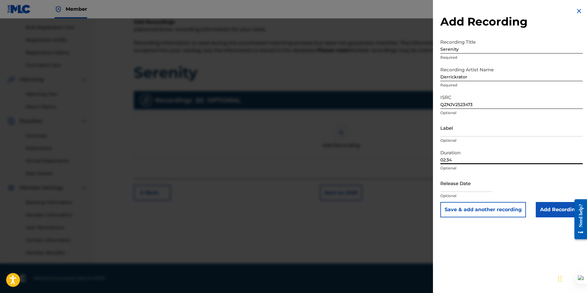
type input "02:34"
click at [454, 187] on input "text" at bounding box center [466, 182] width 52 height 17
select select "7"
select select "2025"
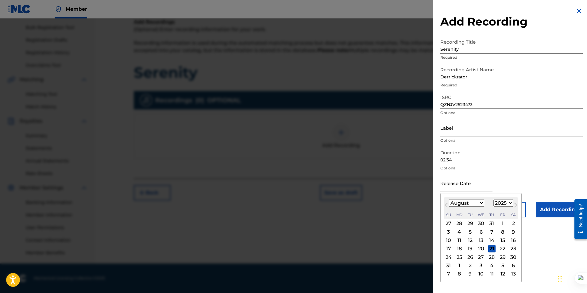
click at [455, 203] on select "January February March April May June July August September October November De…" at bounding box center [466, 202] width 35 height 7
select select "3"
click at [449, 199] on select "January February March April May June July August September October November De…" at bounding box center [466, 202] width 35 height 7
click at [513, 250] on div "26" at bounding box center [513, 248] width 7 height 7
type input "April 26 2025"
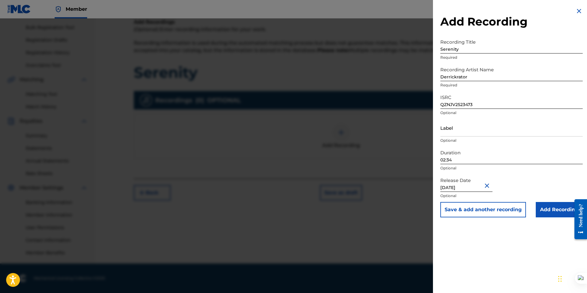
click at [552, 207] on input "Add Recording" at bounding box center [559, 209] width 47 height 15
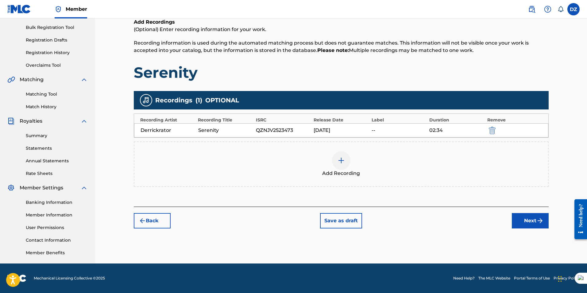
click at [518, 219] on button "Next" at bounding box center [530, 220] width 37 height 15
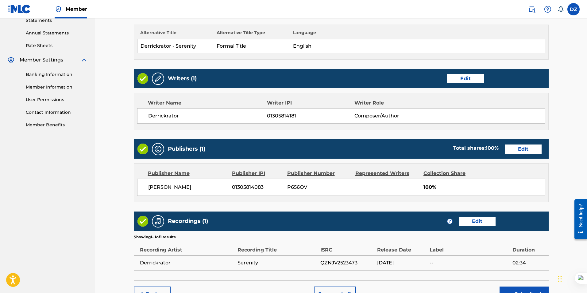
scroll to position [254, 0]
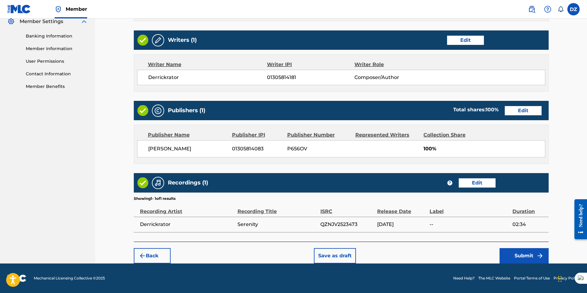
click at [510, 248] on button "Submit" at bounding box center [524, 255] width 49 height 15
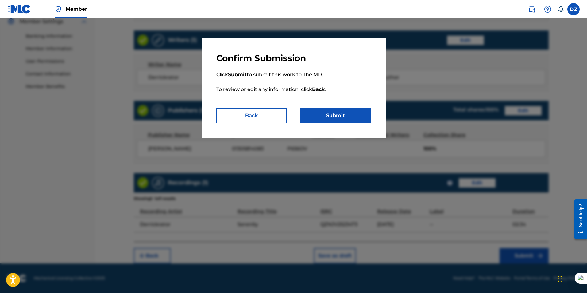
click at [348, 110] on button "Submit" at bounding box center [335, 115] width 71 height 15
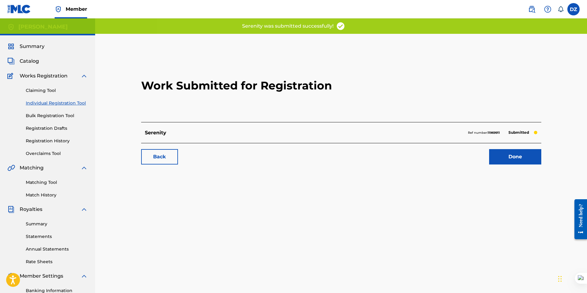
click at [518, 157] on link "Done" at bounding box center [515, 156] width 52 height 15
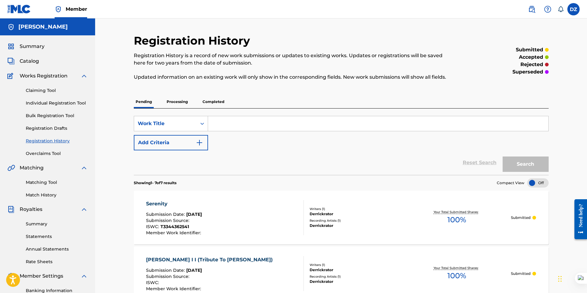
click at [31, 45] on span "Summary" at bounding box center [32, 46] width 25 height 7
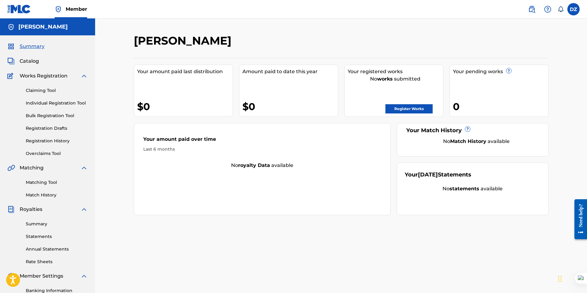
click at [410, 111] on link "Register Works" at bounding box center [409, 108] width 47 height 9
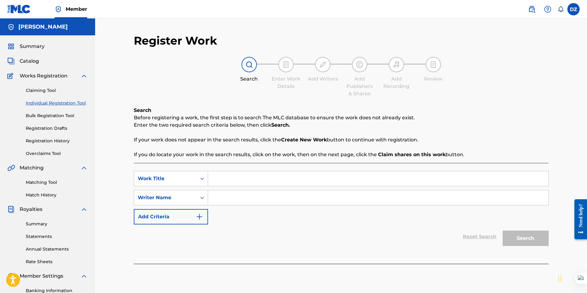
click at [238, 179] on input "Search Form" at bounding box center [378, 178] width 340 height 15
paste input "The Door of the Connection"
type input "The Door of the Connection"
click at [239, 199] on input "Search Form" at bounding box center [378, 197] width 340 height 15
type input "Dissortion"
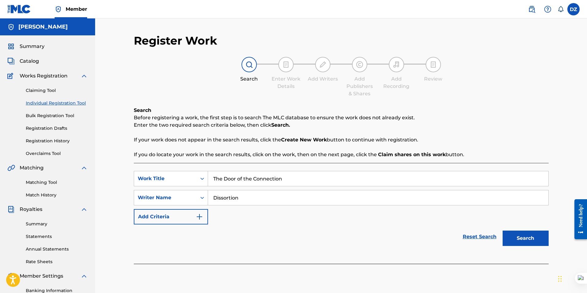
click at [503, 230] on button "Search" at bounding box center [526, 237] width 46 height 15
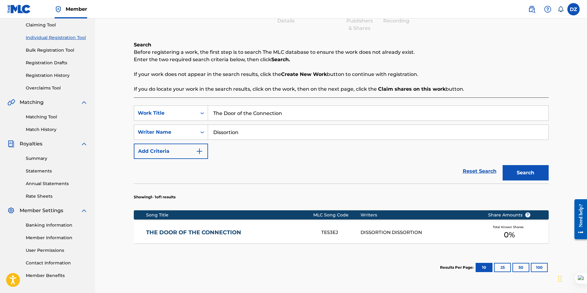
scroll to position [120, 0]
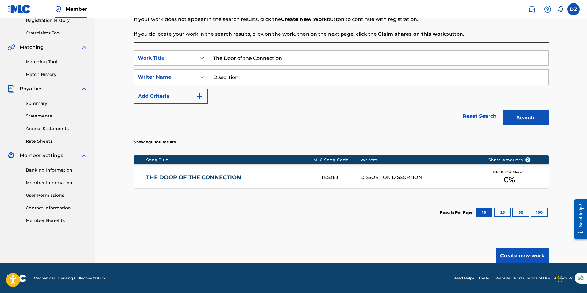
click at [239, 173] on div "THE DOOR OF THE CONNECTION TE53EJ DISSORTION DISSORTION Total Known Shares 0 %" at bounding box center [341, 176] width 415 height 21
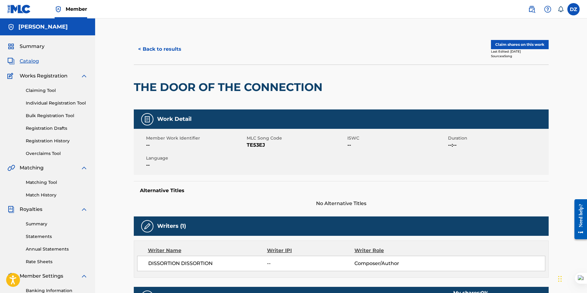
click at [529, 41] on button "Claim shares on this work" at bounding box center [520, 44] width 58 height 9
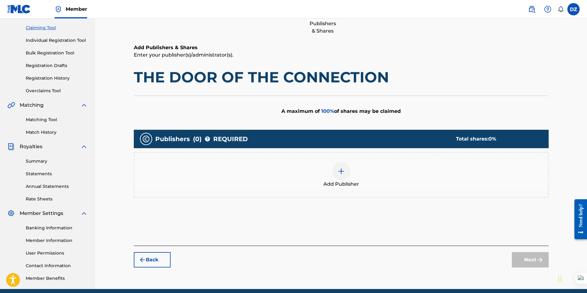
scroll to position [88, 0]
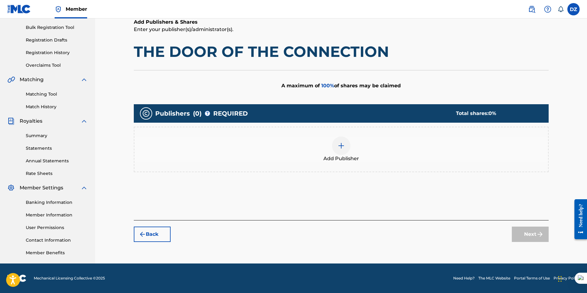
click at [338, 145] on img at bounding box center [341, 145] width 7 height 7
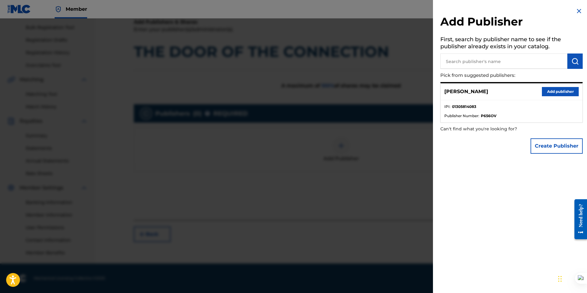
click at [563, 92] on button "Add publisher" at bounding box center [560, 91] width 37 height 9
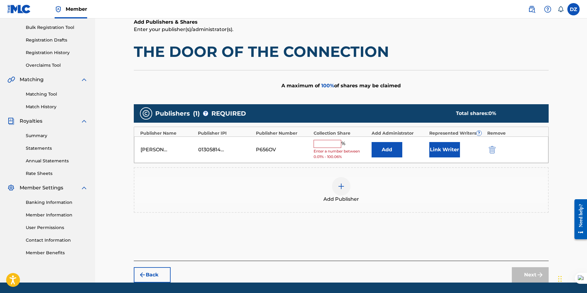
click at [313, 145] on div "Derrick Zambrano González 01305814083 P656OV % Enter a number between 0.01% - 1…" at bounding box center [341, 149] width 414 height 27
click at [322, 142] on input "text" at bounding box center [328, 144] width 28 height 8
type input "100"
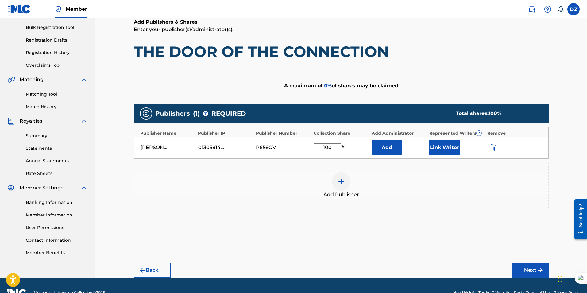
click at [525, 269] on button "Next" at bounding box center [530, 269] width 37 height 15
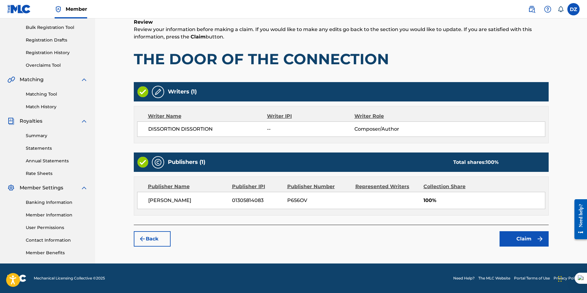
click at [157, 92] on img at bounding box center [157, 91] width 7 height 7
click at [160, 91] on img at bounding box center [157, 91] width 7 height 7
click at [166, 94] on div "Writers (1)" at bounding box center [341, 91] width 415 height 19
click at [202, 92] on div "Writers (1)" at bounding box center [341, 91] width 415 height 19
click at [169, 91] on h5 "Writers (1)" at bounding box center [182, 91] width 29 height 7
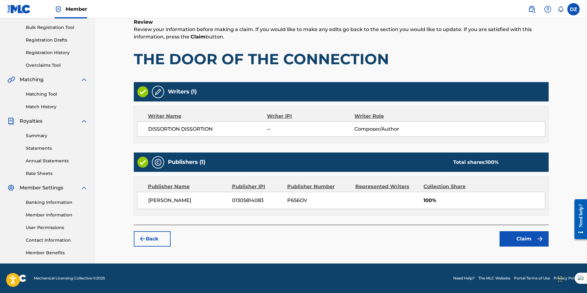
click at [150, 241] on button "Back" at bounding box center [152, 238] width 37 height 15
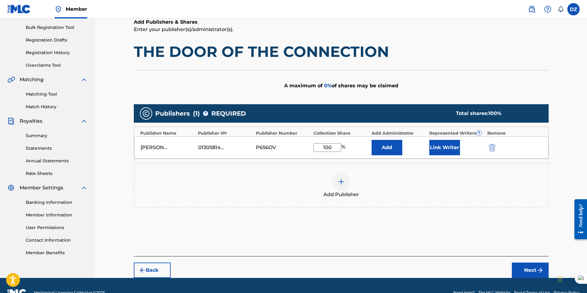
click at [150, 266] on button "Back" at bounding box center [152, 269] width 37 height 15
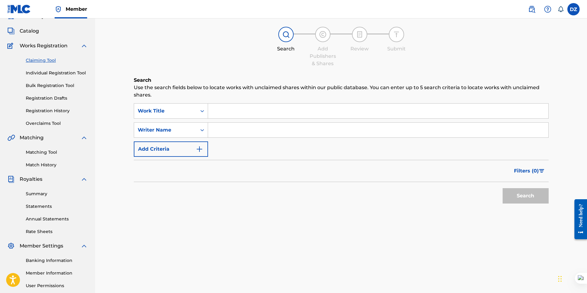
scroll to position [0, 0]
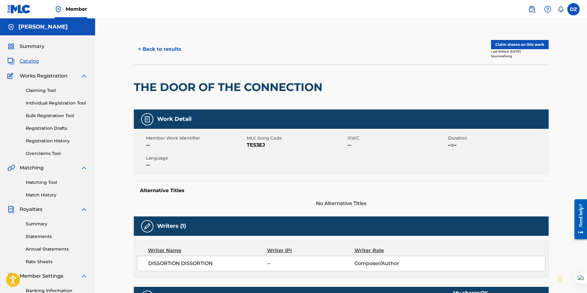
click at [526, 40] on div "< Back to results Claim shares on this work Last Edited: August 17, 2021 Source…" at bounding box center [341, 49] width 415 height 31
click at [523, 42] on button "Claim shares on this work" at bounding box center [520, 44] width 58 height 9
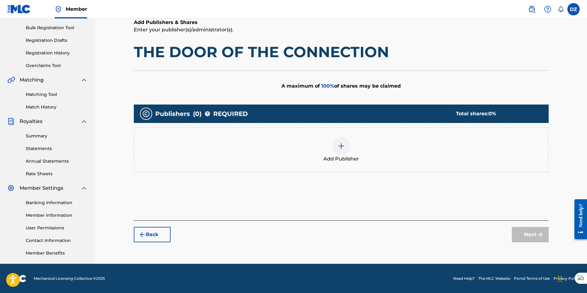
scroll to position [88, 0]
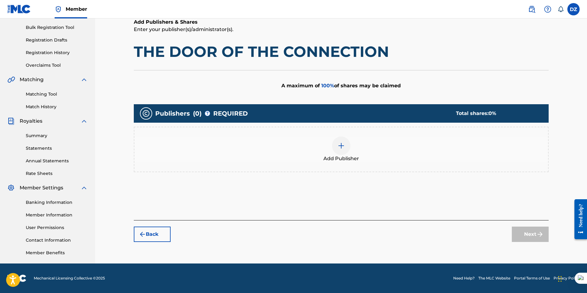
click at [338, 146] on img at bounding box center [341, 145] width 7 height 7
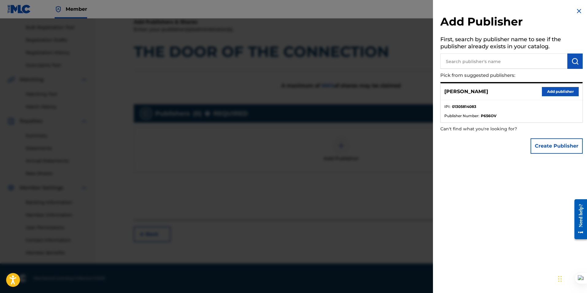
click at [559, 89] on button "Add publisher" at bounding box center [560, 91] width 37 height 9
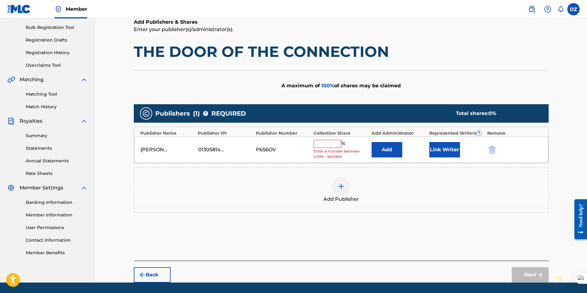
click at [320, 145] on input "text" at bounding box center [328, 144] width 28 height 8
type input "100"
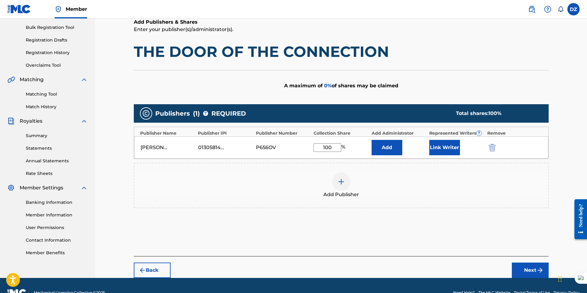
click at [530, 272] on button "Next" at bounding box center [530, 269] width 37 height 15
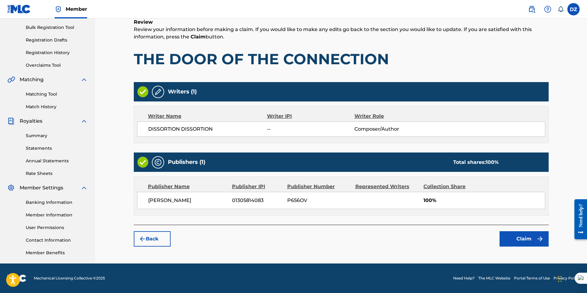
click at [525, 240] on button "Claim" at bounding box center [524, 238] width 49 height 15
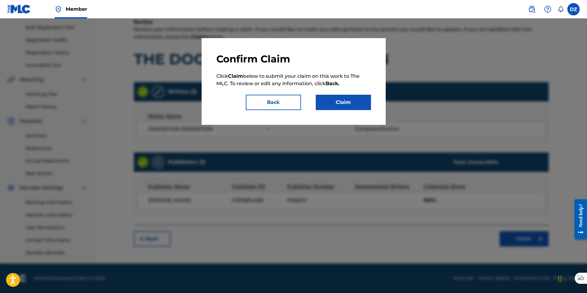
click at [343, 101] on button "Claim" at bounding box center [343, 102] width 55 height 15
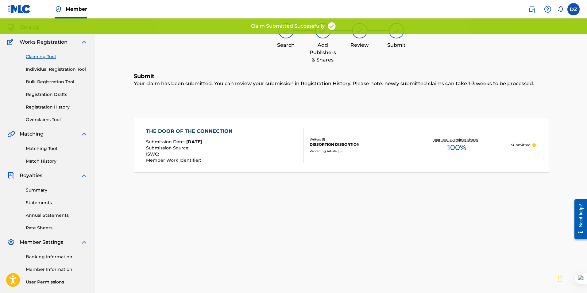
scroll to position [0, 0]
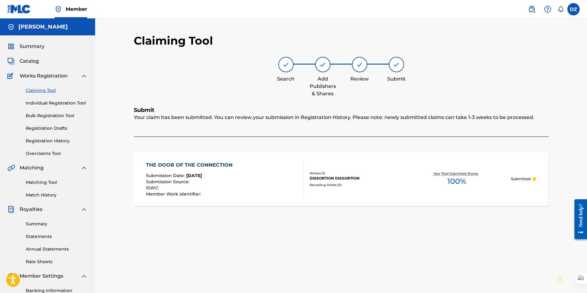
click at [34, 48] on span "Summary" at bounding box center [32, 46] width 25 height 7
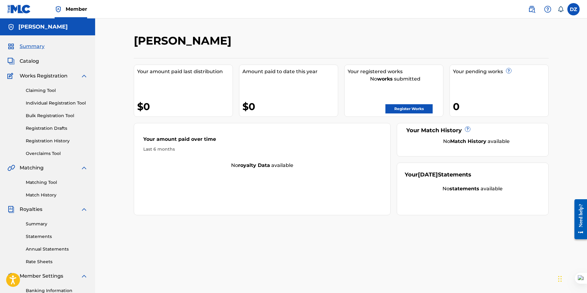
click at [49, 138] on link "Registration History" at bounding box center [57, 141] width 62 height 6
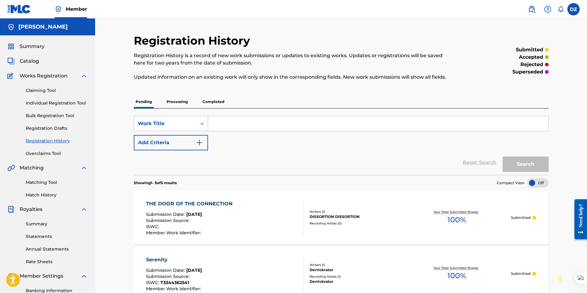
click at [38, 45] on span "Summary" at bounding box center [32, 46] width 25 height 7
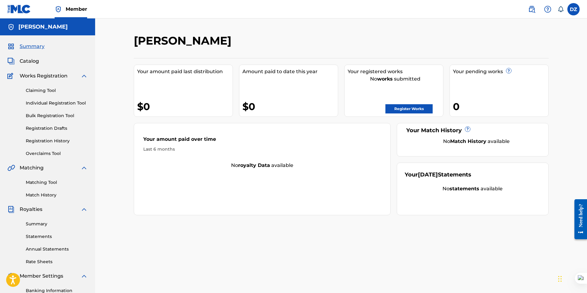
click at [412, 109] on link "Register Works" at bounding box center [409, 108] width 47 height 9
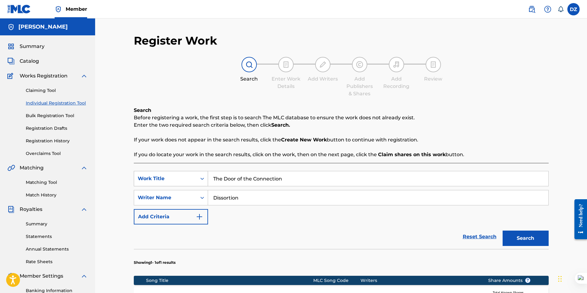
drag, startPoint x: 285, startPoint y: 180, endPoint x: 190, endPoint y: 179, distance: 95.2
click at [190, 179] on div "SearchWithCriteria2a39de57-12d0-41bb-995c-61cacae89aeb Work Title The Door of t…" at bounding box center [341, 178] width 415 height 15
type input "mind control"
click at [503, 230] on button "Search" at bounding box center [526, 237] width 46 height 15
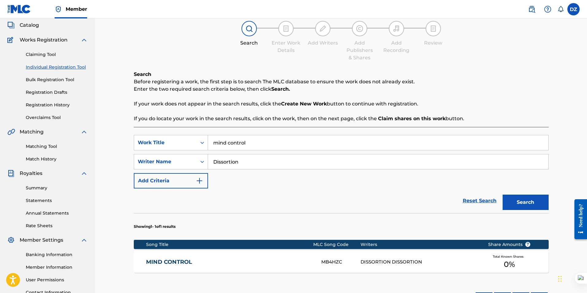
scroll to position [120, 0]
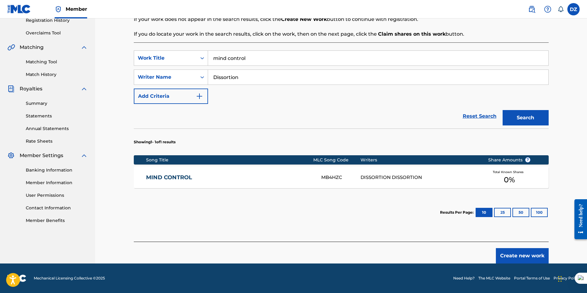
click at [320, 178] on div "MIND CONTROL" at bounding box center [233, 177] width 175 height 7
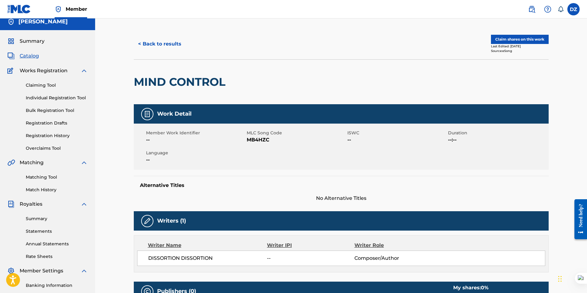
scroll to position [2, 0]
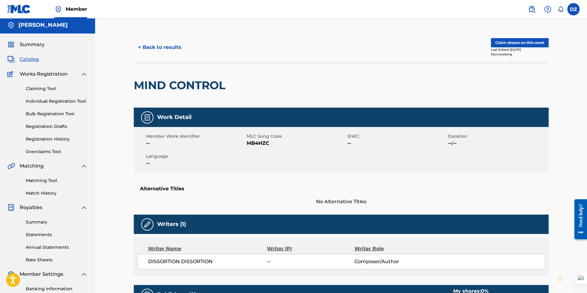
click at [504, 39] on button "Claim shares on this work" at bounding box center [520, 42] width 58 height 9
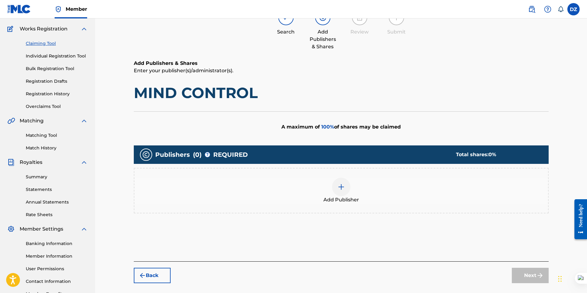
scroll to position [88, 0]
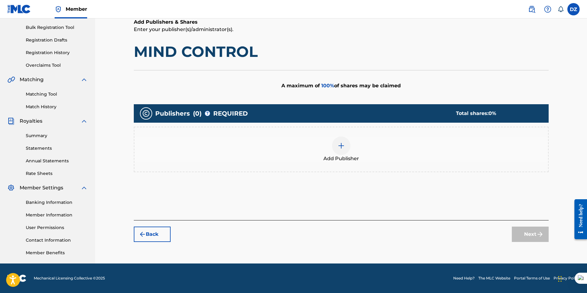
click at [340, 145] on img at bounding box center [341, 145] width 7 height 7
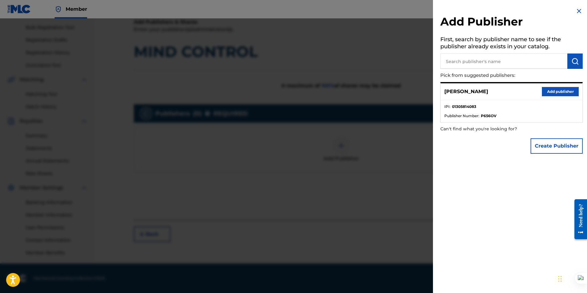
click at [551, 89] on button "Add publisher" at bounding box center [560, 91] width 37 height 9
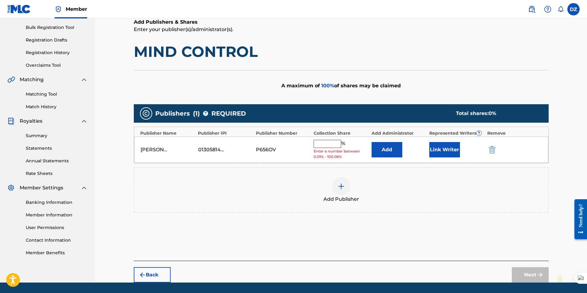
click at [333, 144] on input "text" at bounding box center [328, 144] width 28 height 8
type input "100"
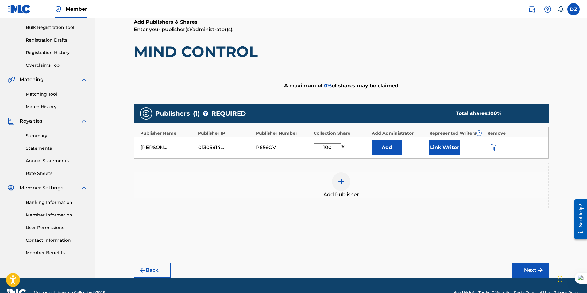
click at [535, 269] on button "Next" at bounding box center [530, 269] width 37 height 15
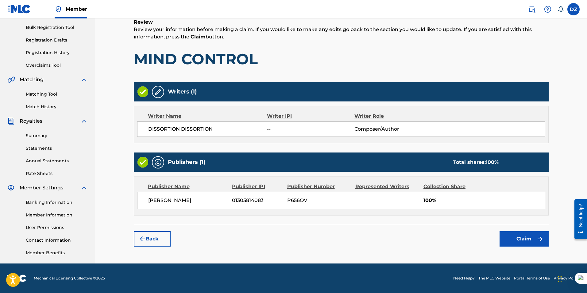
click at [523, 238] on button "Claim" at bounding box center [524, 238] width 49 height 15
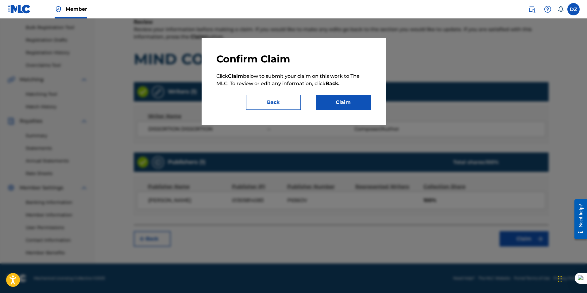
click at [343, 102] on button "Claim" at bounding box center [343, 102] width 55 height 15
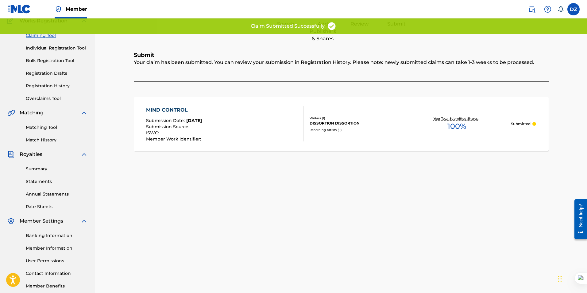
scroll to position [0, 0]
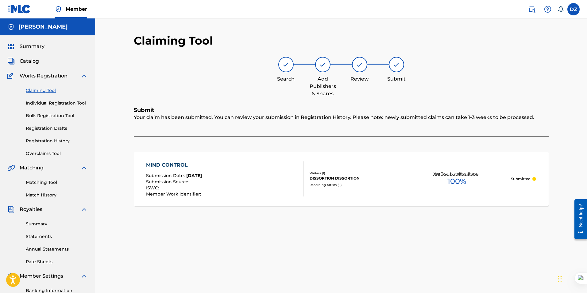
click at [56, 141] on link "Registration History" at bounding box center [57, 141] width 62 height 6
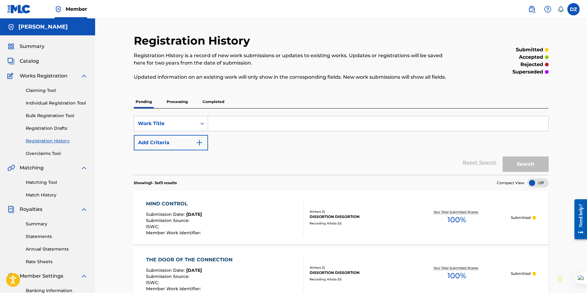
click at [37, 45] on span "Summary" at bounding box center [32, 46] width 25 height 7
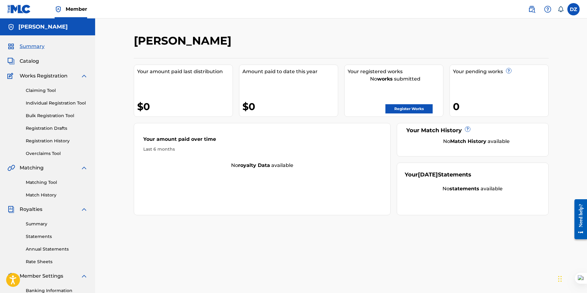
click at [403, 104] on link "Register Works" at bounding box center [409, 108] width 47 height 9
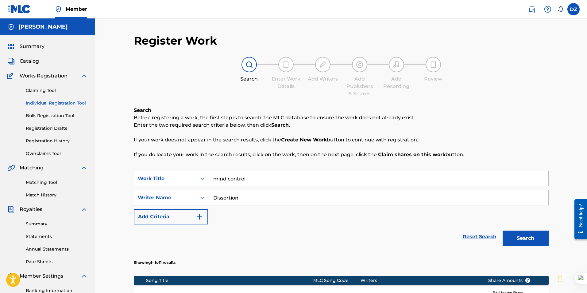
drag, startPoint x: 256, startPoint y: 180, endPoint x: 202, endPoint y: 180, distance: 54.0
click at [202, 180] on div "SearchWithCriteria2a39de57-12d0-41bb-995c-61cacae89aeb Work Title mind control" at bounding box center [341, 178] width 415 height 15
click at [271, 185] on input "corazón hibrido" at bounding box center [378, 178] width 340 height 15
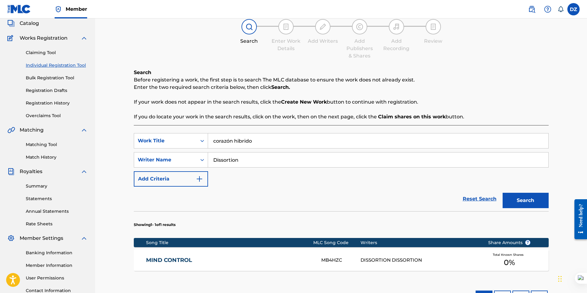
scroll to position [92, 0]
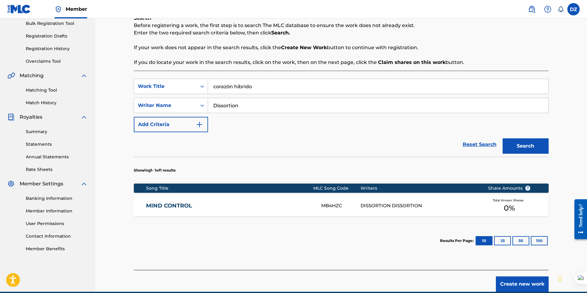
click at [517, 149] on button "Search" at bounding box center [526, 145] width 46 height 15
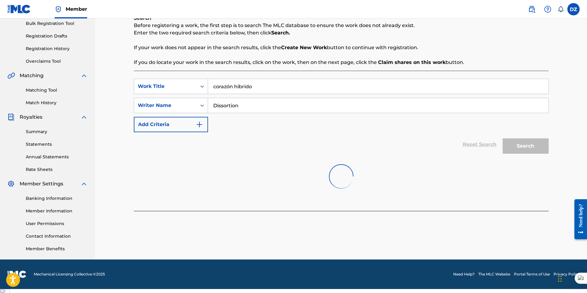
scroll to position [88, 0]
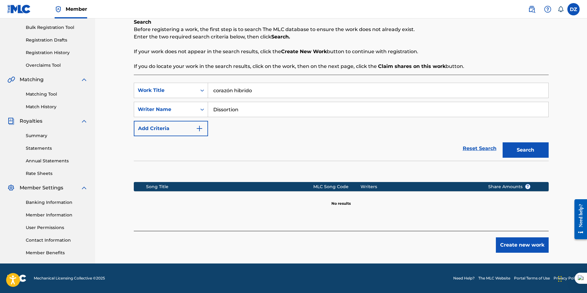
click at [238, 91] on input "corazón hibrido" at bounding box center [378, 90] width 340 height 15
type input "corazón híbrido"
click at [520, 145] on button "Search" at bounding box center [526, 149] width 46 height 15
click at [361, 157] on div "Reset Search Search" at bounding box center [341, 148] width 415 height 25
click at [515, 241] on button "Create new work" at bounding box center [522, 244] width 53 height 15
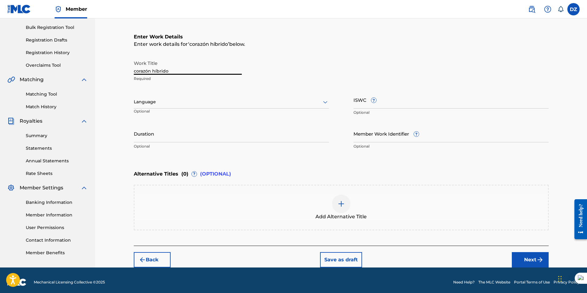
click at [136, 71] on input "corazón híbrido" at bounding box center [188, 65] width 108 height 17
type input "Corazón Híbrido"
click at [165, 103] on div at bounding box center [231, 102] width 195 height 8
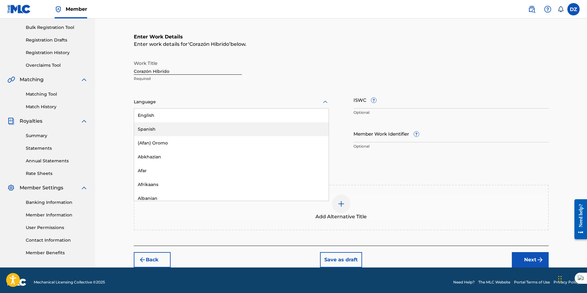
click at [152, 127] on div "Spanish" at bounding box center [231, 129] width 195 height 14
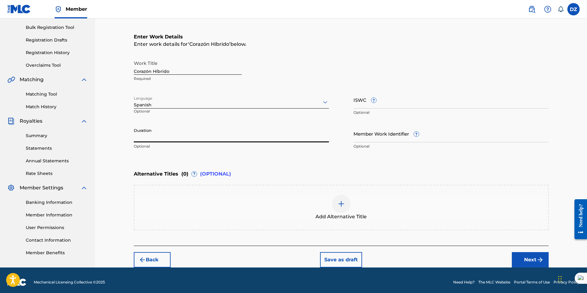
click at [154, 136] on input "Duration" at bounding box center [231, 133] width 195 height 17
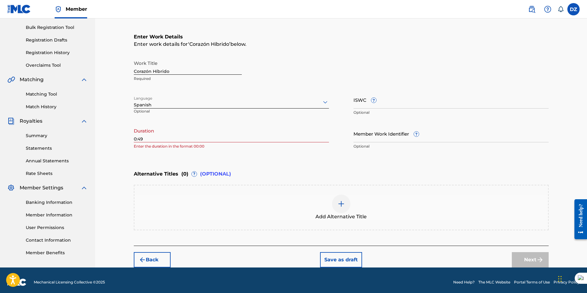
click at [307, 158] on div "Enter Work Details Enter work details for ‘ Corazón Híbrido ’ below. Work Title…" at bounding box center [341, 92] width 415 height 149
click at [133, 138] on div "Register Work Search Enter Work Details Add Writers Add Publishers & Shares Add…" at bounding box center [341, 106] width 430 height 321
click at [136, 138] on input "0:49" at bounding box center [231, 133] width 195 height 17
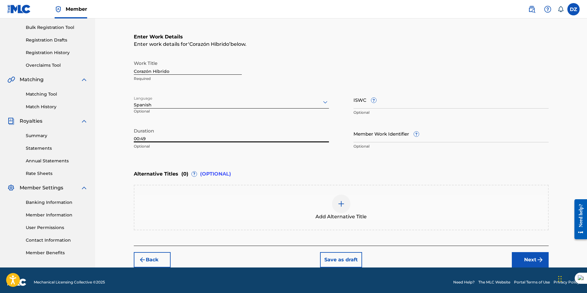
type input "00:49"
click at [262, 166] on div "Enter Work Details Enter work details for ‘ Corazón Híbrido ’ below. Work Title…" at bounding box center [341, 92] width 415 height 149
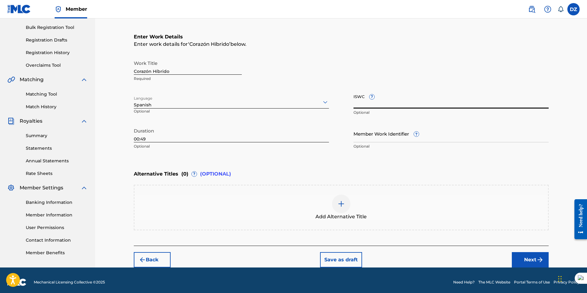
click at [370, 102] on input "ISWC ?" at bounding box center [451, 99] width 195 height 17
paste input "T-334.436.317-9"
type input "T-334.436.317-9"
drag, startPoint x: 174, startPoint y: 69, endPoint x: 95, endPoint y: 71, distance: 79.5
click at [95, 71] on main "Derrick Zambrano González Summary Catalog Works Registration Claiming Tool Indi…" at bounding box center [293, 98] width 587 height 337
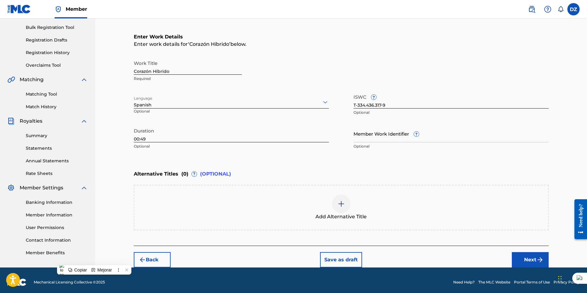
click at [343, 203] on img at bounding box center [341, 203] width 7 height 7
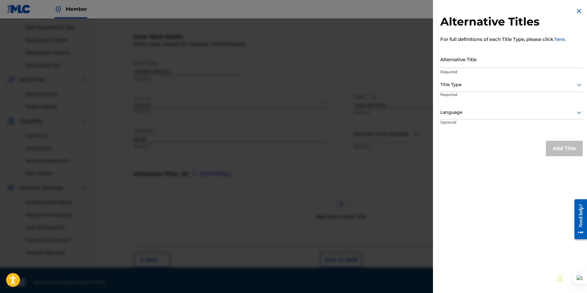
click at [457, 62] on input "Alternative Title" at bounding box center [511, 58] width 142 height 17
paste input "Corazón Híbrido"
type input "Dissortion - Corazón Híbrido"
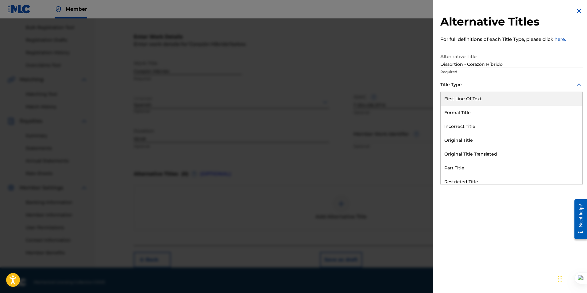
click at [445, 89] on div "Title Type" at bounding box center [511, 85] width 142 height 14
click at [455, 110] on div "Formal Title" at bounding box center [512, 113] width 142 height 14
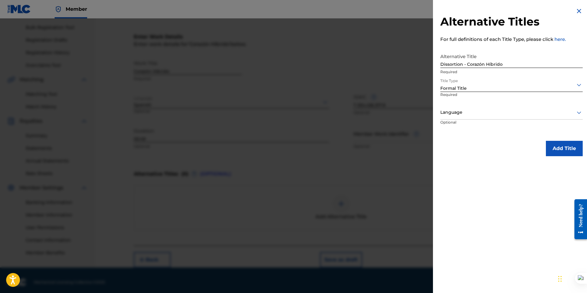
click at [453, 116] on div "Language" at bounding box center [511, 113] width 142 height 14
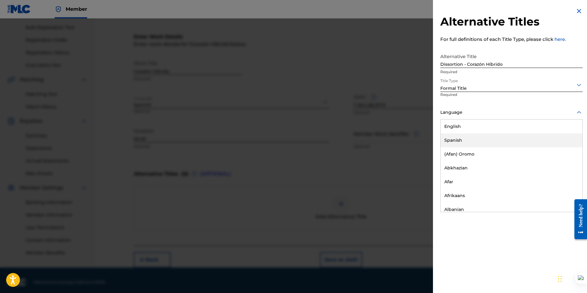
click at [459, 140] on div "Spanish" at bounding box center [512, 140] width 142 height 14
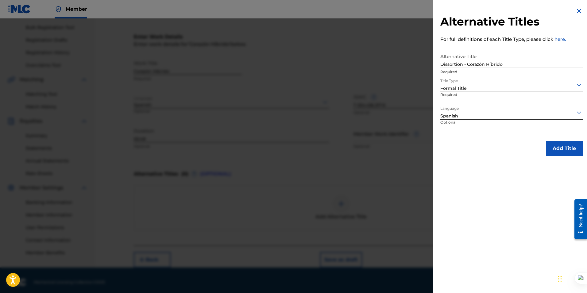
click at [556, 146] on button "Add Title" at bounding box center [564, 148] width 37 height 15
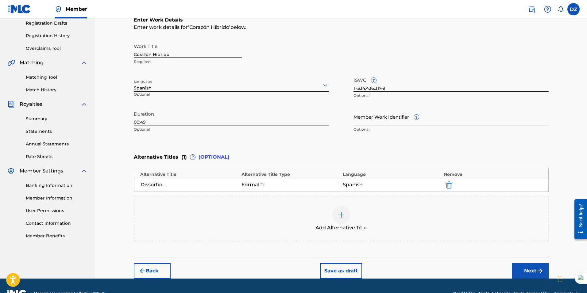
scroll to position [120, 0]
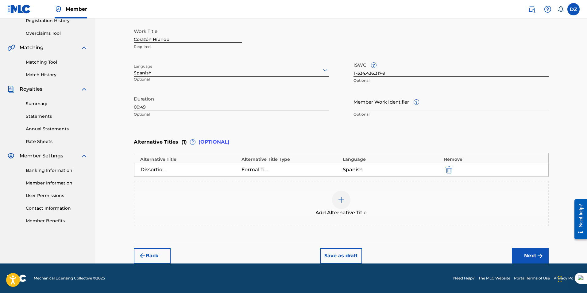
click at [523, 255] on button "Next" at bounding box center [530, 255] width 37 height 15
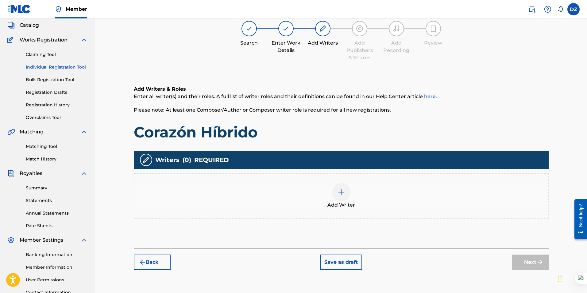
scroll to position [28, 0]
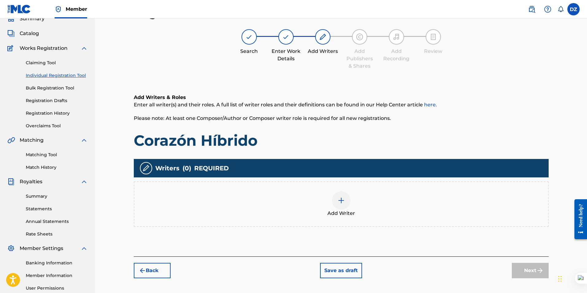
click at [338, 201] on img at bounding box center [341, 199] width 7 height 7
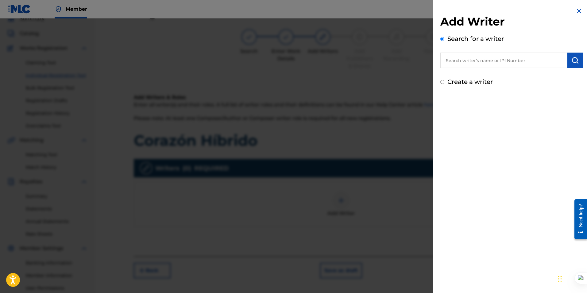
click at [452, 83] on label "Create a writer" at bounding box center [470, 81] width 45 height 7
radio input "true"
click at [444, 83] on input "Create a writer" at bounding box center [442, 82] width 4 height 4
radio input "false"
radio input "true"
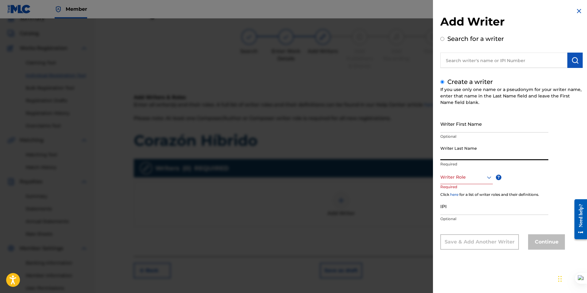
click at [453, 151] on input "Writer Last Name" at bounding box center [494, 150] width 108 height 17
type input "Derrickrator"
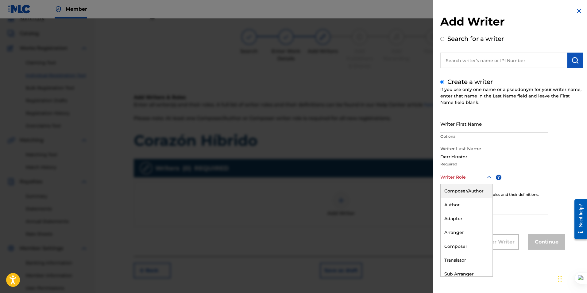
click at [448, 179] on div at bounding box center [466, 177] width 52 height 8
drag, startPoint x: 453, startPoint y: 189, endPoint x: 458, endPoint y: 185, distance: 6.5
click at [453, 189] on div "Composer/Author" at bounding box center [467, 191] width 52 height 14
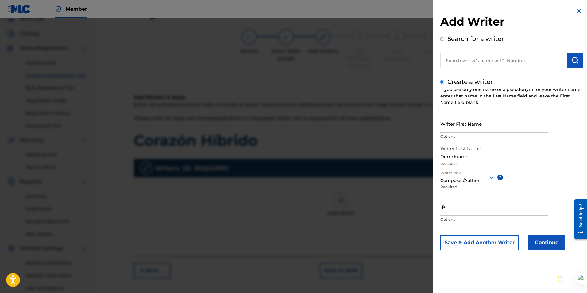
click at [455, 207] on input "IPI" at bounding box center [494, 206] width 108 height 17
paste input "01305814181"
type input "01305814181"
click at [544, 244] on button "Continue" at bounding box center [546, 242] width 37 height 15
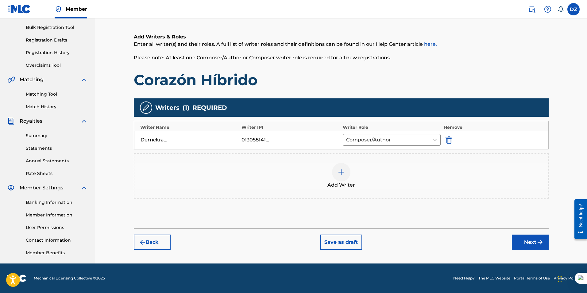
click at [513, 240] on button "Next" at bounding box center [530, 241] width 37 height 15
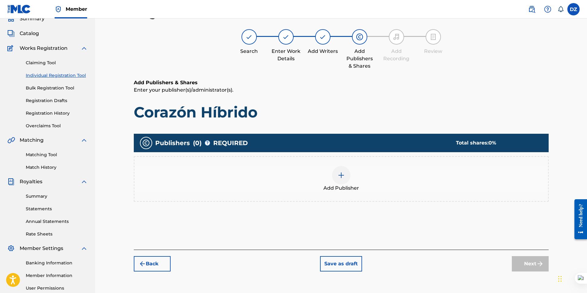
click at [338, 174] on img at bounding box center [341, 174] width 7 height 7
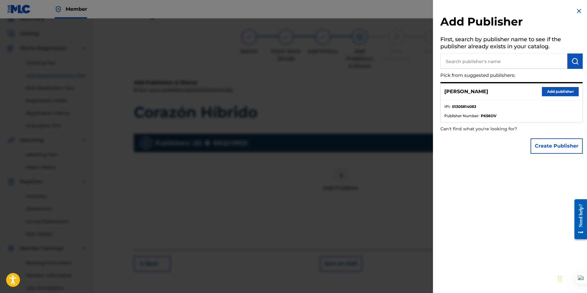
click at [558, 92] on button "Add publisher" at bounding box center [560, 91] width 37 height 9
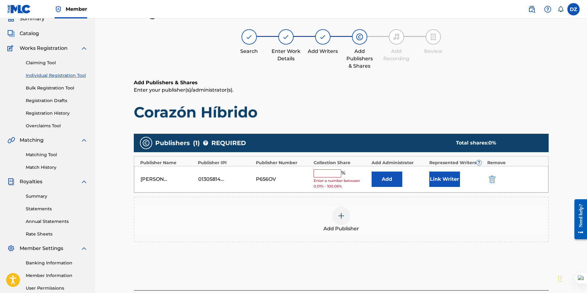
click at [331, 169] on input "text" at bounding box center [328, 173] width 28 height 8
type input "100"
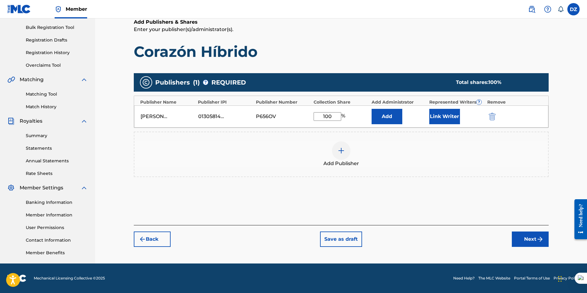
click at [525, 244] on button "Next" at bounding box center [530, 238] width 37 height 15
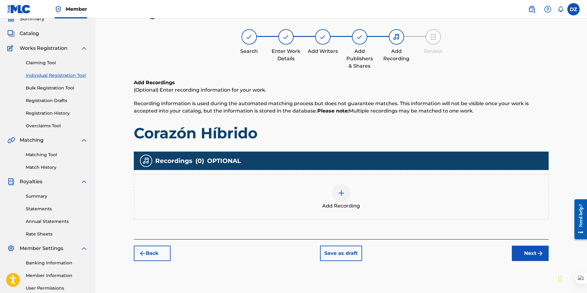
click at [339, 191] on img at bounding box center [341, 192] width 7 height 7
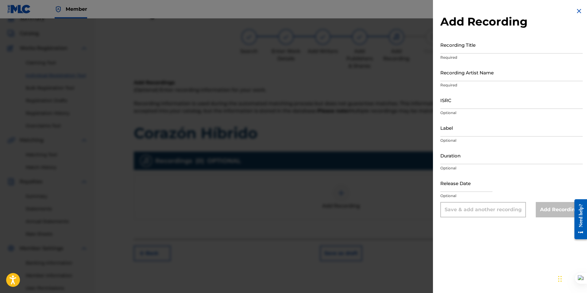
click at [455, 45] on input "Recording Title" at bounding box center [511, 44] width 142 height 17
paste input "Corazón Híbrido"
type input "Corazón Híbrido"
click at [457, 75] on input "Recording Artist Name" at bounding box center [511, 72] width 142 height 17
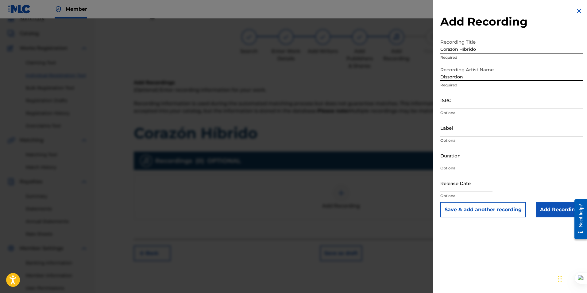
type input "Dissortion"
drag, startPoint x: 443, startPoint y: 106, endPoint x: 442, endPoint y: 114, distance: 7.7
click at [443, 106] on input "ISRC" at bounding box center [511, 99] width 142 height 17
paste input "QZXLZ2303073"
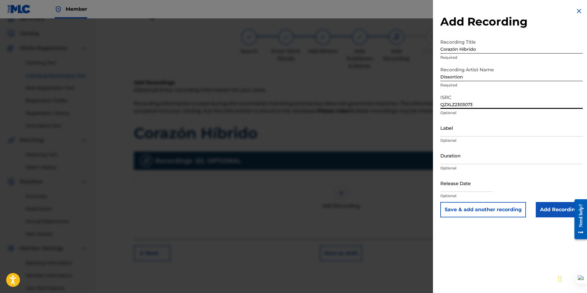
type input "QZXLZ2303073"
click at [454, 161] on input "Duration" at bounding box center [511, 154] width 142 height 17
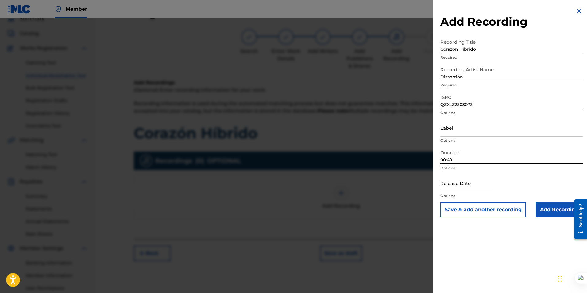
type input "00:49"
click at [451, 188] on input "text" at bounding box center [466, 182] width 52 height 17
select select "7"
select select "2025"
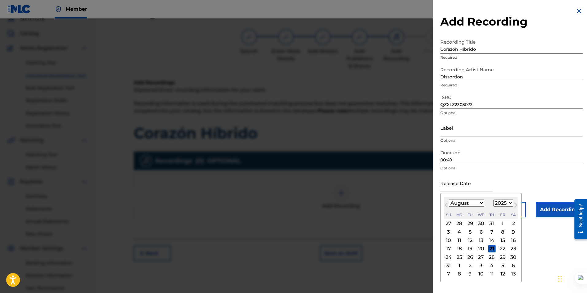
click at [453, 201] on select "January February March April May June July August September October November De…" at bounding box center [466, 202] width 35 height 7
select select "4"
click at [449, 199] on select "January February March April May June July August September October November De…" at bounding box center [466, 202] width 35 height 7
click at [498, 201] on select "1899 1900 1901 1902 1903 1904 1905 1906 1907 1908 1909 1910 1911 1912 1913 1914…" at bounding box center [504, 202] width 20 height 7
select select "2023"
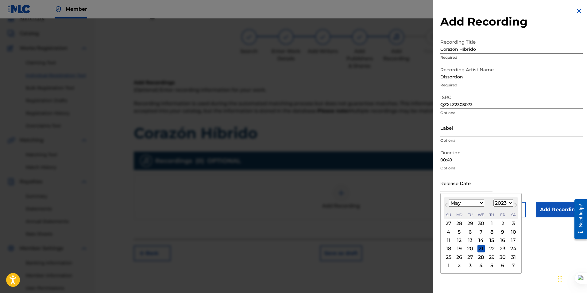
click at [494, 199] on select "1899 1900 1901 1902 1903 1904 1905 1906 1907 1908 1909 1910 1911 1912 1913 1914…" at bounding box center [504, 202] width 20 height 7
click at [480, 257] on div "31" at bounding box center [481, 256] width 7 height 7
type input "May 31 2023"
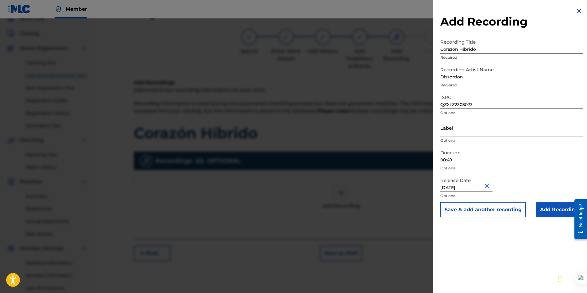
click at [546, 206] on input "Add Recording" at bounding box center [559, 209] width 47 height 15
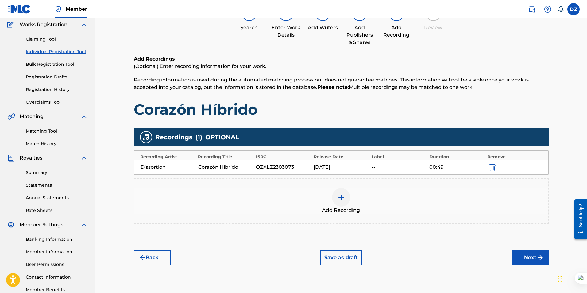
scroll to position [88, 0]
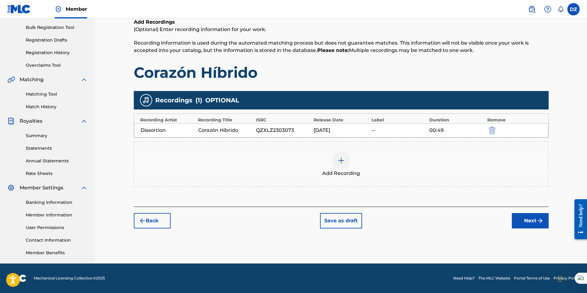
click at [521, 222] on button "Next" at bounding box center [530, 220] width 37 height 15
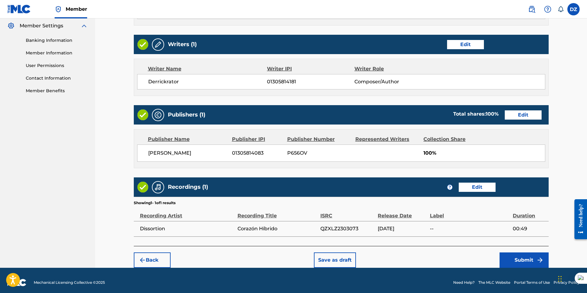
scroll to position [254, 0]
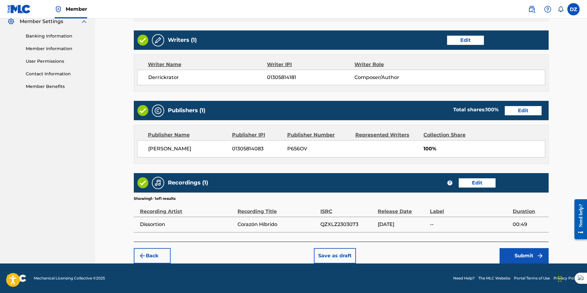
click at [519, 253] on button "Submit" at bounding box center [524, 255] width 49 height 15
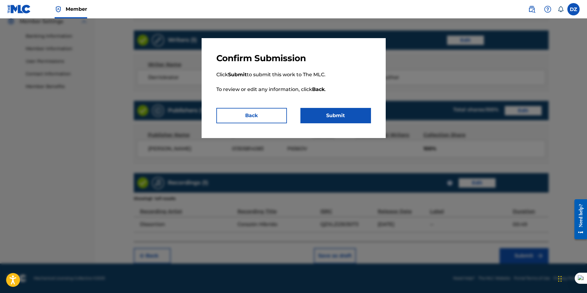
click at [311, 112] on button "Submit" at bounding box center [335, 115] width 71 height 15
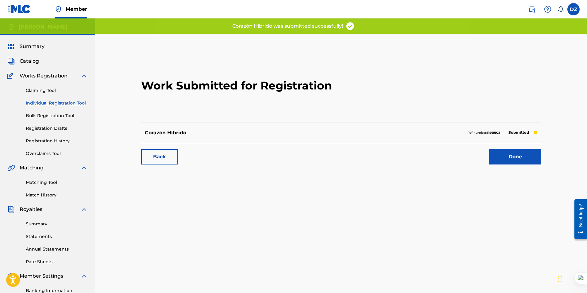
click at [515, 153] on link "Done" at bounding box center [515, 156] width 52 height 15
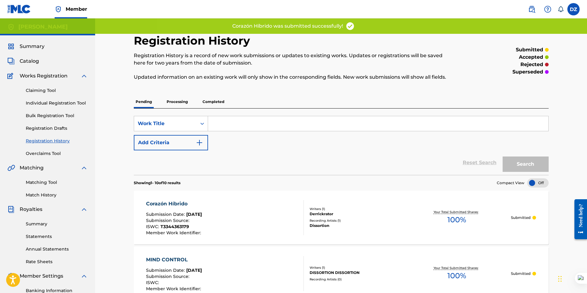
click at [34, 46] on span "Summary" at bounding box center [32, 46] width 25 height 7
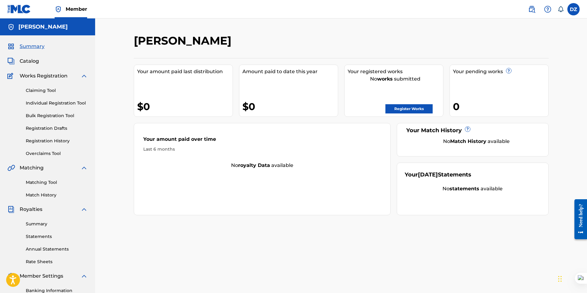
click at [59, 139] on link "Registration History" at bounding box center [57, 141] width 62 height 6
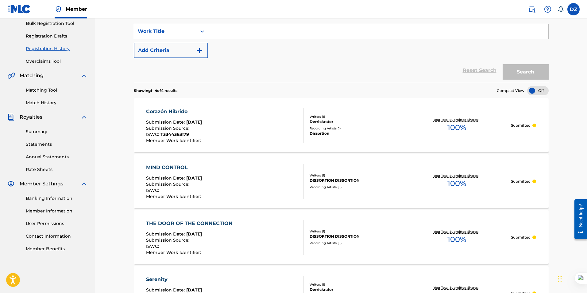
scroll to position [61, 0]
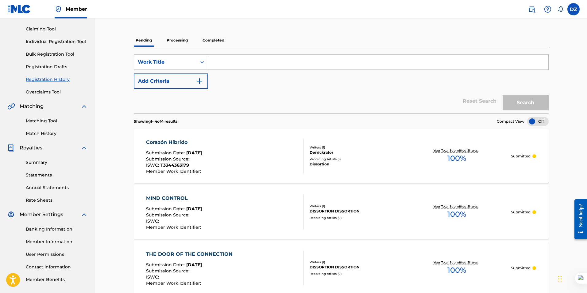
click at [172, 44] on p "Processing" at bounding box center [177, 40] width 25 height 13
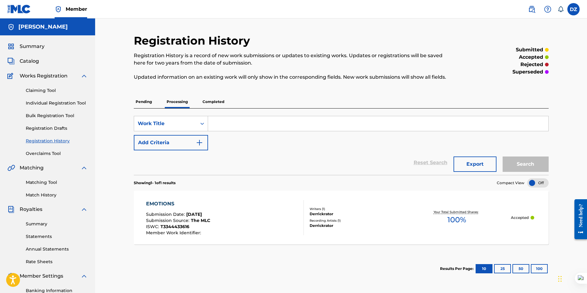
click at [146, 100] on p "Pending" at bounding box center [144, 101] width 20 height 13
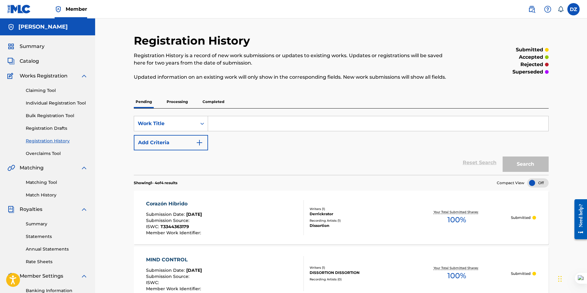
click at [232, 100] on div "Pending Processing Completed" at bounding box center [341, 101] width 415 height 13
click at [213, 100] on p "Completed" at bounding box center [213, 101] width 25 height 13
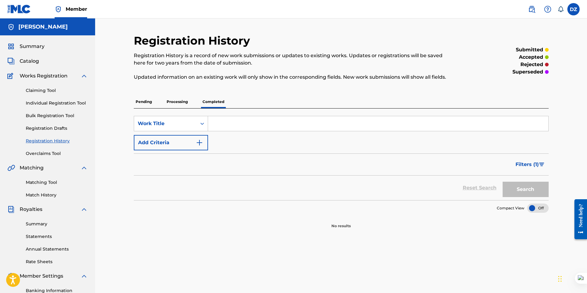
click at [139, 100] on p "Pending" at bounding box center [144, 101] width 20 height 13
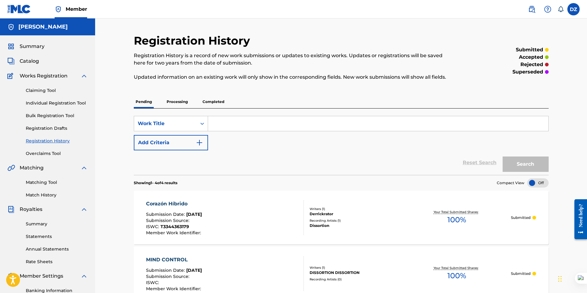
click at [575, 12] on label at bounding box center [574, 9] width 12 height 12
click at [574, 9] on input "DZ Derrick Zambrano González derrickzambrano11@gmail.com Notification Preferenc…" at bounding box center [574, 9] width 0 height 0
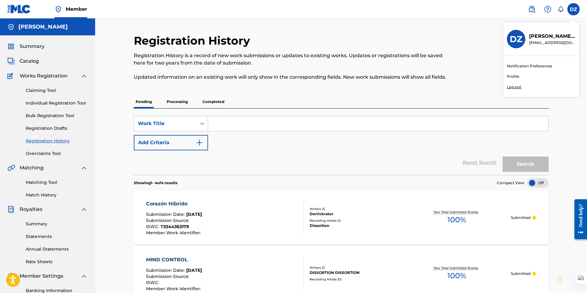
click at [446, 45] on div "Registration History Registration History is a record of new work submissions o…" at bounding box center [294, 61] width 320 height 54
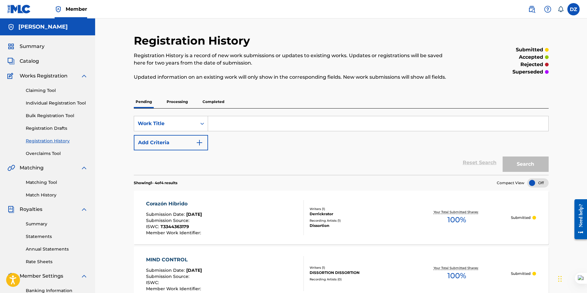
click at [574, 10] on label at bounding box center [574, 9] width 12 height 12
click at [574, 9] on input "DZ Derrick Zambrano González derrickzambrano11@gmail.com Notification Preferenc…" at bounding box center [574, 9] width 0 height 0
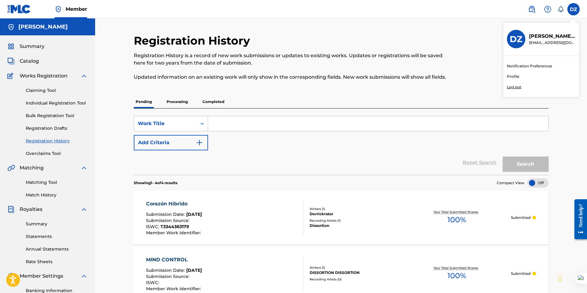
click at [514, 86] on p "Log out" at bounding box center [514, 87] width 14 height 6
click at [574, 9] on input "DZ Derrick Zambrano González derrickzambrano11@gmail.com Notification Preferenc…" at bounding box center [574, 9] width 0 height 0
